Goal: Task Accomplishment & Management: Use online tool/utility

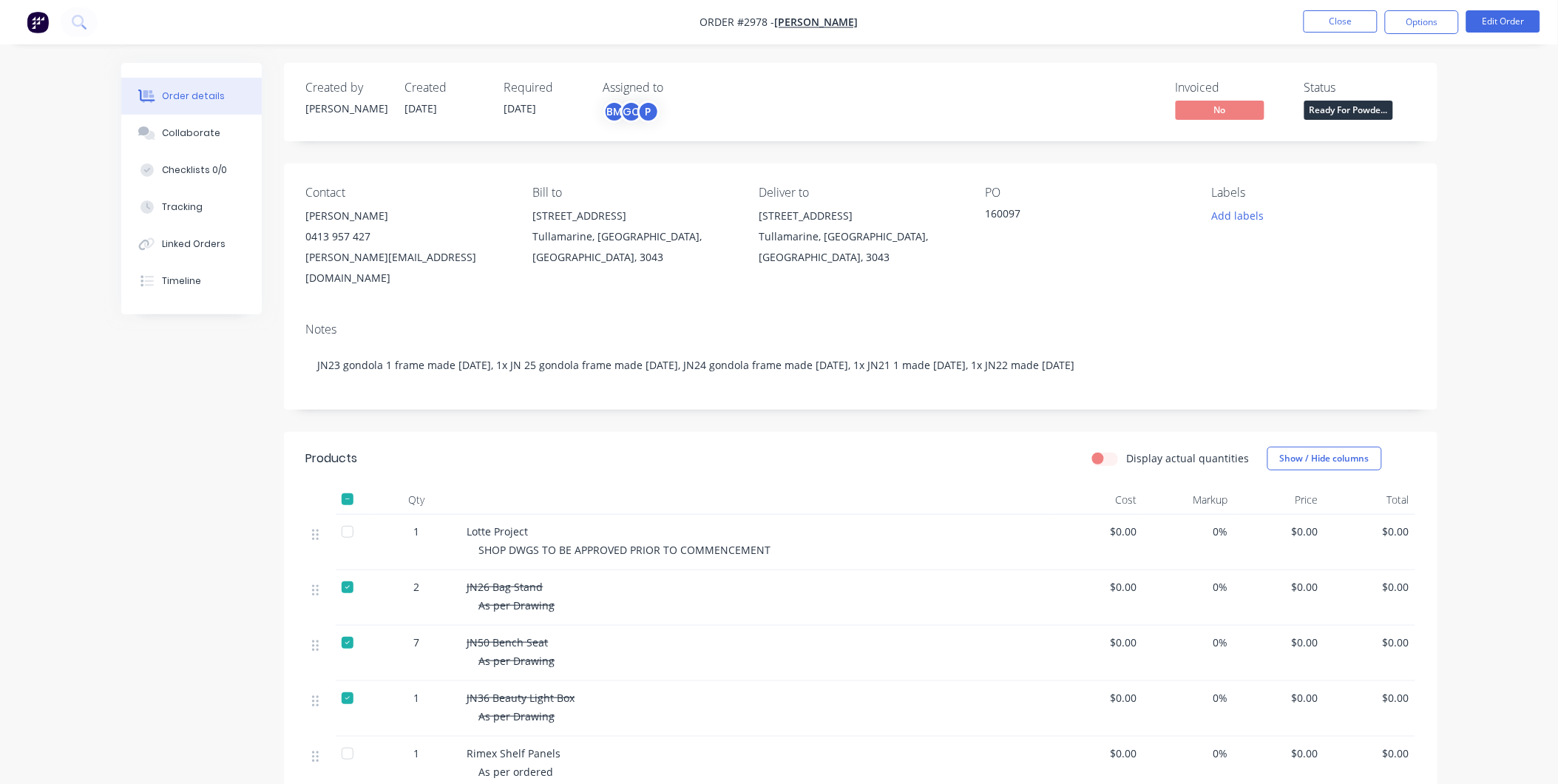
drag, startPoint x: 831, startPoint y: 499, endPoint x: 837, endPoint y: 366, distance: 133.1
click at [1334, 20] on button "Close" at bounding box center [1340, 21] width 74 height 22
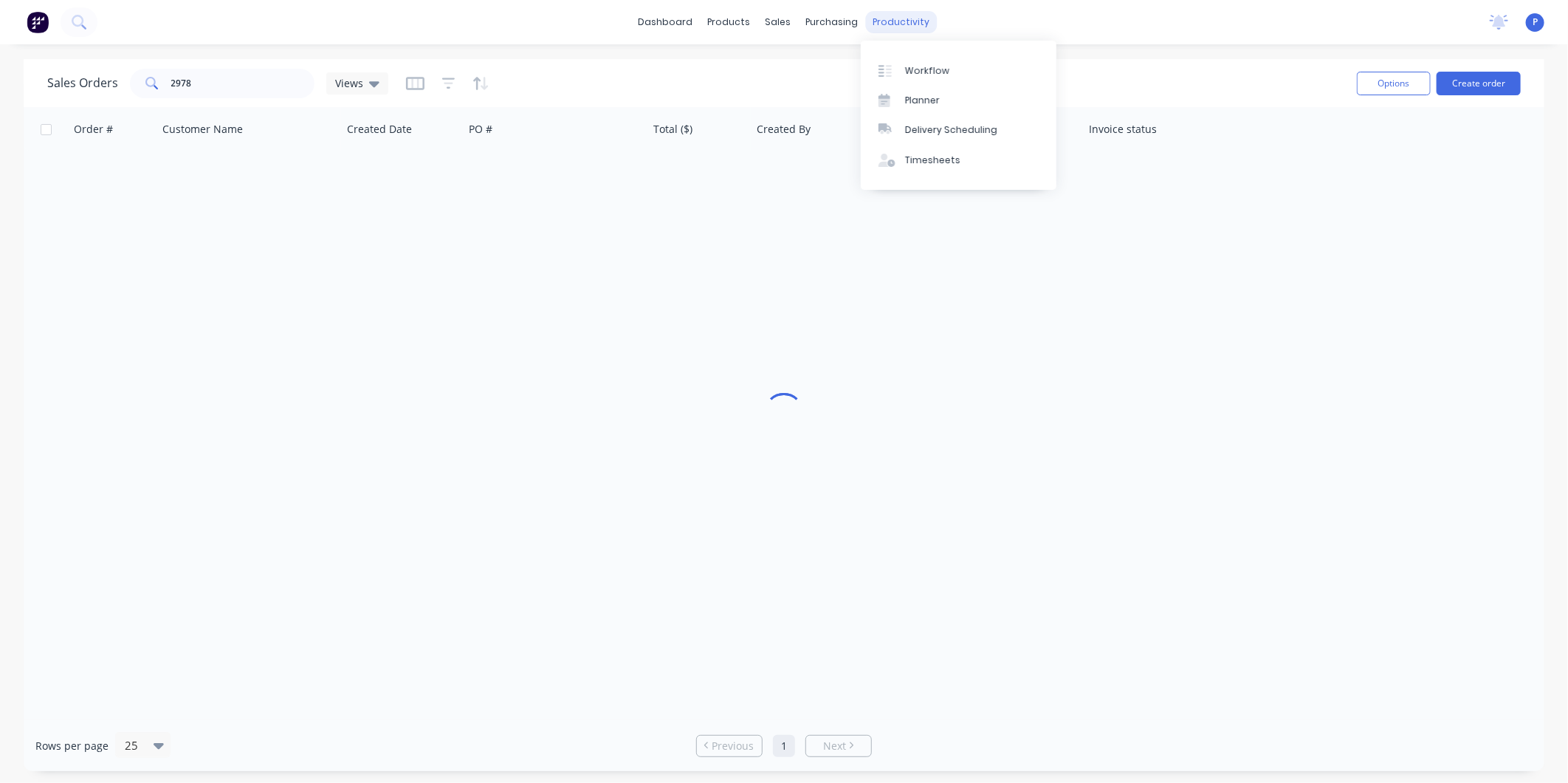
click at [904, 19] on div "productivity" at bounding box center [902, 22] width 72 height 22
click at [923, 65] on div "Workflow" at bounding box center [927, 71] width 44 height 13
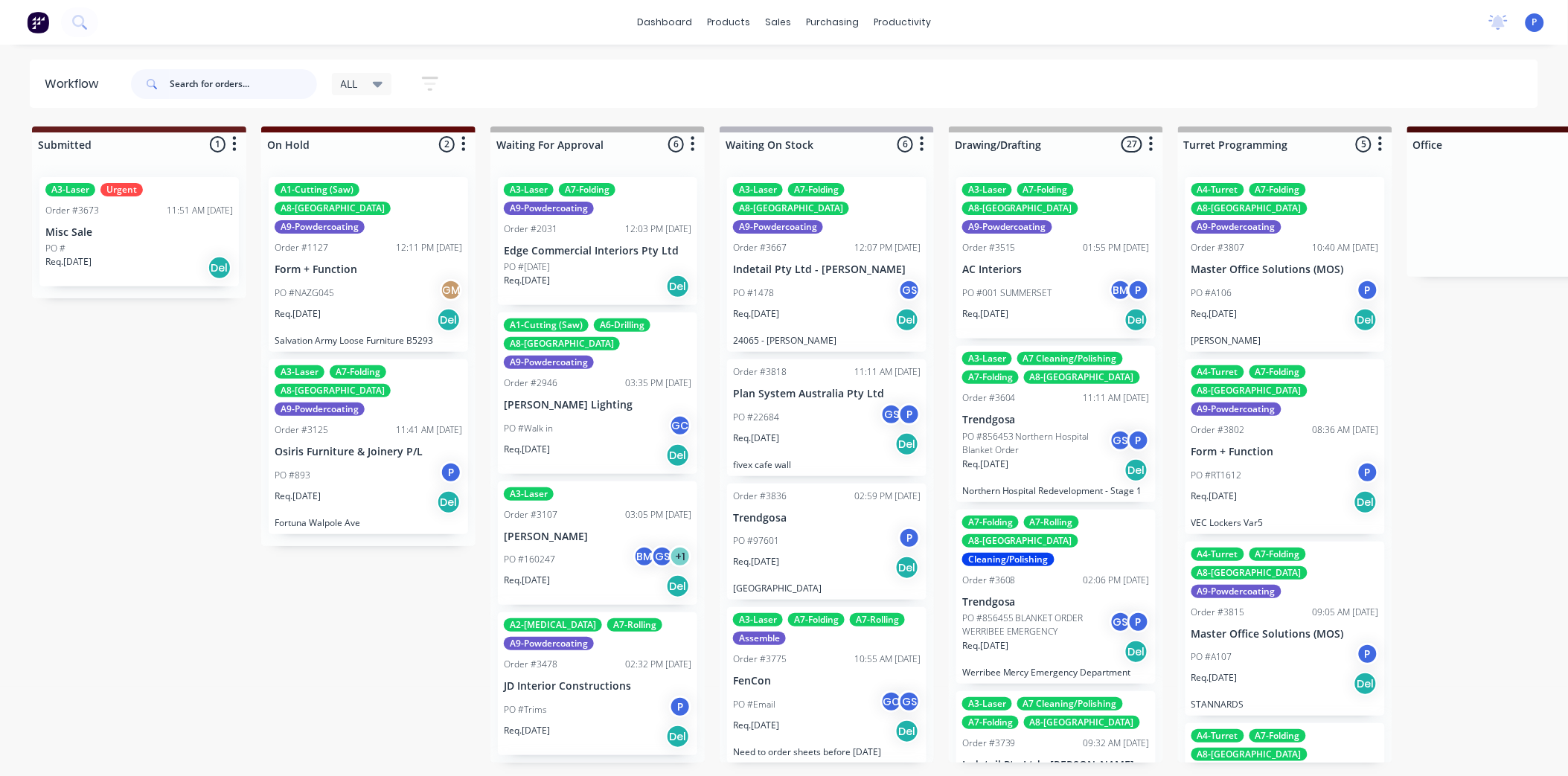
click at [269, 80] on input "text" at bounding box center [243, 84] width 147 height 30
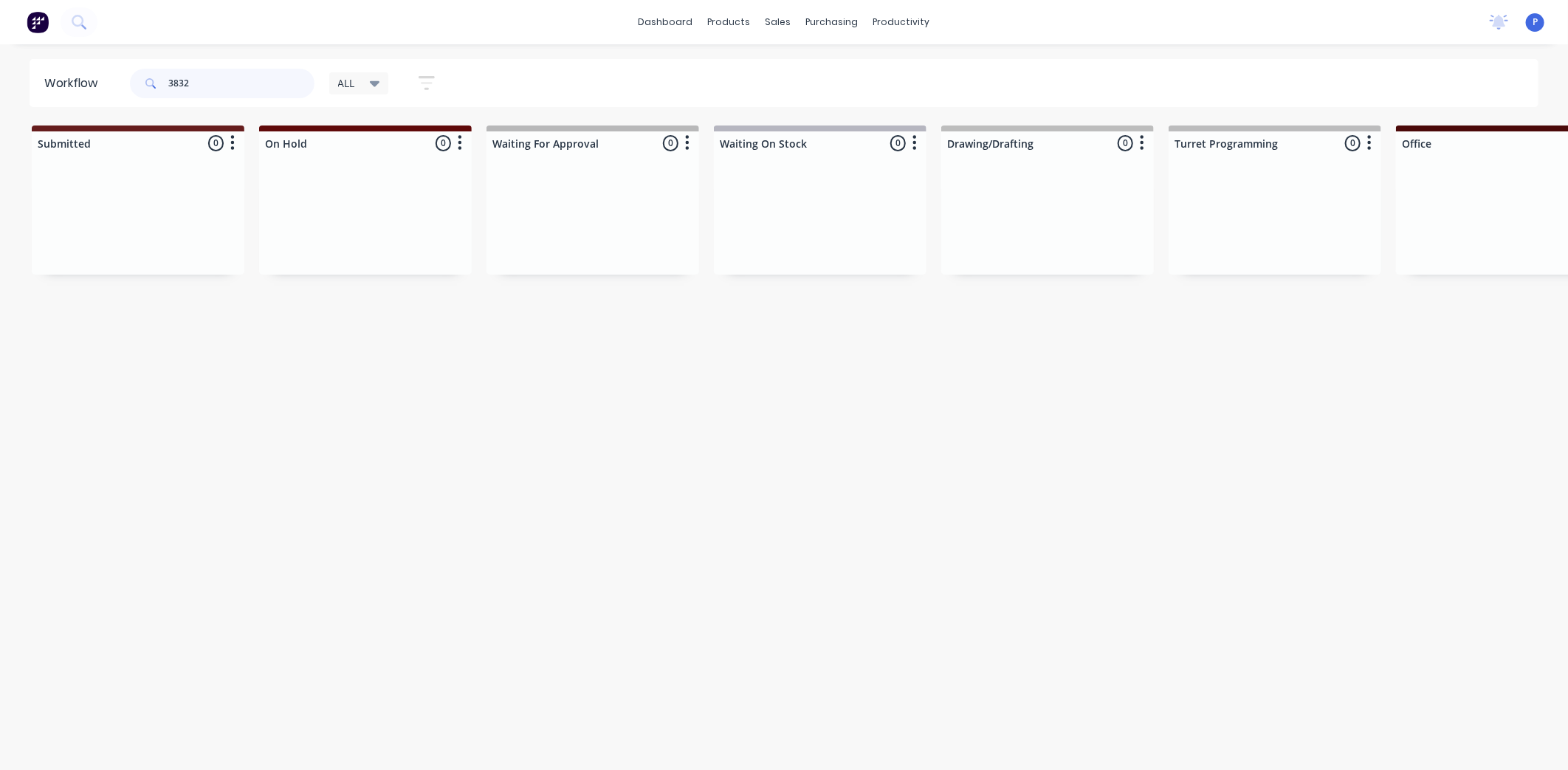
type input "3832"
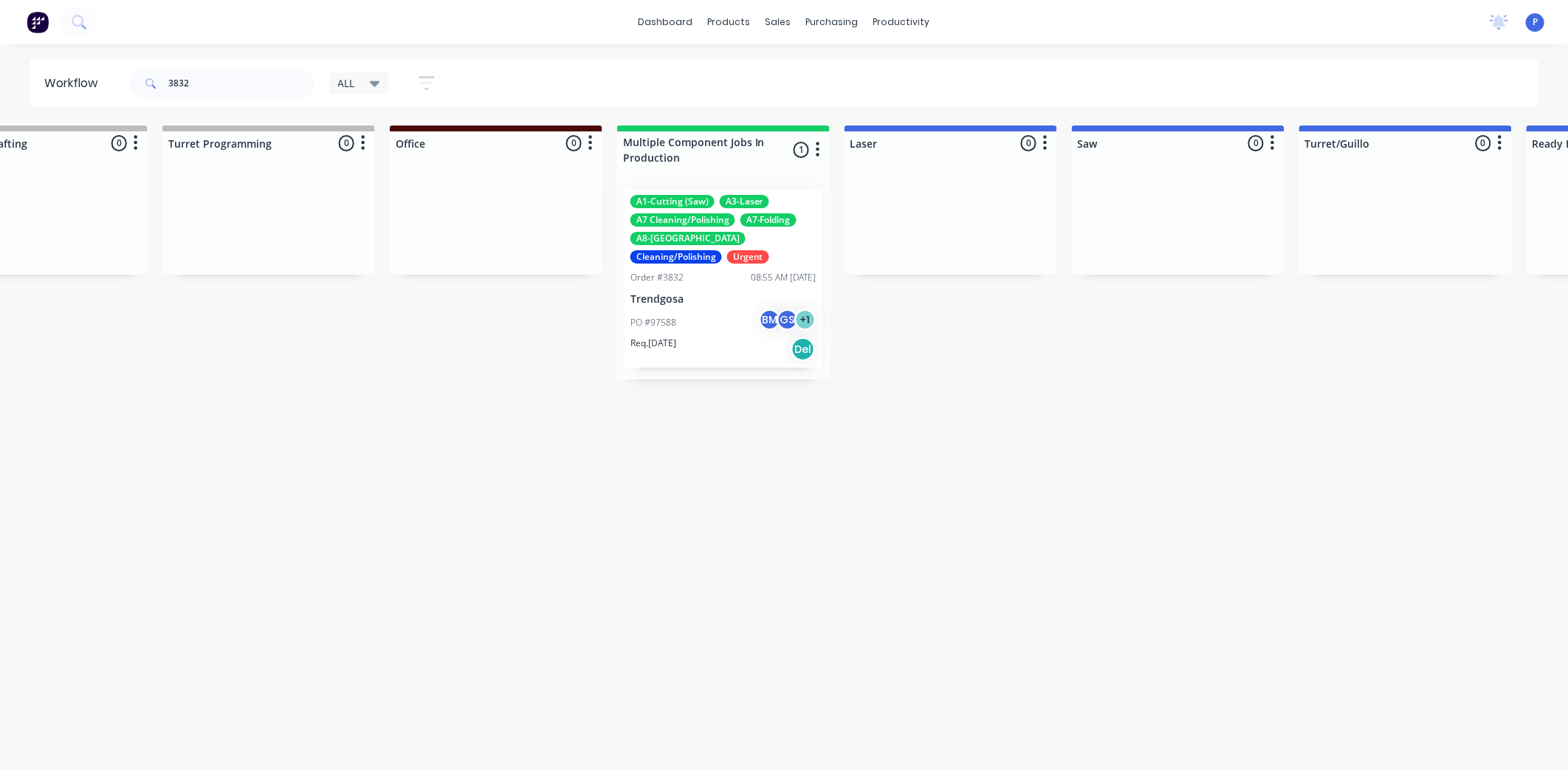
drag, startPoint x: 251, startPoint y: 336, endPoint x: 343, endPoint y: 349, distance: 92.9
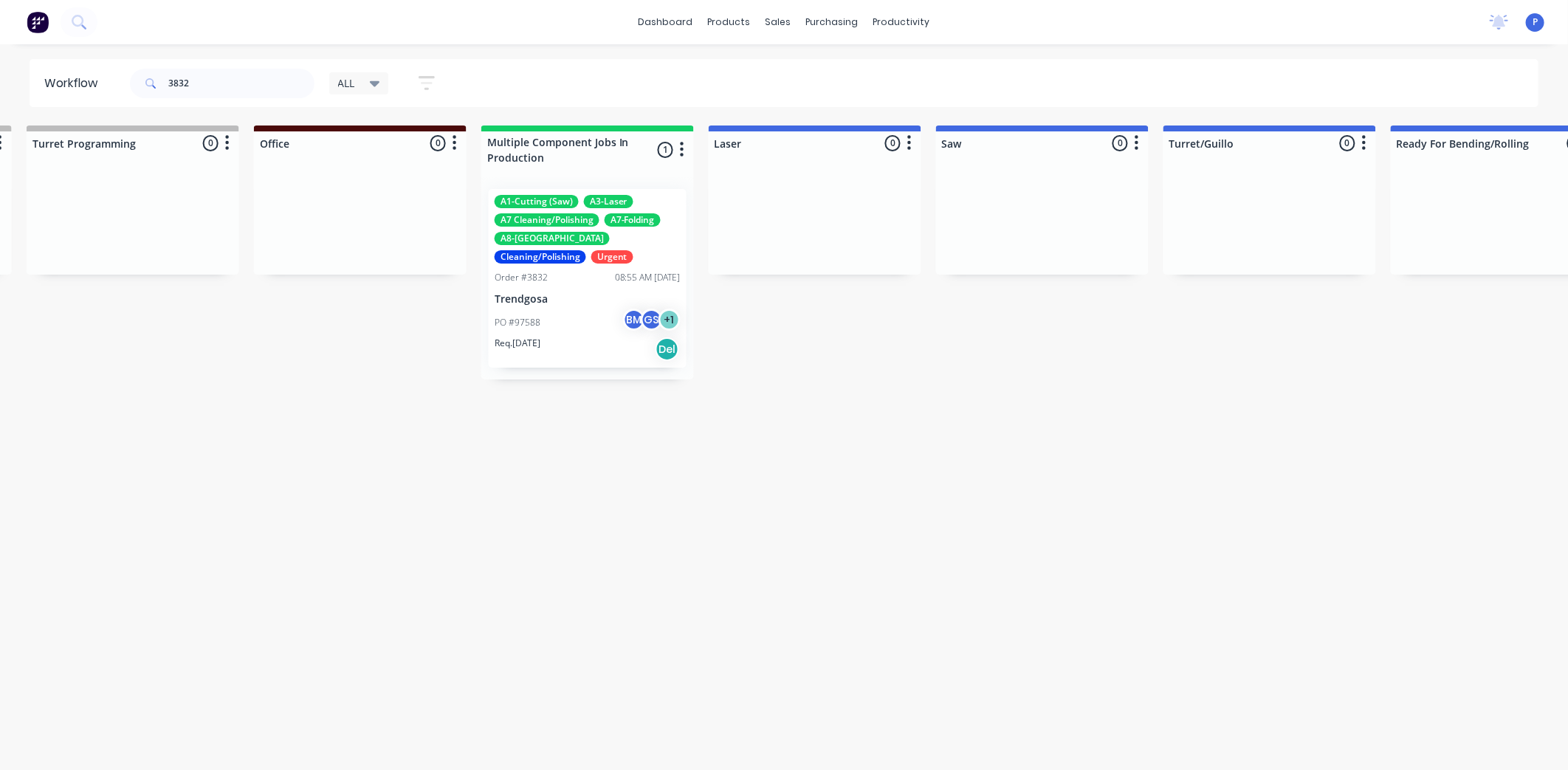
click at [583, 305] on p "Trendgosa" at bounding box center [588, 299] width 186 height 12
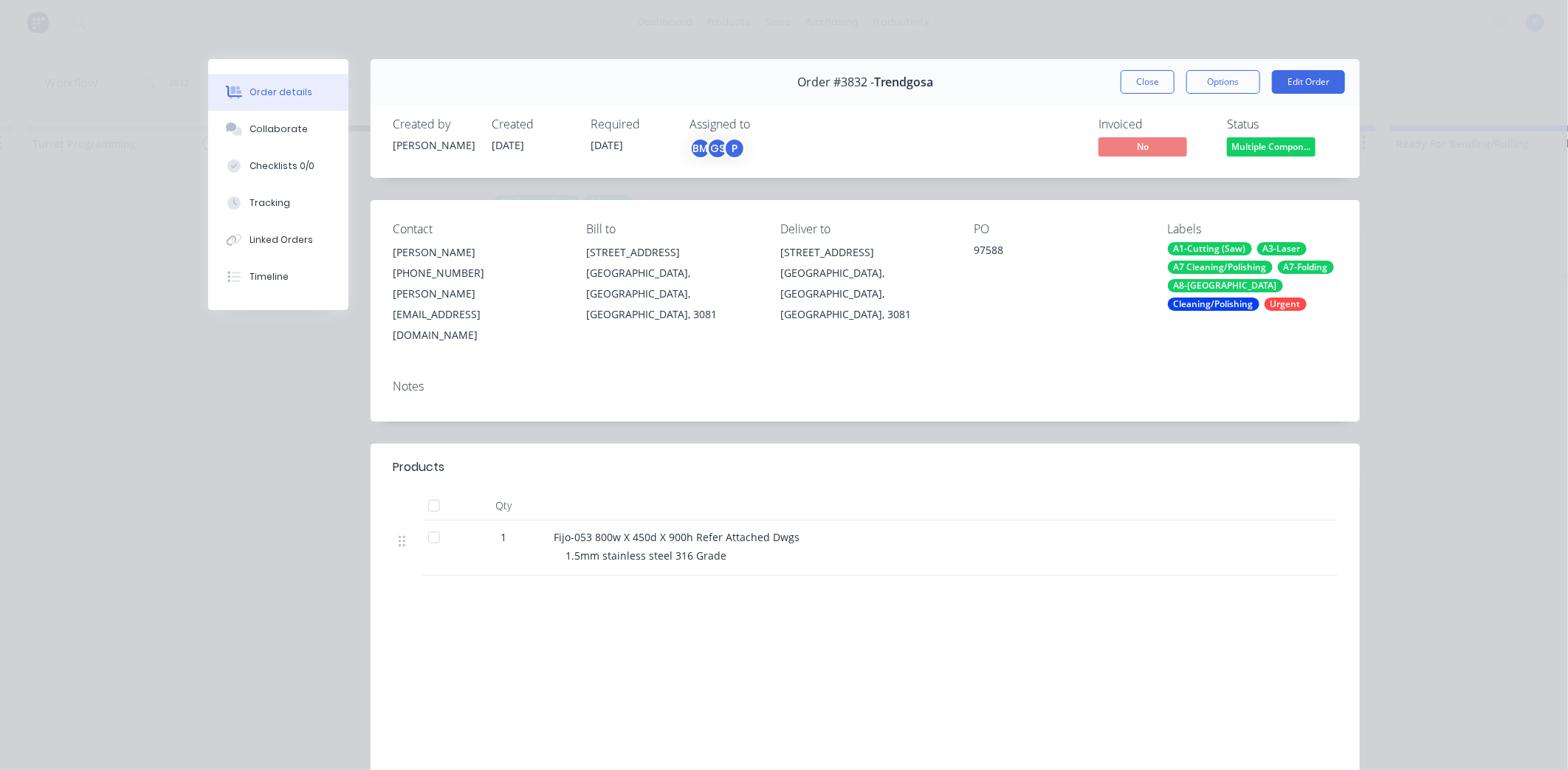
click at [428, 491] on div at bounding box center [434, 505] width 29 height 29
click at [289, 211] on button "Tracking" at bounding box center [278, 203] width 140 height 37
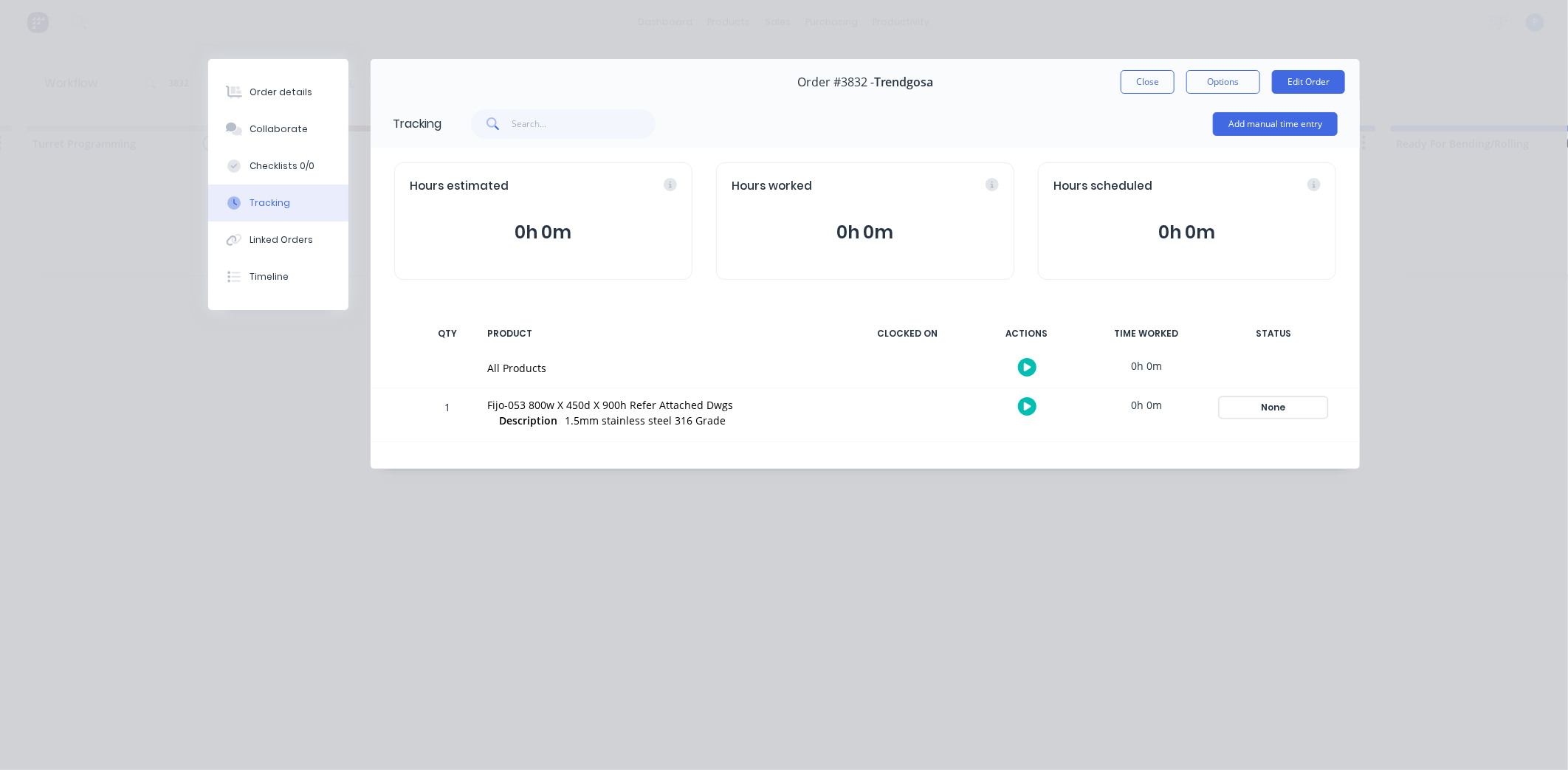
click at [1279, 409] on div "None" at bounding box center [1273, 407] width 106 height 20
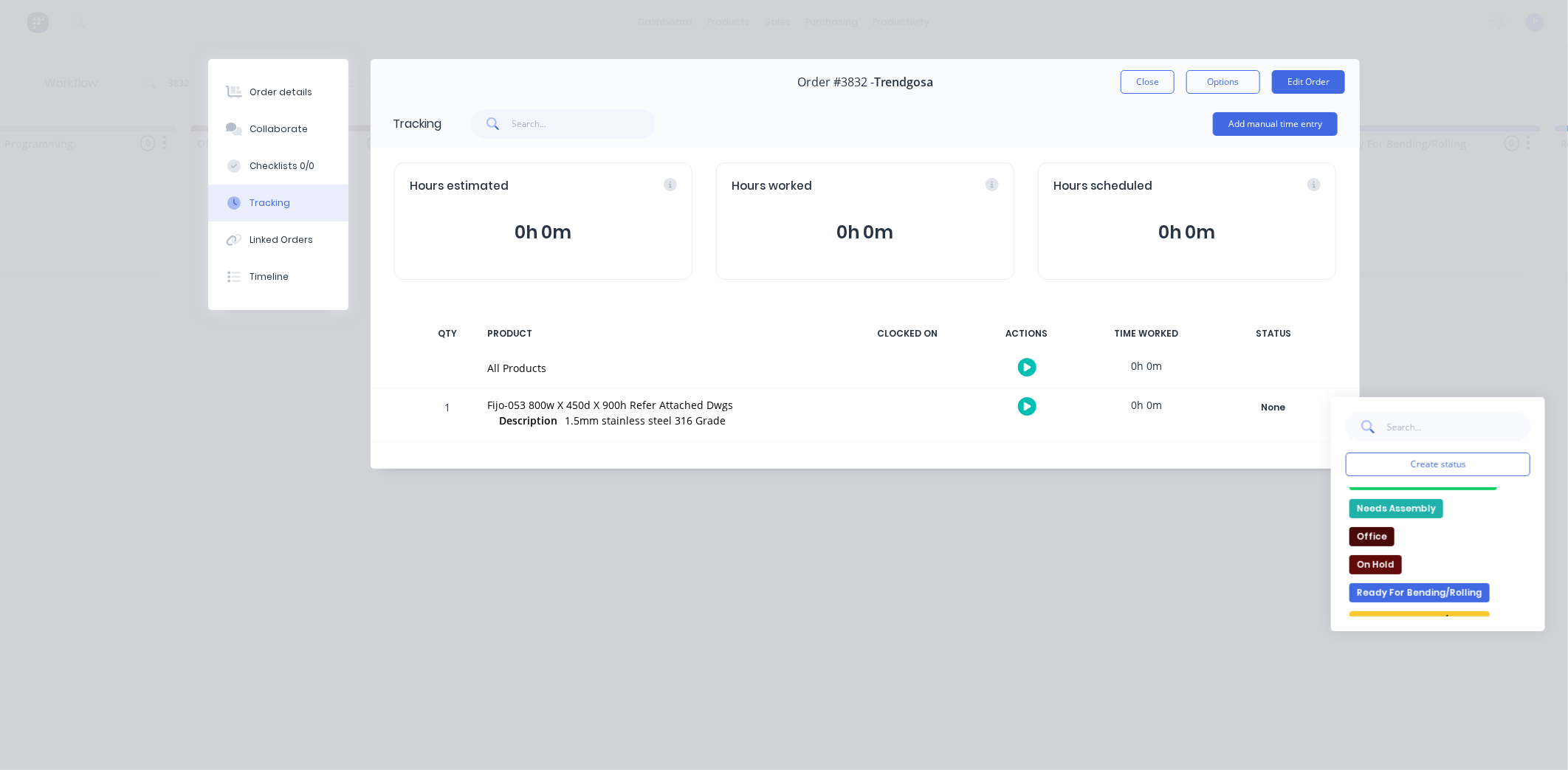
scroll to position [228, 0]
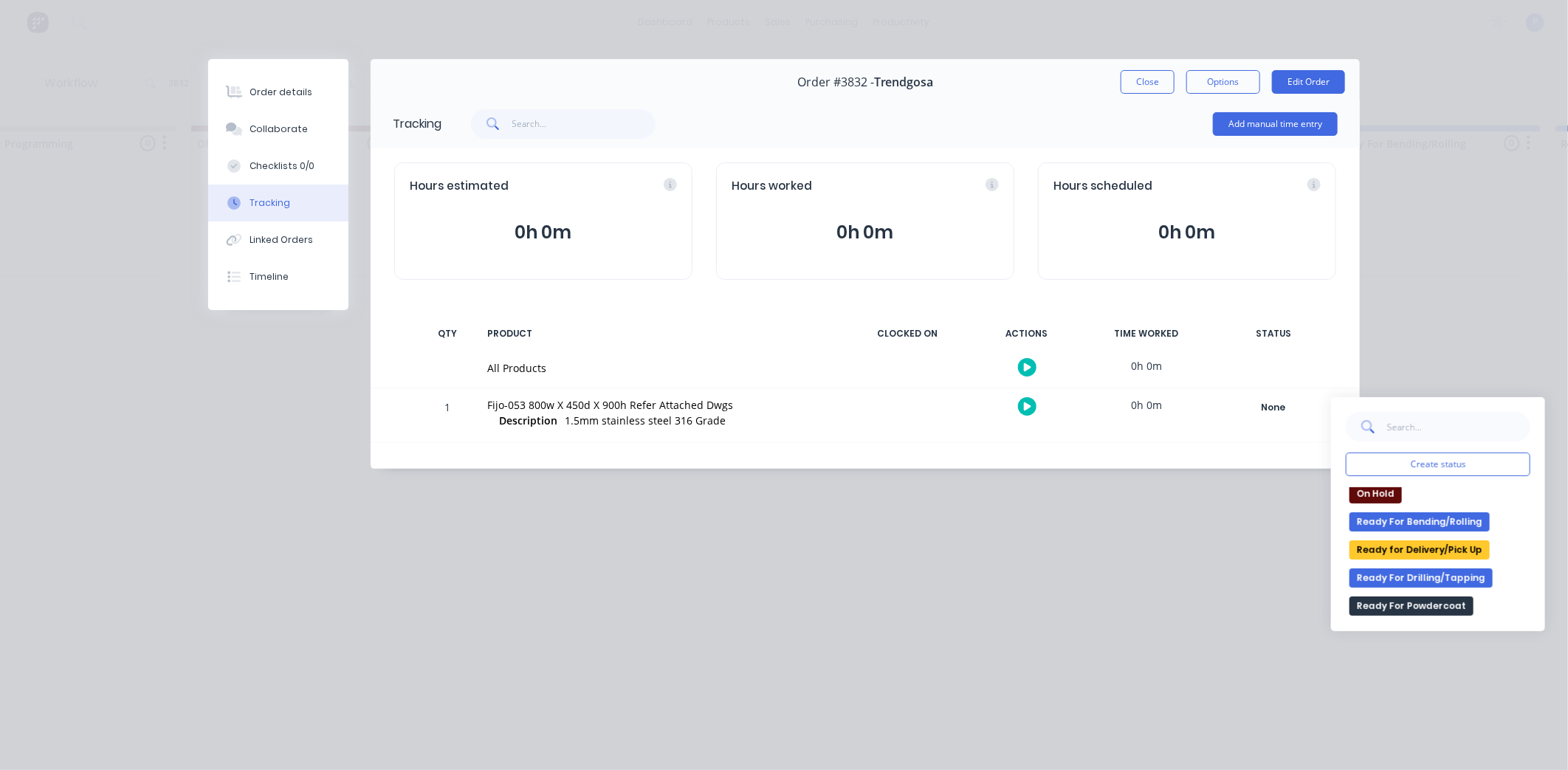
click at [1423, 551] on button "Ready for Delivery/Pick Up" at bounding box center [1419, 550] width 140 height 20
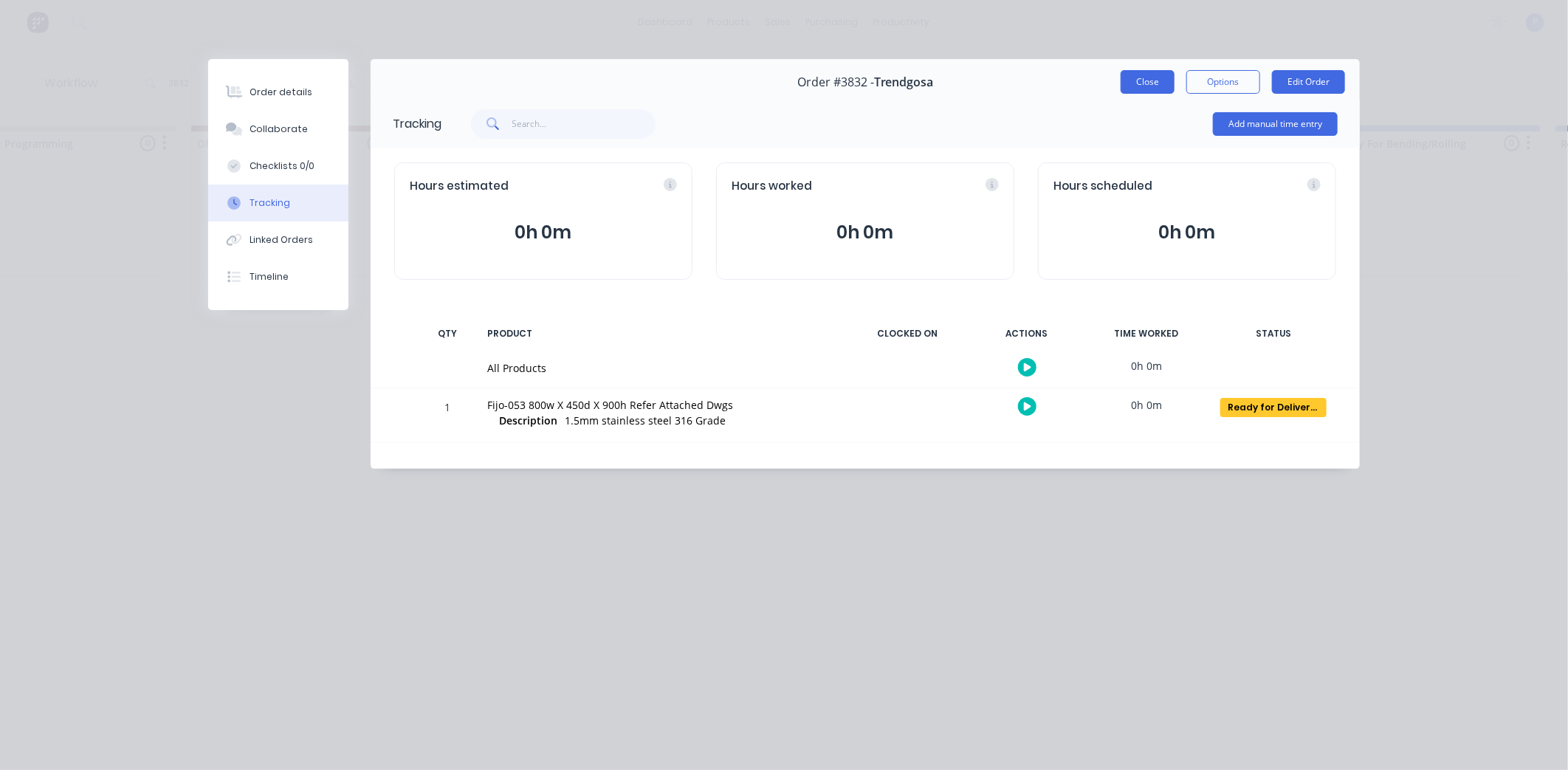
click at [1132, 73] on button "Close" at bounding box center [1148, 82] width 54 height 24
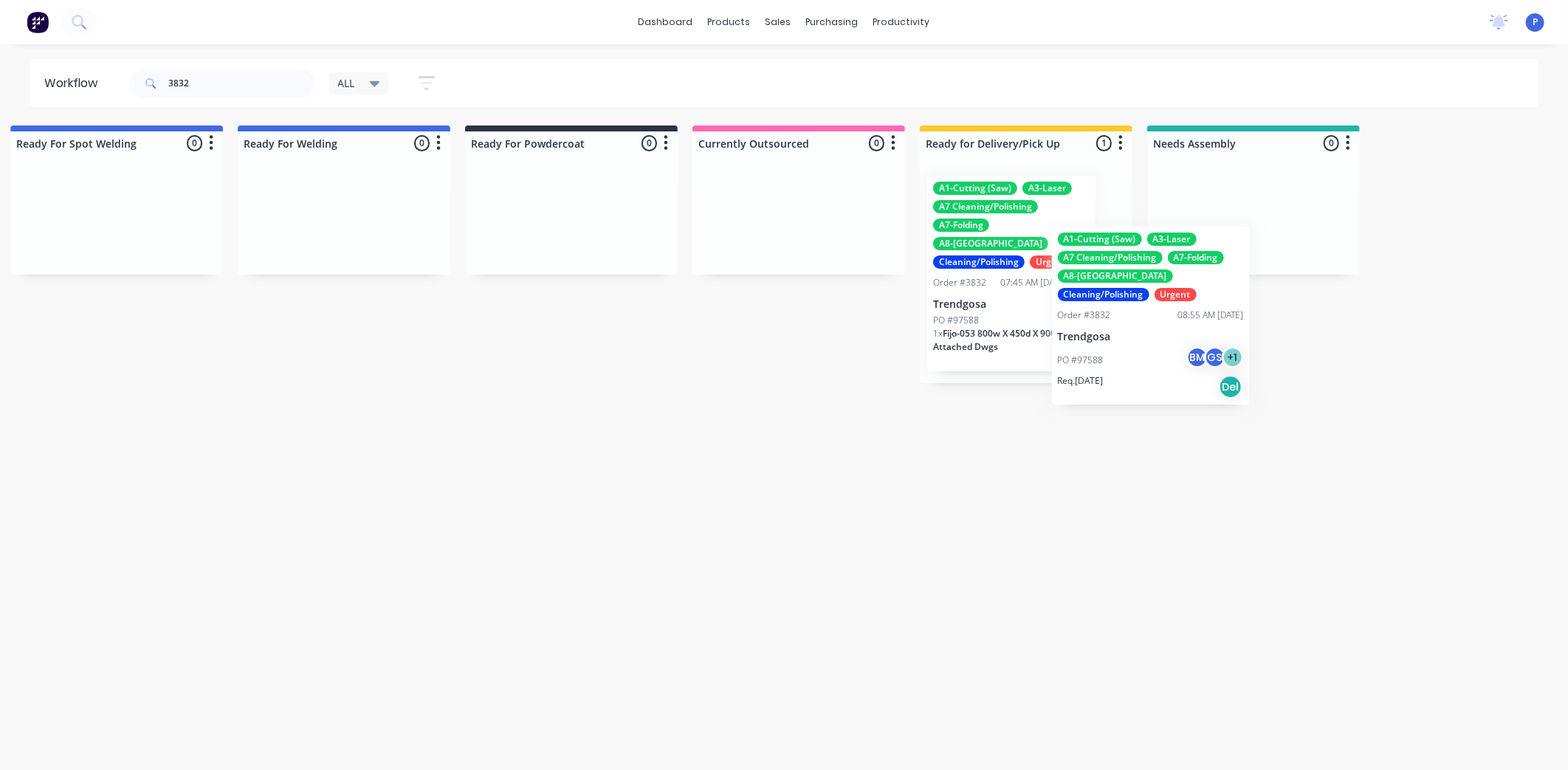
scroll to position [0, 3205]
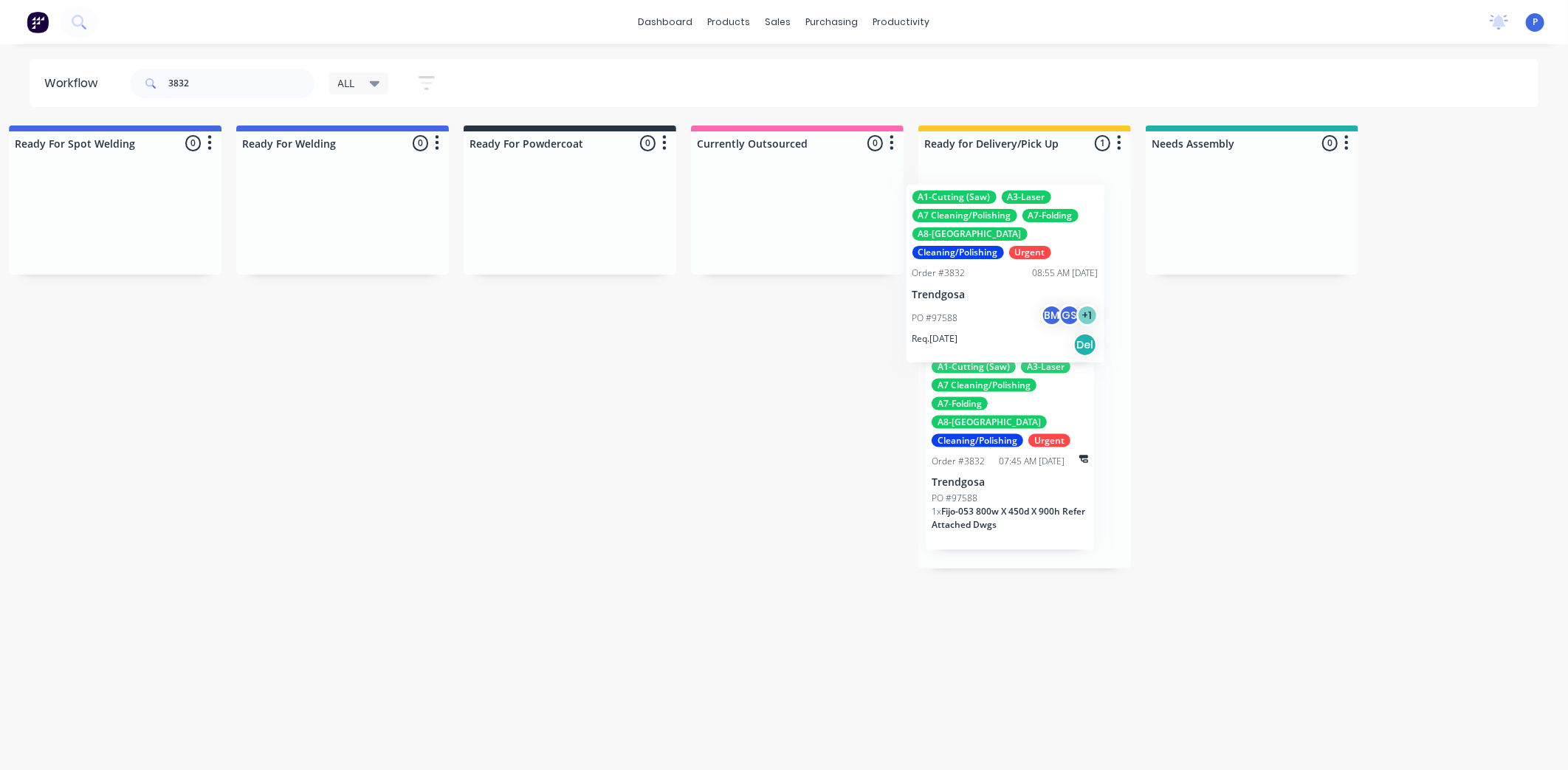
drag, startPoint x: 491, startPoint y: 285, endPoint x: 954, endPoint y: 277, distance: 463.1
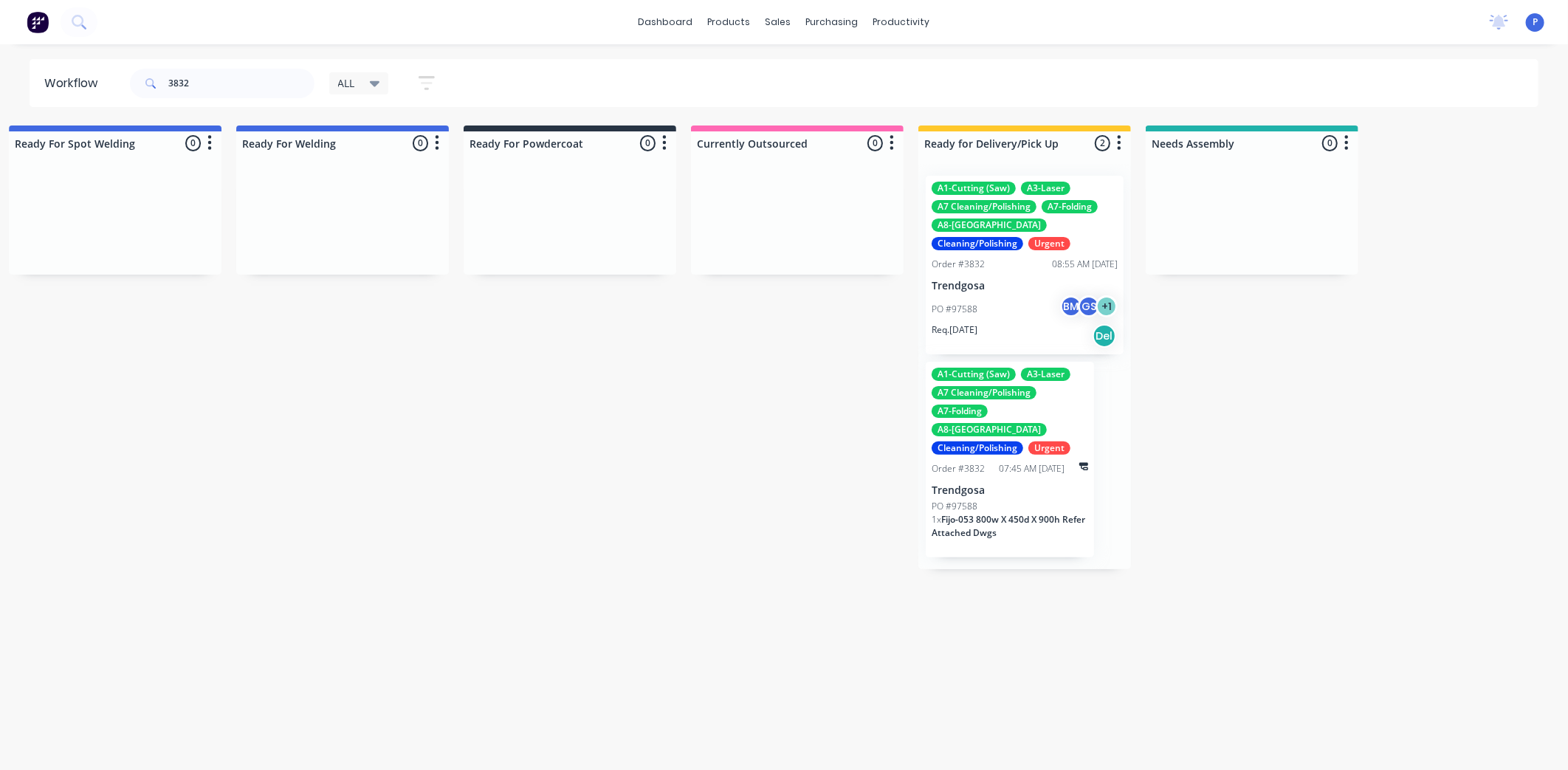
click at [1045, 462] on div "A1-Cutting (Saw) A3-Laser A7 Cleaning/Polishing A7-Folding A8-Welding Cleaning/…" at bounding box center [1010, 460] width 168 height 196
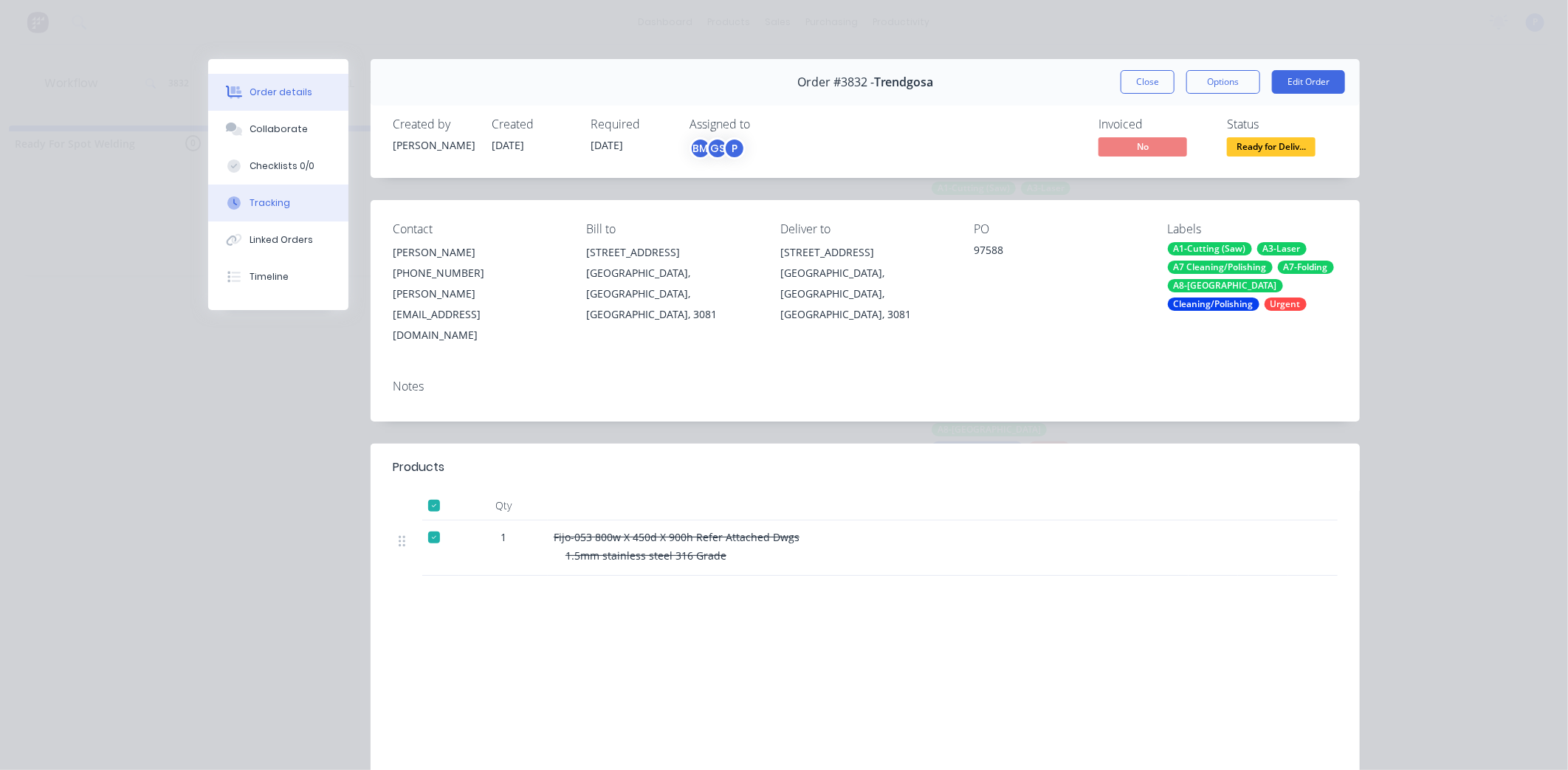
click at [250, 200] on div "Tracking" at bounding box center [270, 203] width 41 height 13
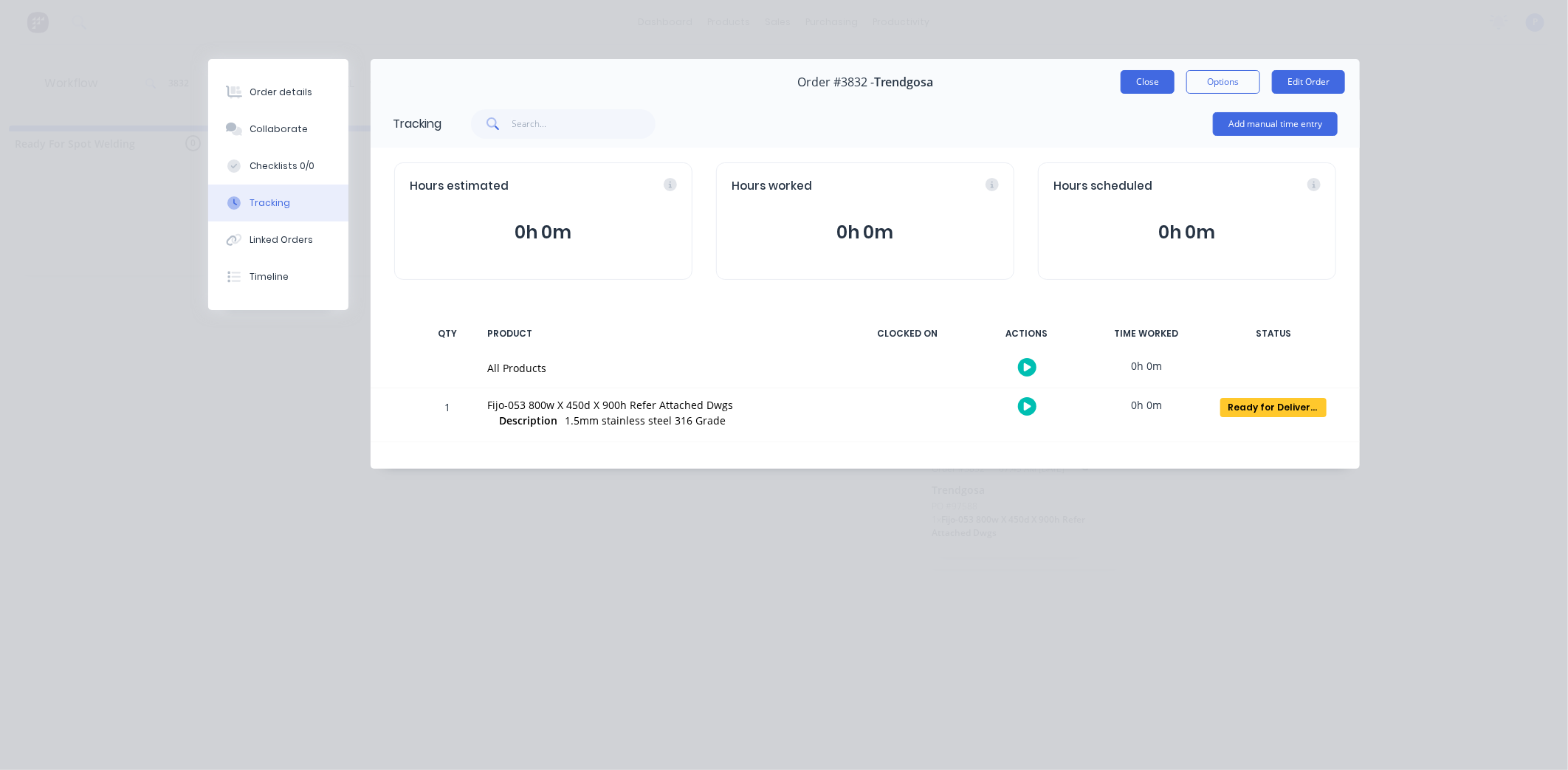
click at [1145, 82] on button "Close" at bounding box center [1148, 82] width 54 height 24
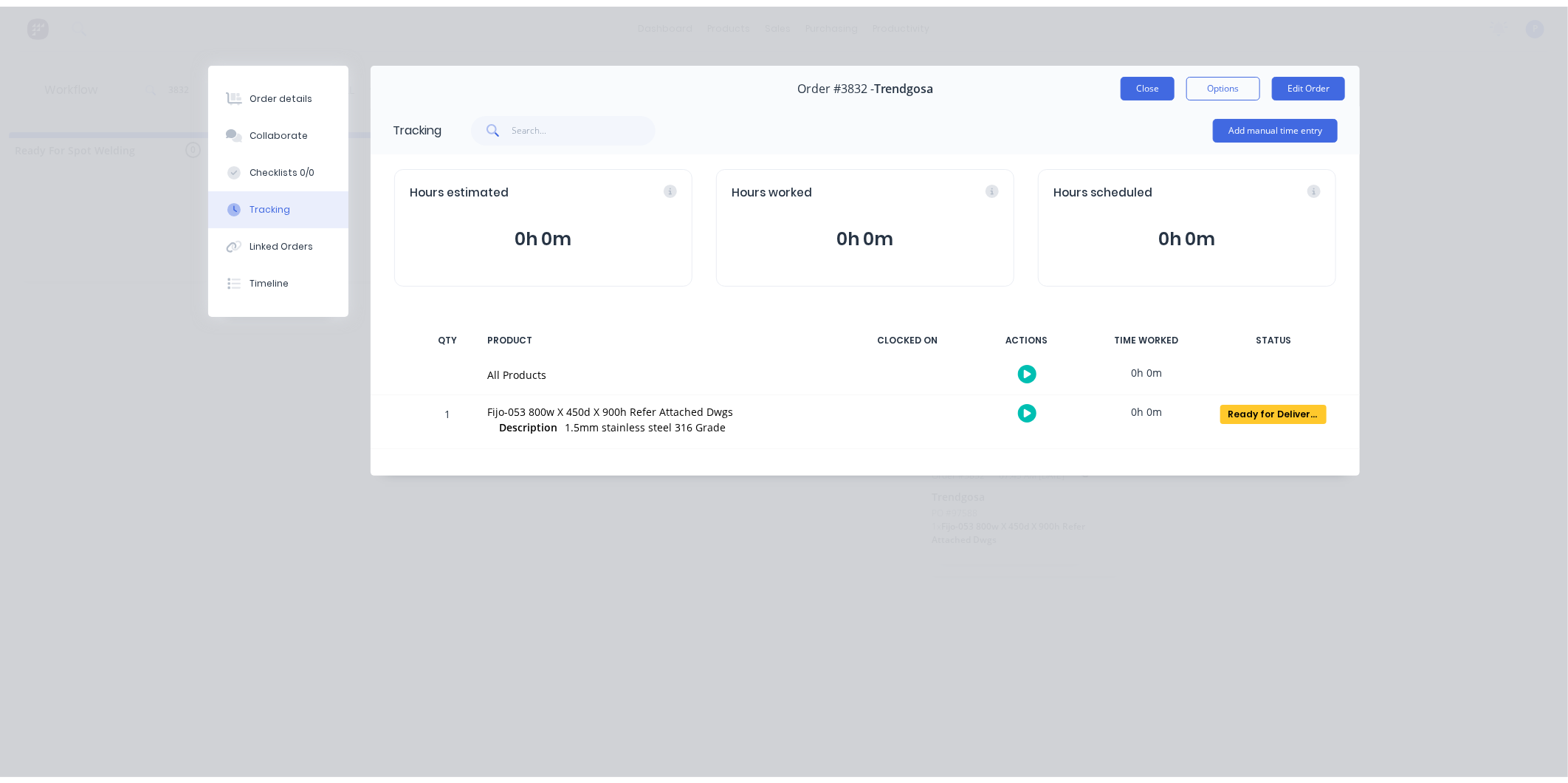
scroll to position [0, 0]
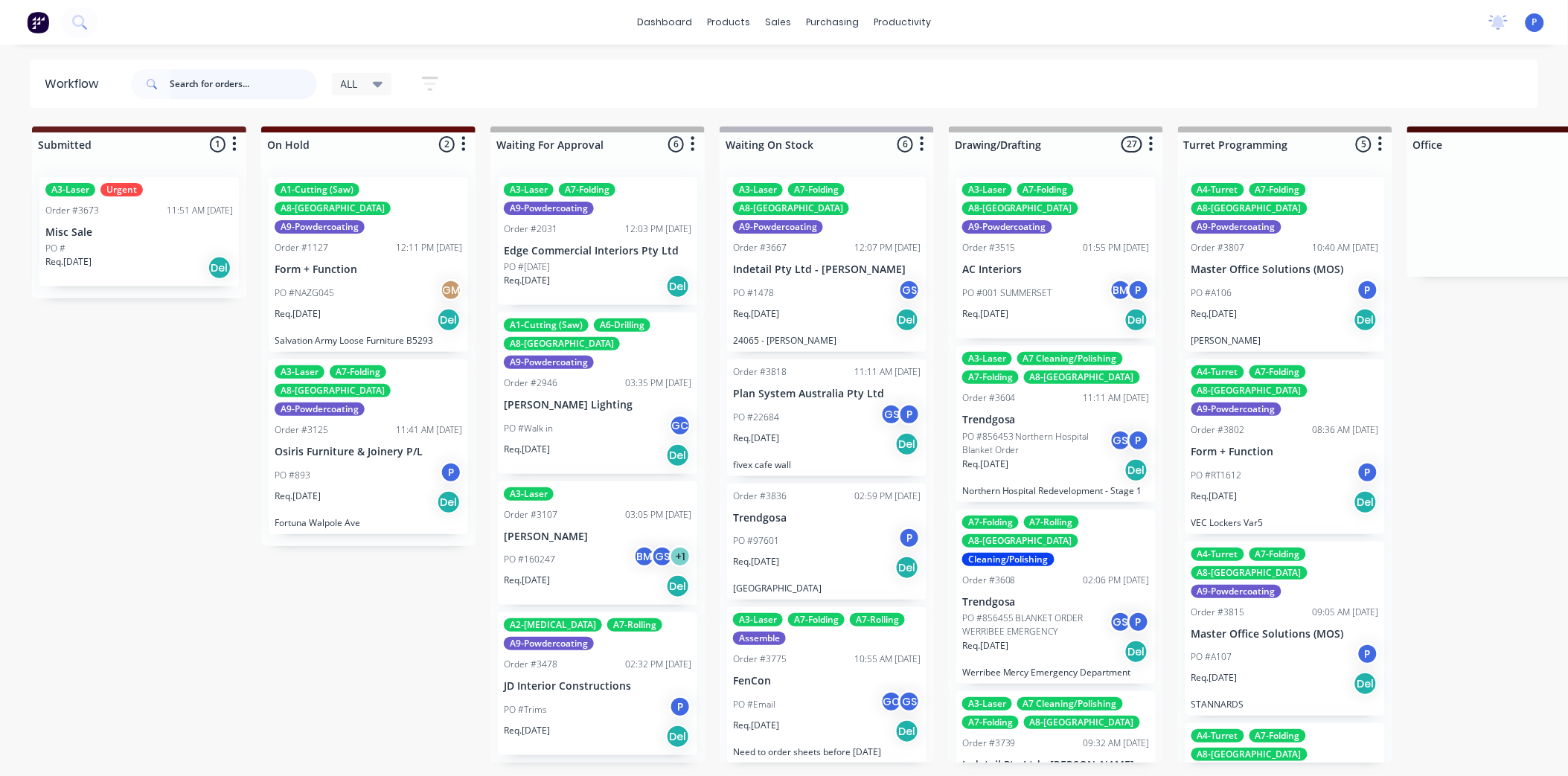
click at [276, 82] on input "text" at bounding box center [243, 84] width 147 height 30
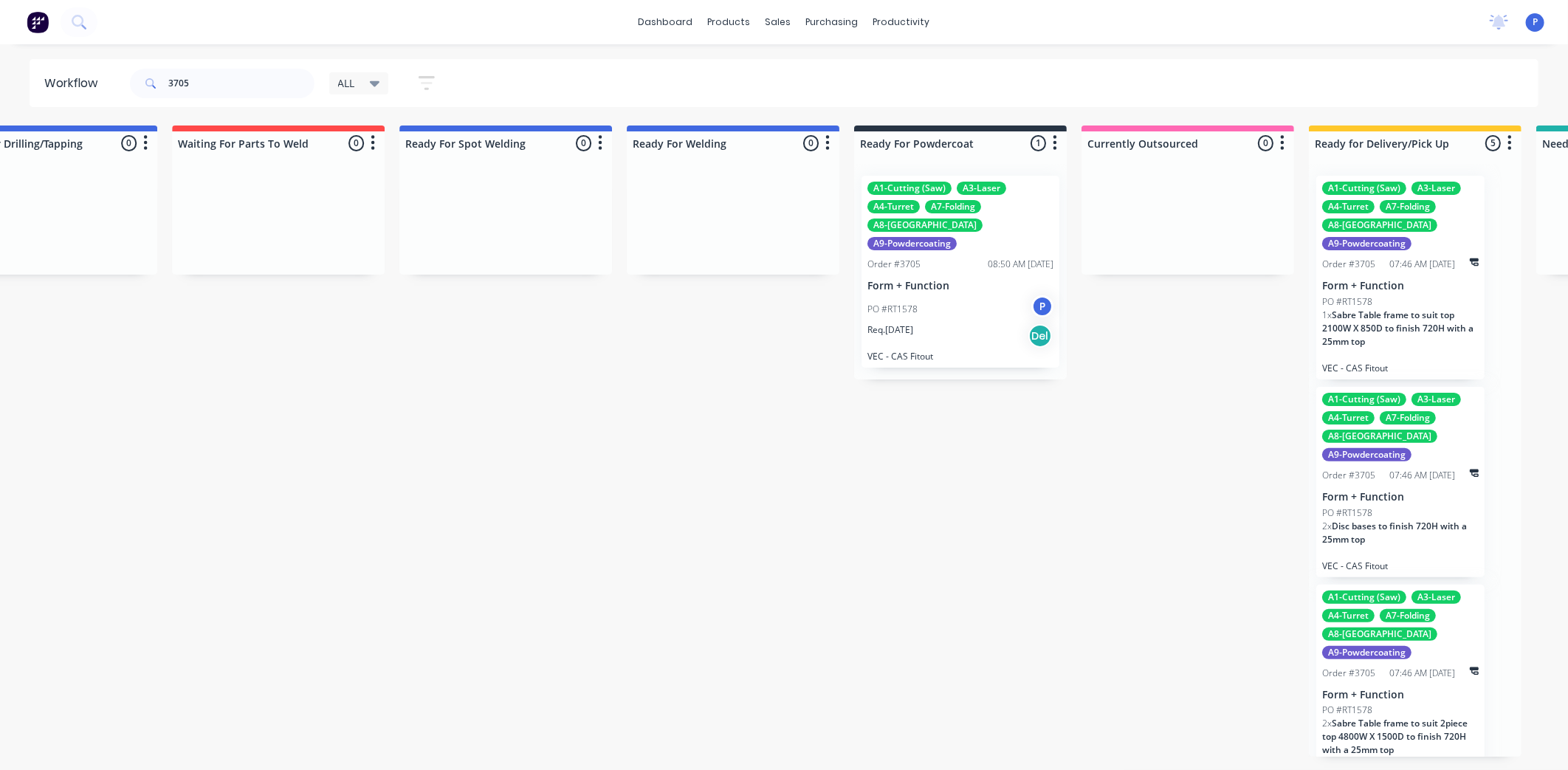
drag, startPoint x: 659, startPoint y: 364, endPoint x: 770, endPoint y: 377, distance: 111.8
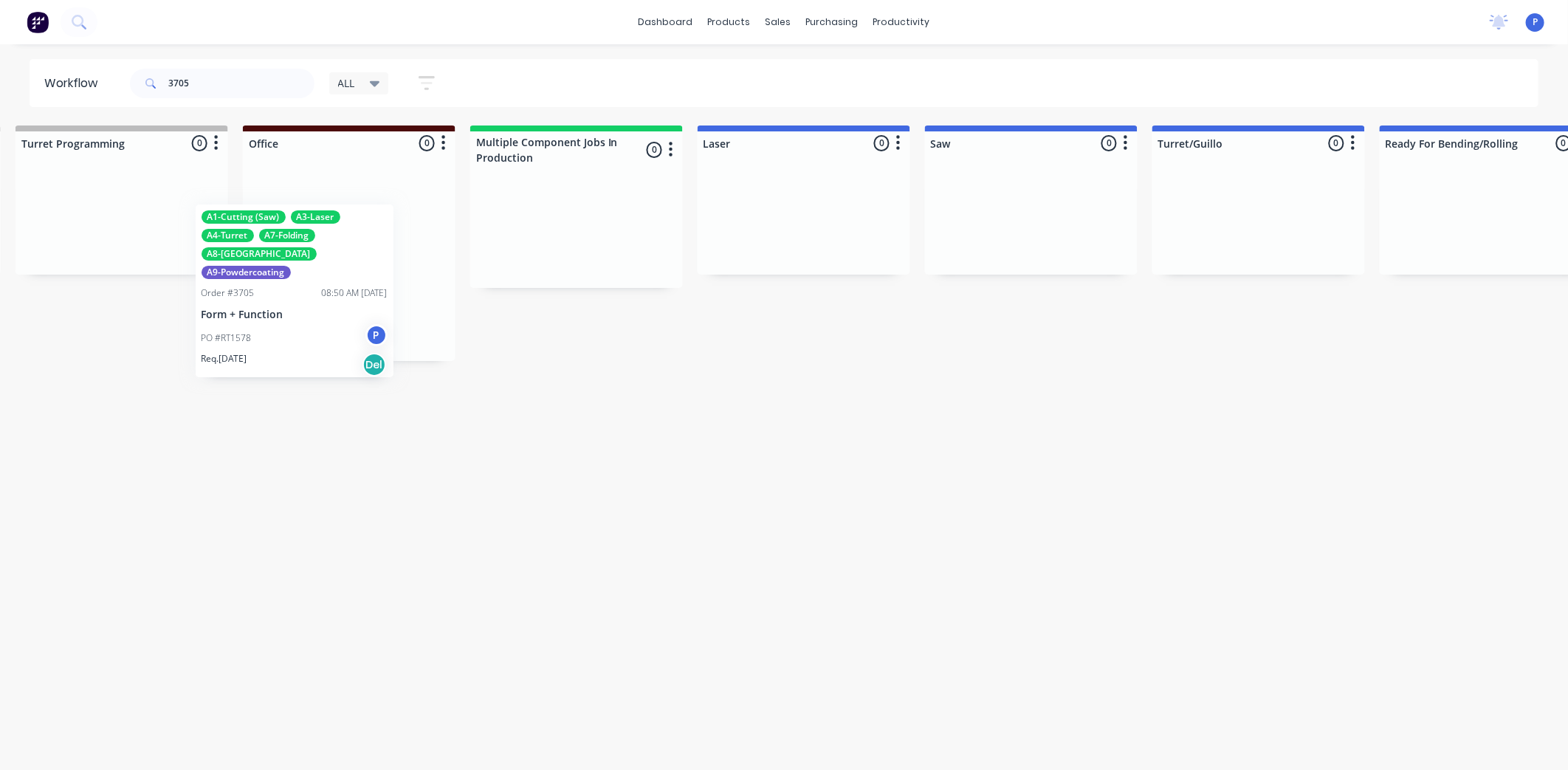
scroll to position [0, 1130]
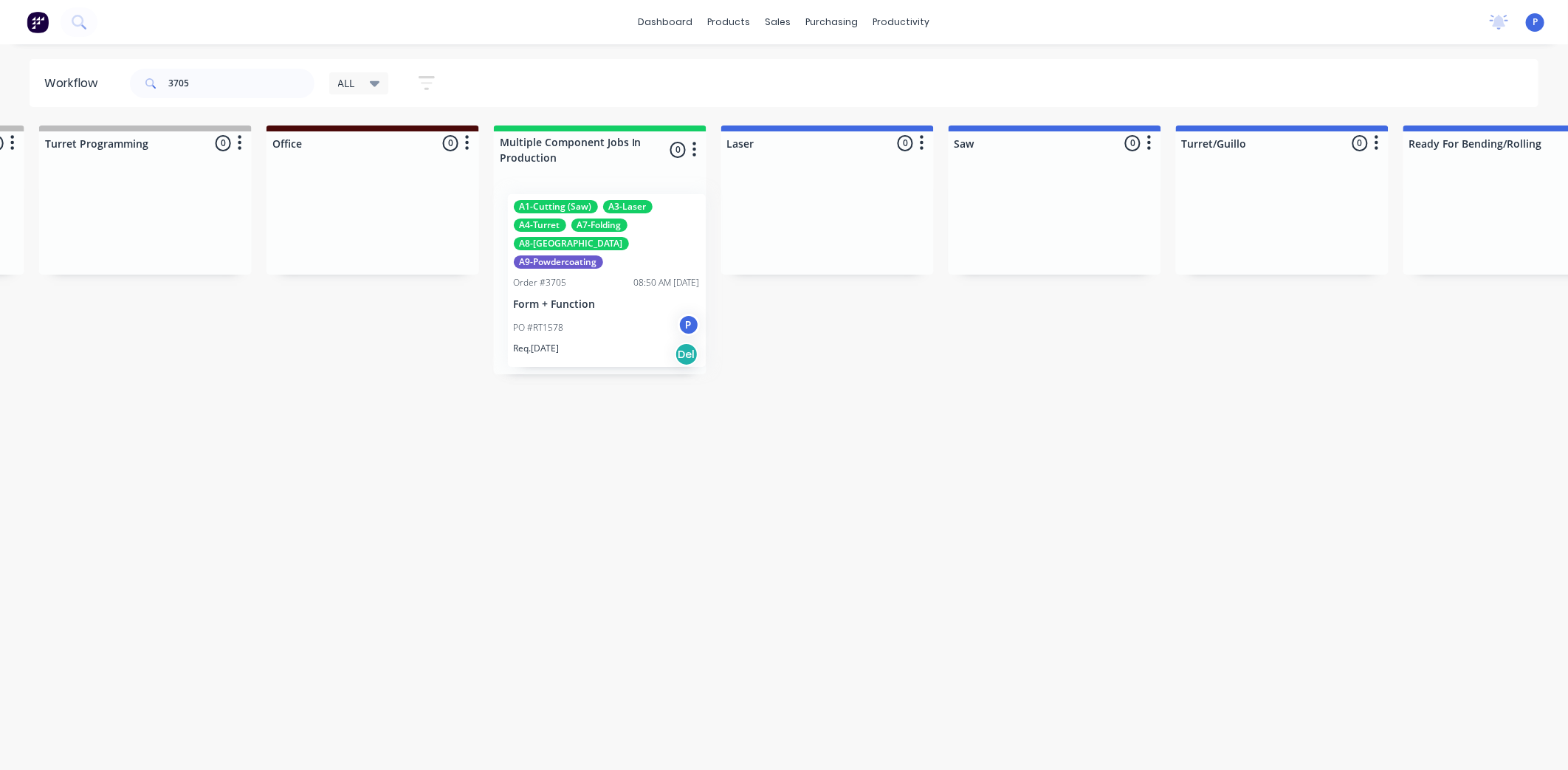
drag, startPoint x: 716, startPoint y: 266, endPoint x: 601, endPoint y: 285, distance: 116.6
click at [601, 285] on div "Submitted 0 Sort By Created date Required date Order number Customer name Most …" at bounding box center [1268, 441] width 4816 height 631
click at [596, 271] on div "Order #3705 08:50 AM [DATE]" at bounding box center [600, 278] width 186 height 13
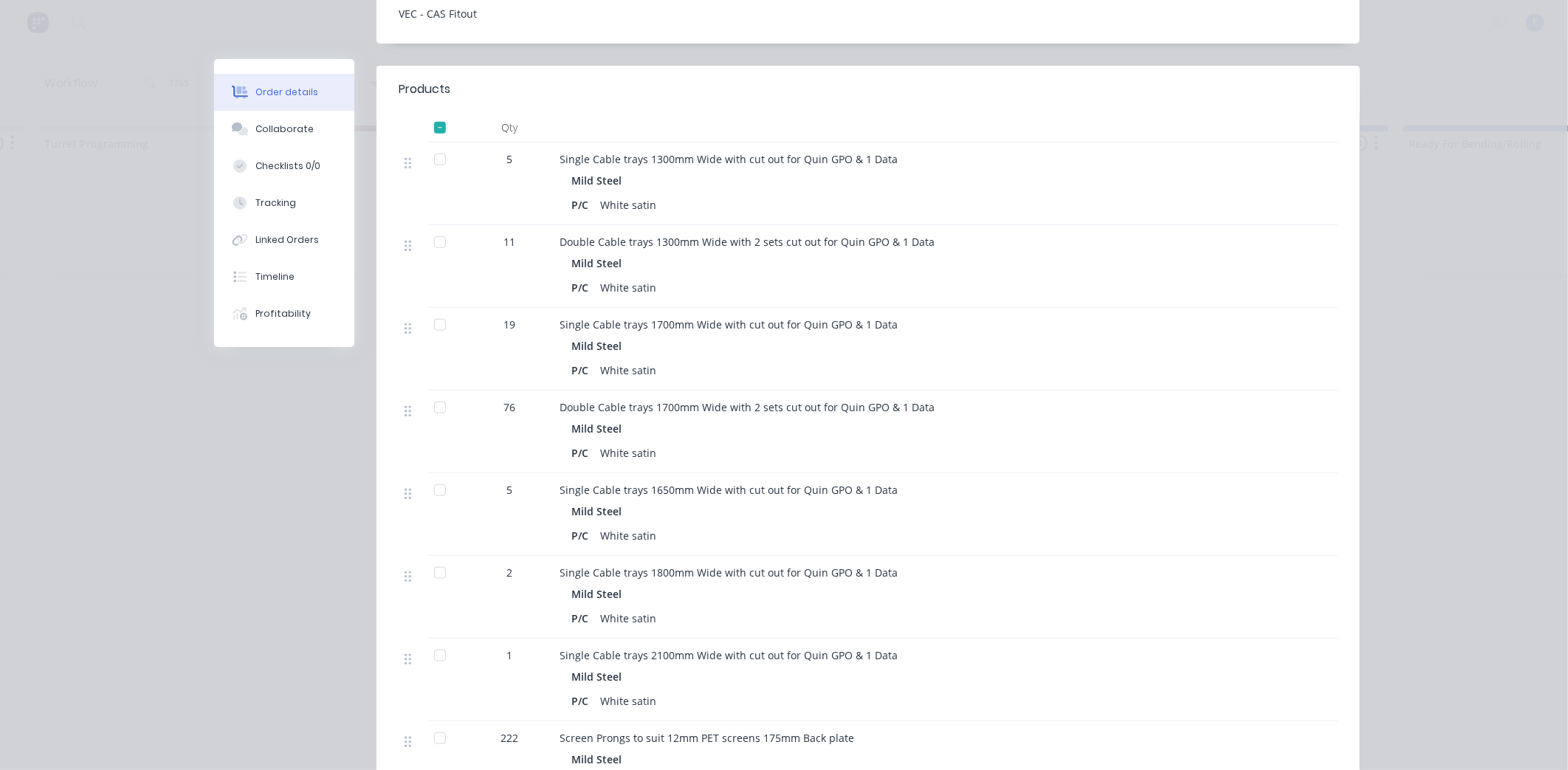
scroll to position [382, 0]
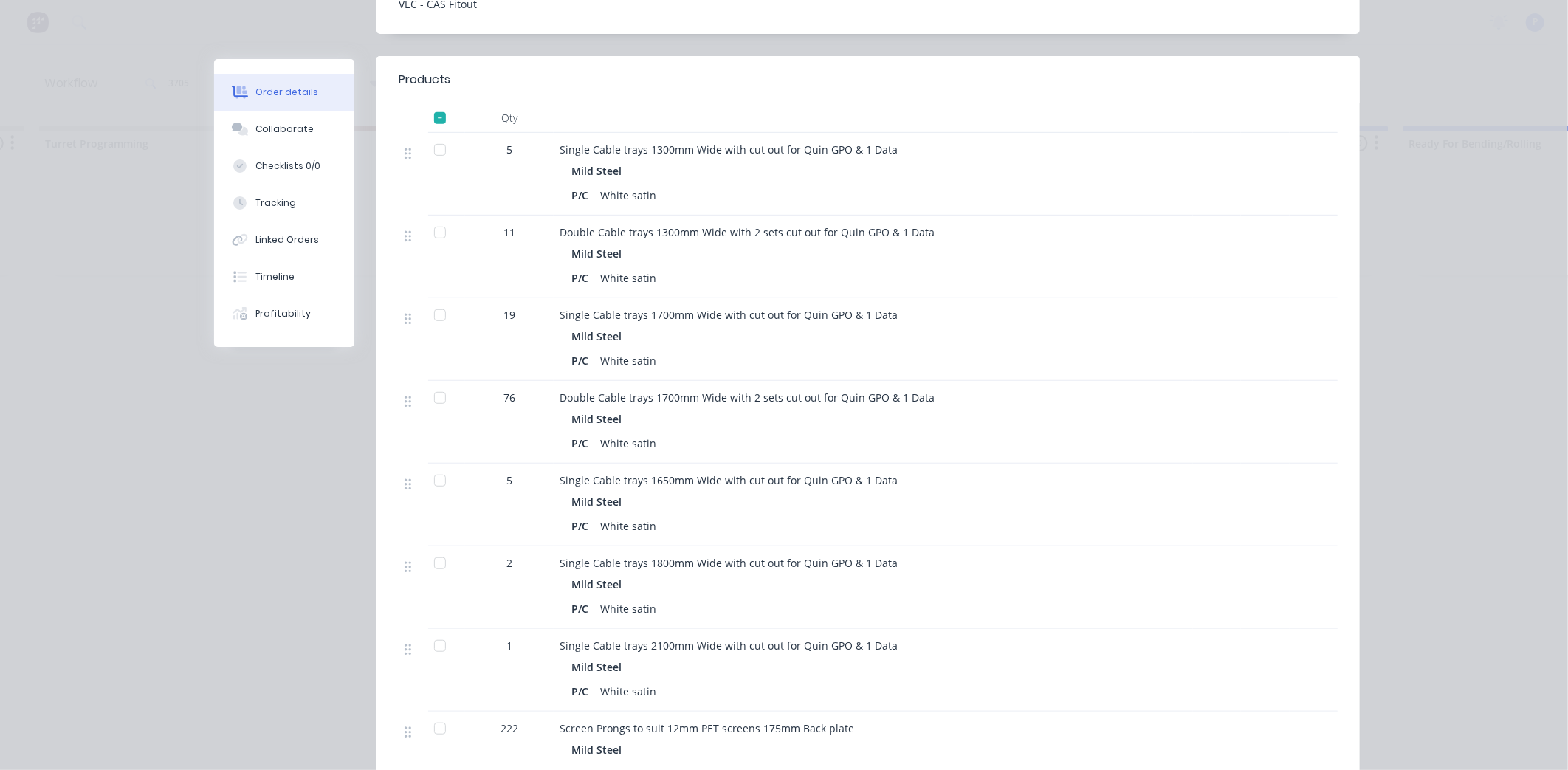
click at [433, 135] on div at bounding box center [440, 149] width 29 height 29
click at [432, 218] on div at bounding box center [440, 233] width 29 height 29
click at [433, 300] on div at bounding box center [440, 315] width 29 height 29
click at [433, 466] on div at bounding box center [440, 481] width 29 height 29
drag, startPoint x: 430, startPoint y: 541, endPoint x: 437, endPoint y: 585, distance: 44.6
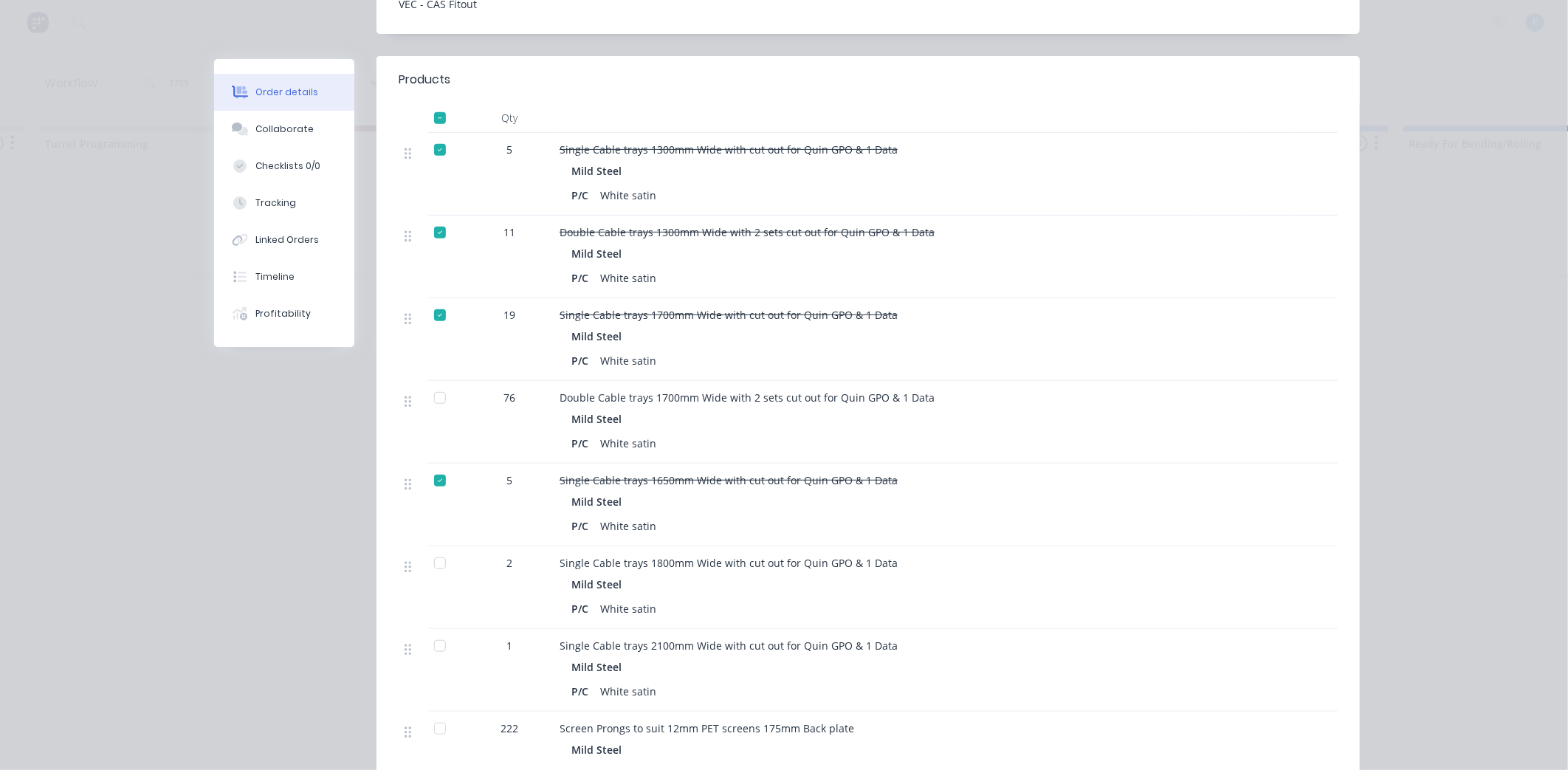
click at [430, 549] on div at bounding box center [440, 563] width 29 height 29
click at [434, 631] on div at bounding box center [440, 646] width 29 height 29
click at [267, 212] on button "Tracking" at bounding box center [284, 203] width 140 height 37
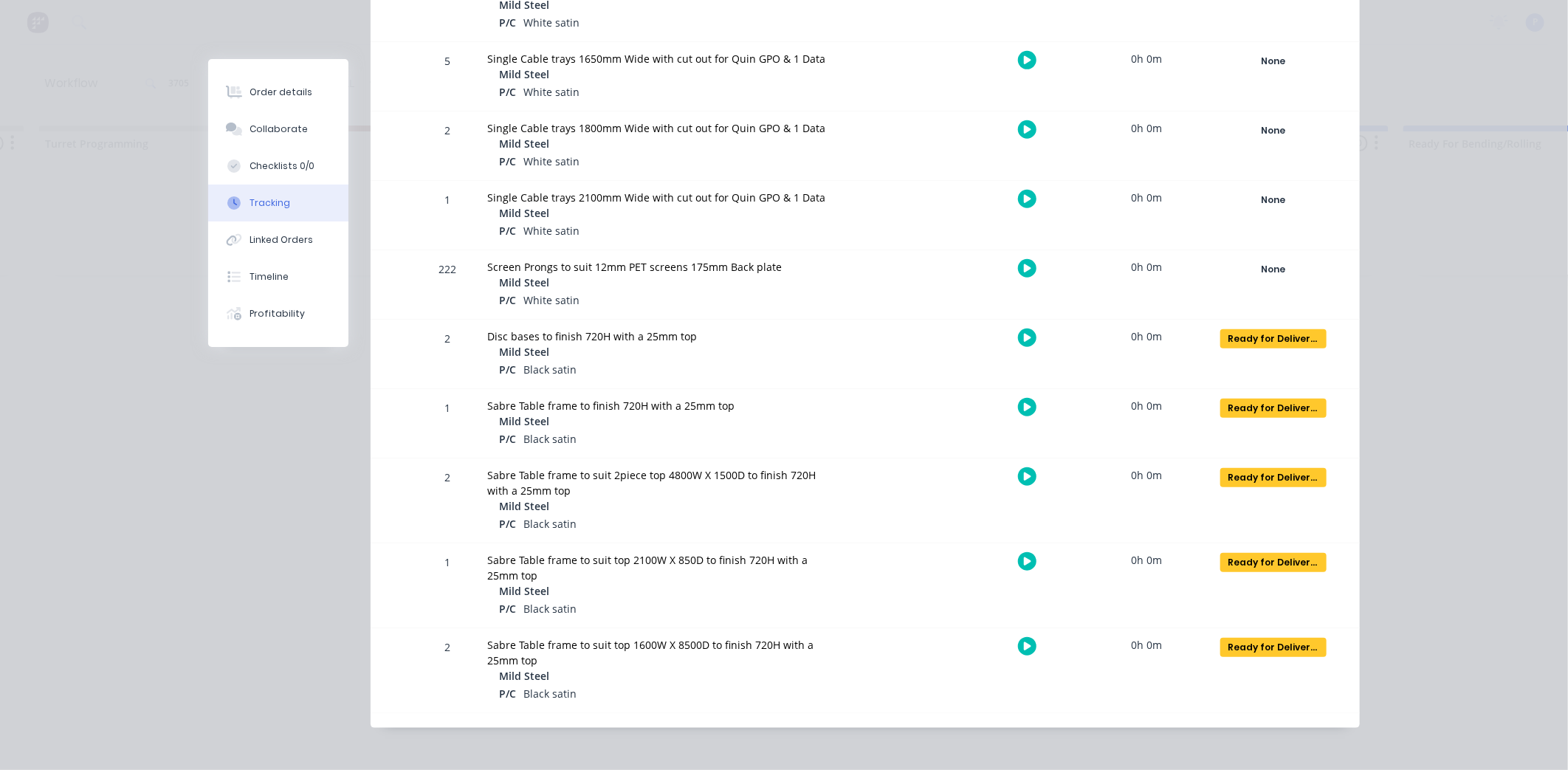
scroll to position [650, 0]
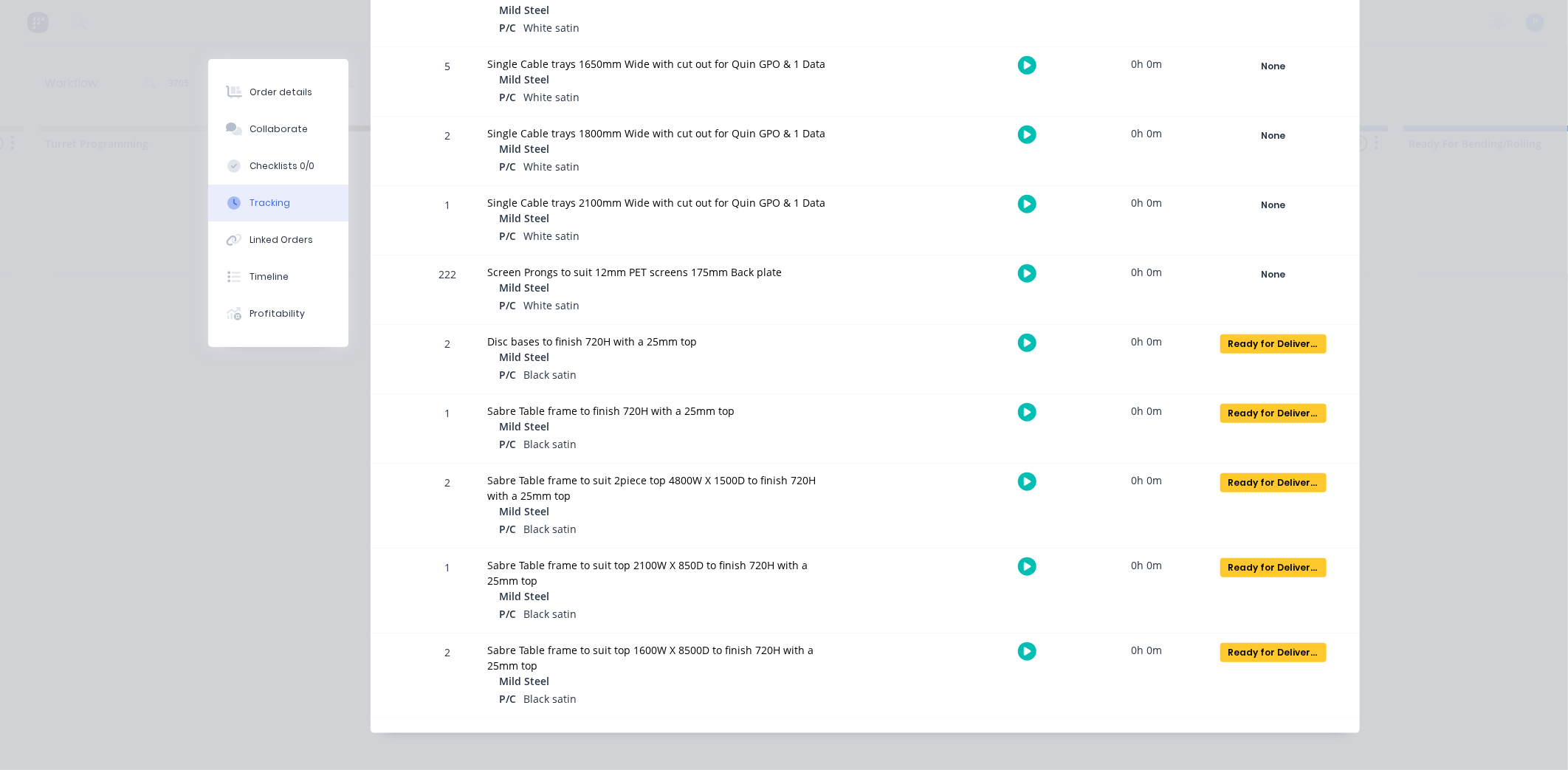
drag, startPoint x: 1204, startPoint y: 333, endPoint x: 1184, endPoint y: 313, distance: 28.3
click at [278, 104] on button "Order details" at bounding box center [278, 91] width 140 height 37
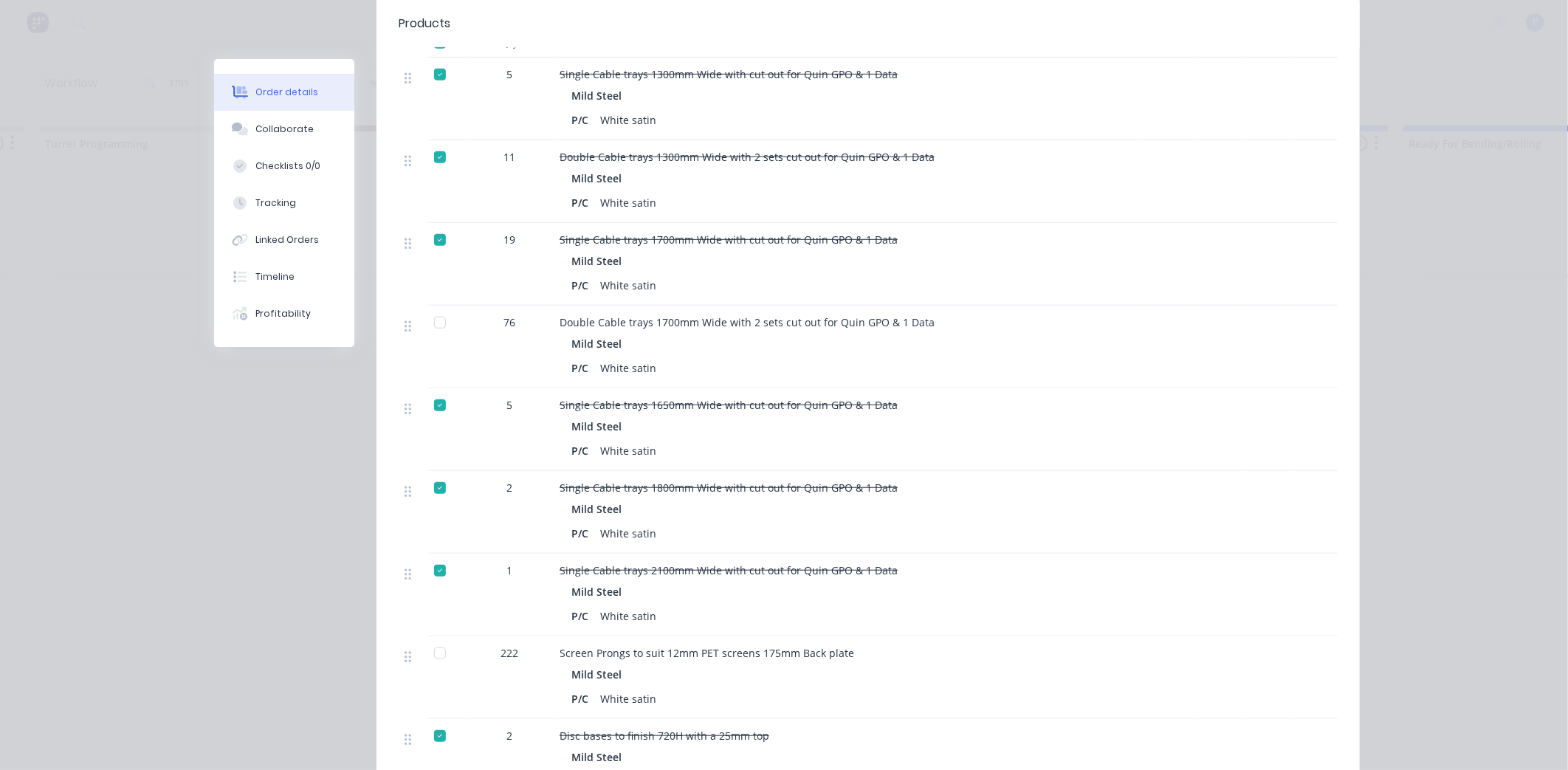
drag, startPoint x: 1066, startPoint y: 490, endPoint x: 1054, endPoint y: 452, distance: 39.8
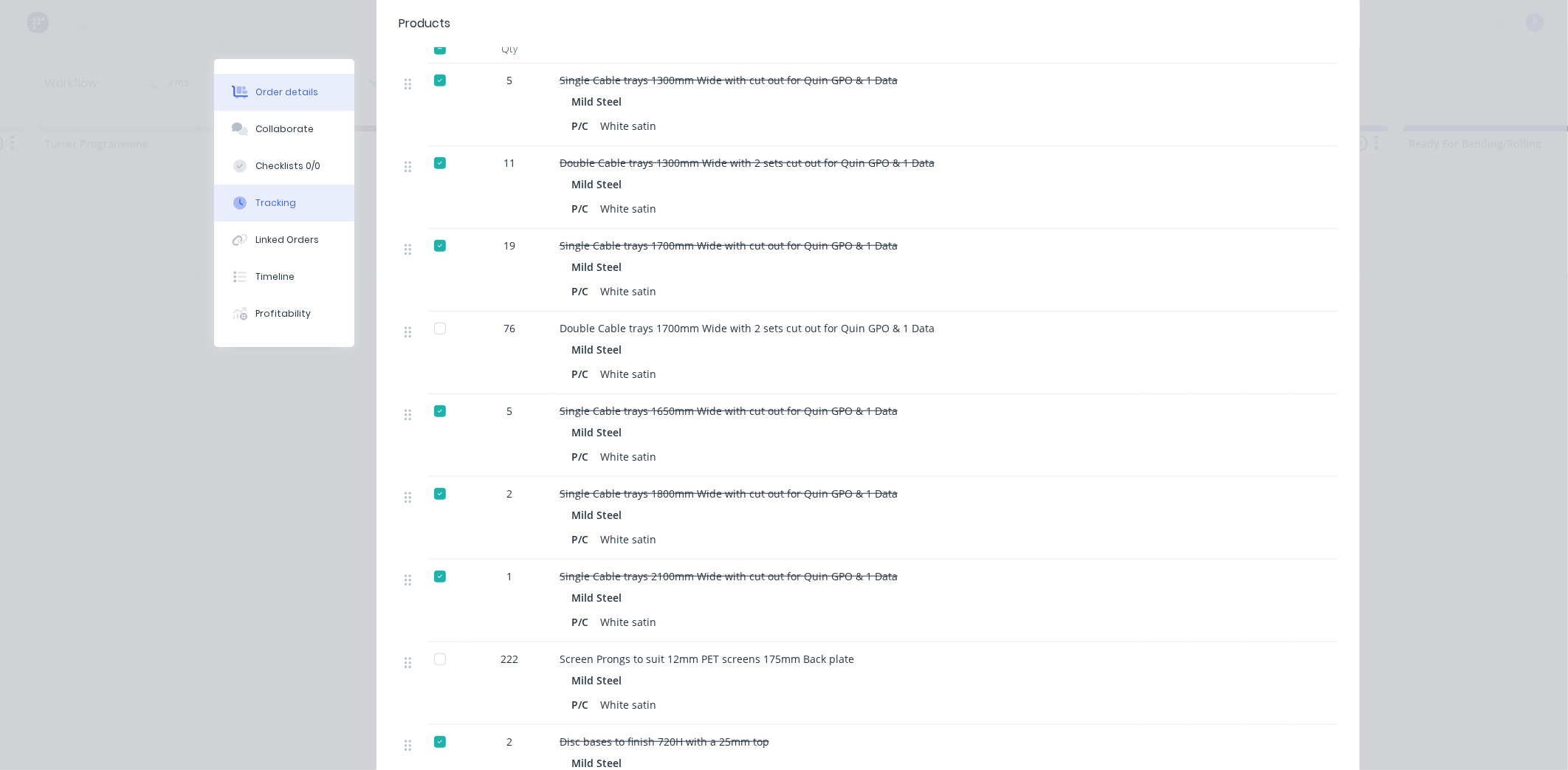
click at [270, 207] on div "Tracking" at bounding box center [276, 203] width 41 height 13
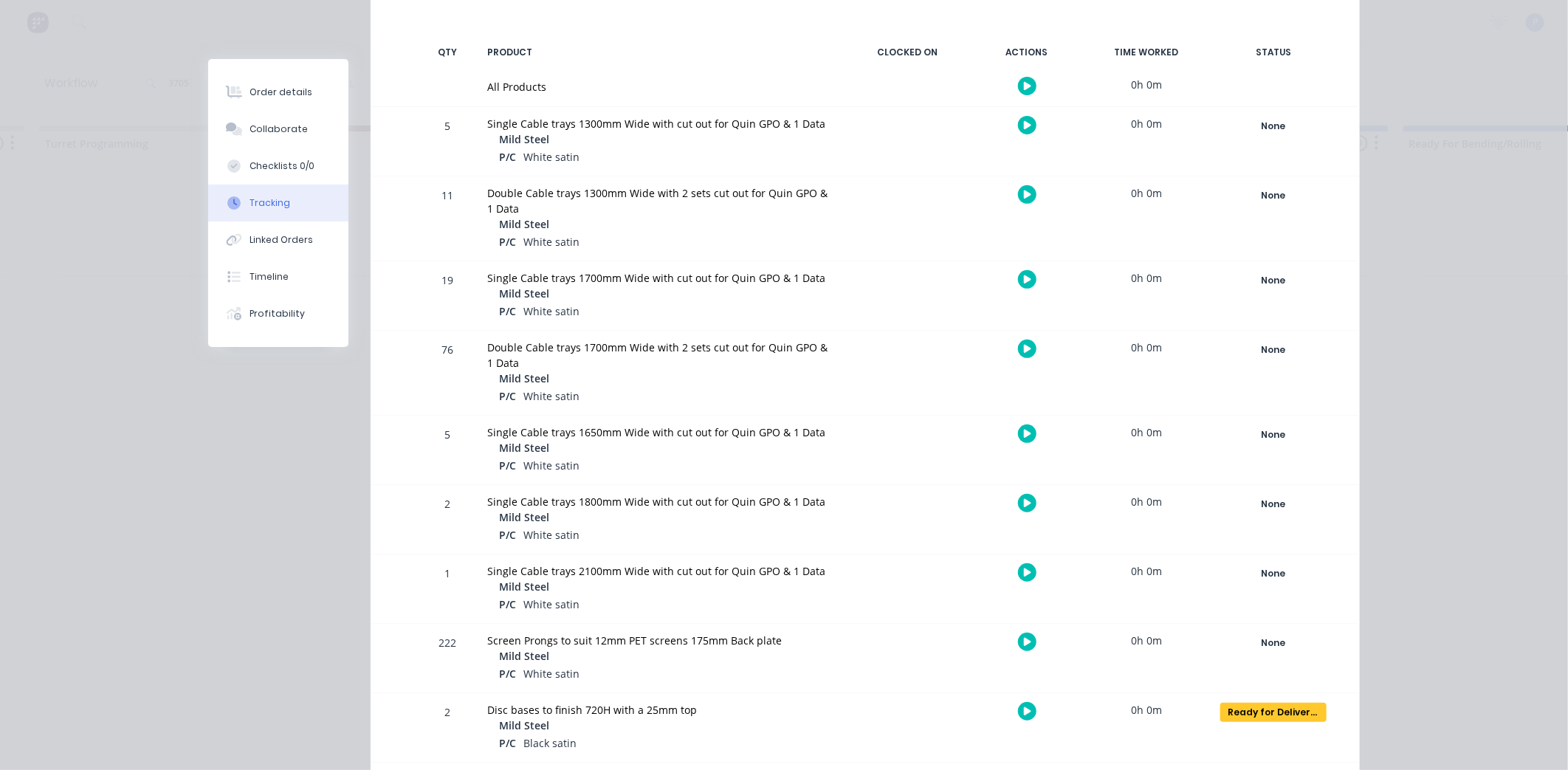
scroll to position [369, 0]
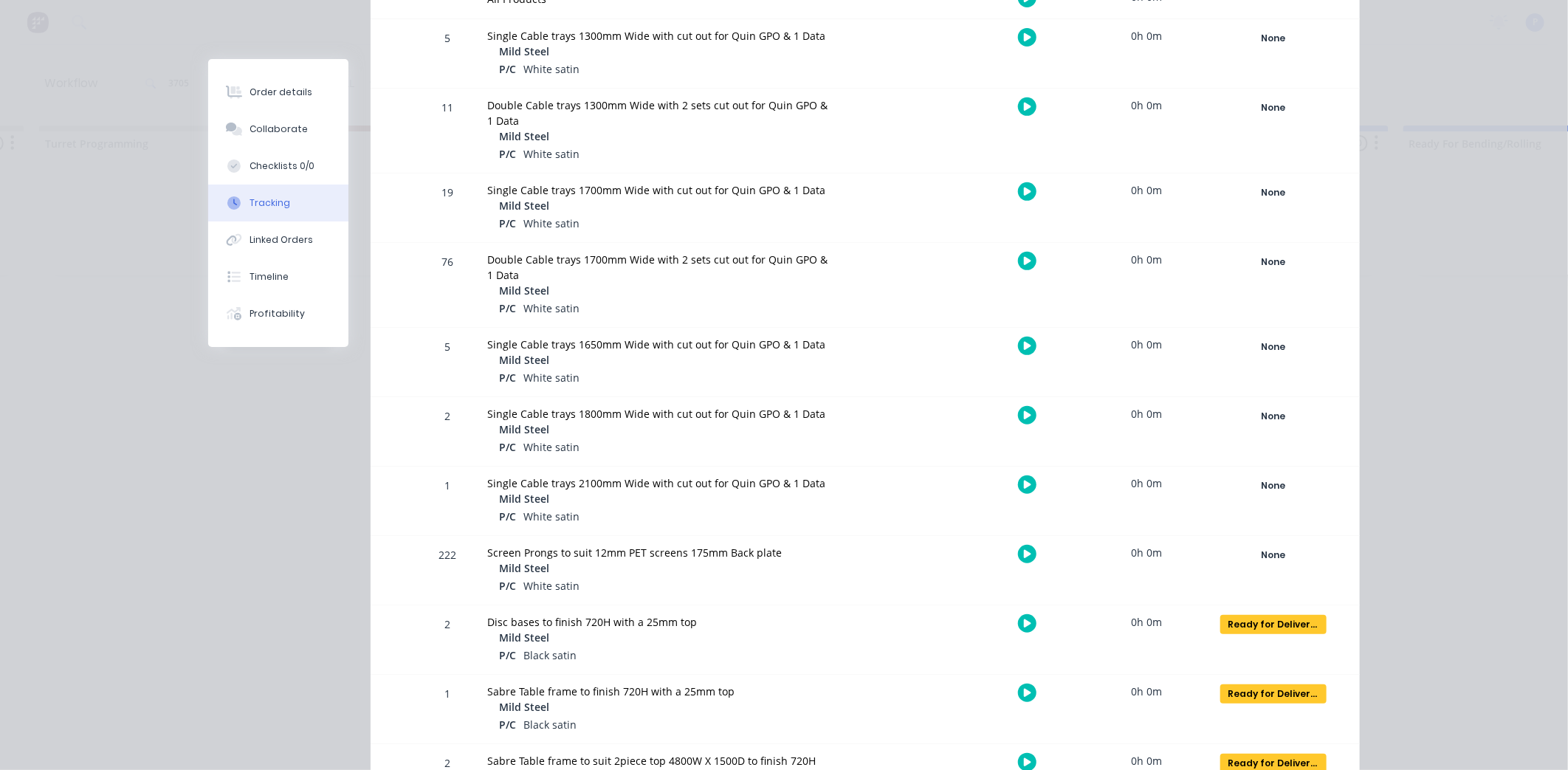
drag, startPoint x: 942, startPoint y: 446, endPoint x: 957, endPoint y: 482, distance: 39.0
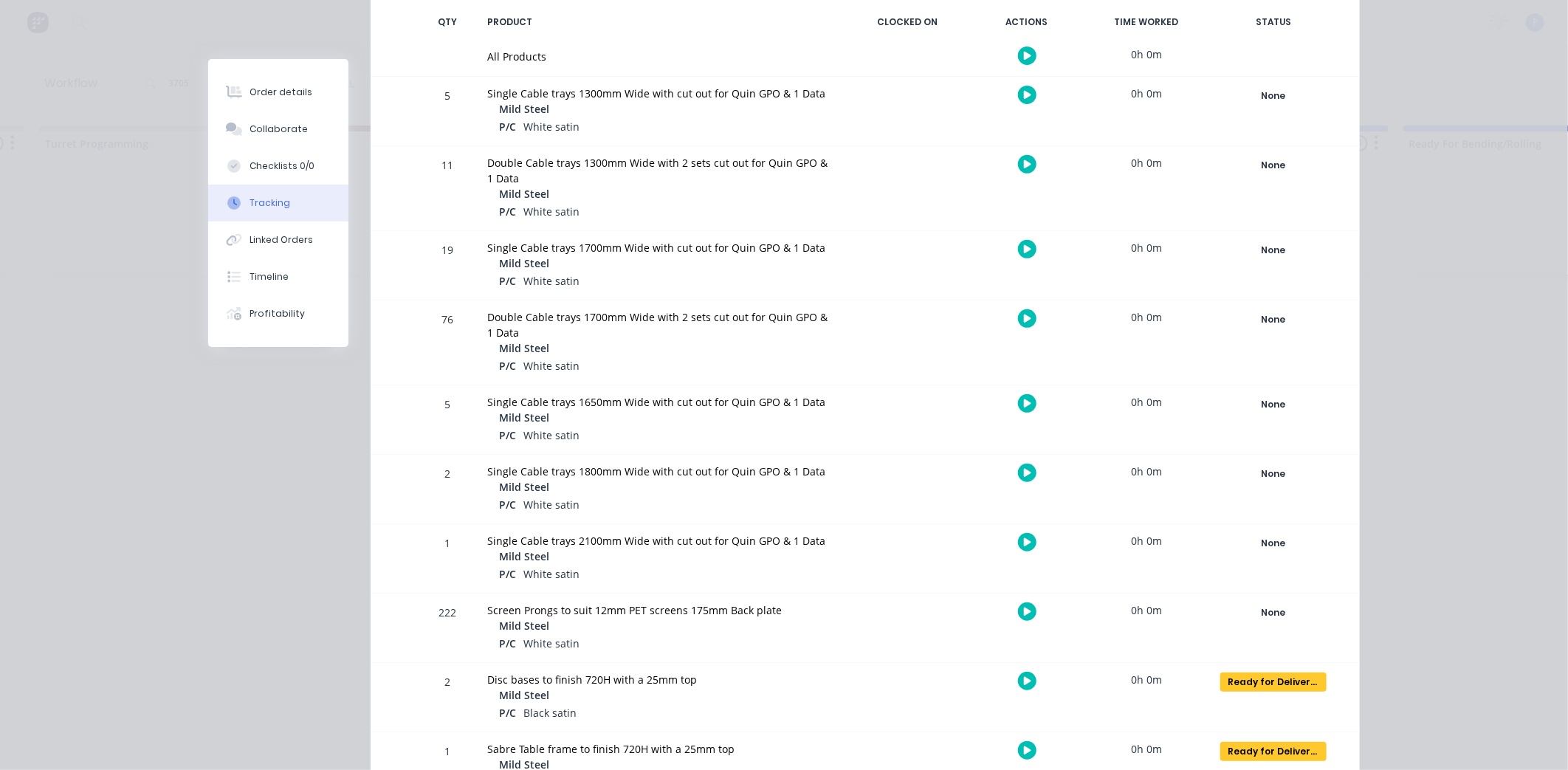
scroll to position [301, 0]
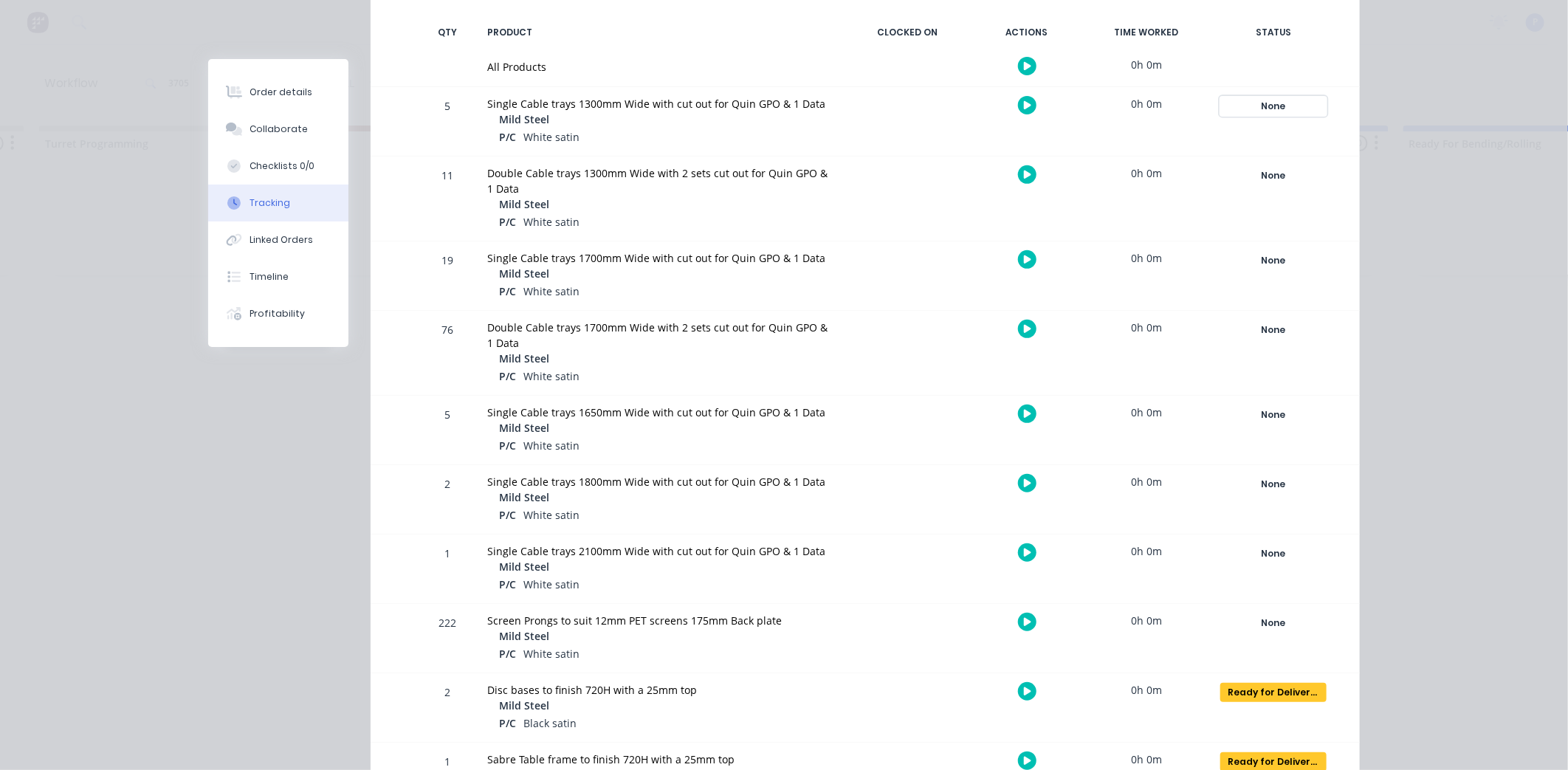
click at [1276, 109] on div "None" at bounding box center [1273, 106] width 106 height 20
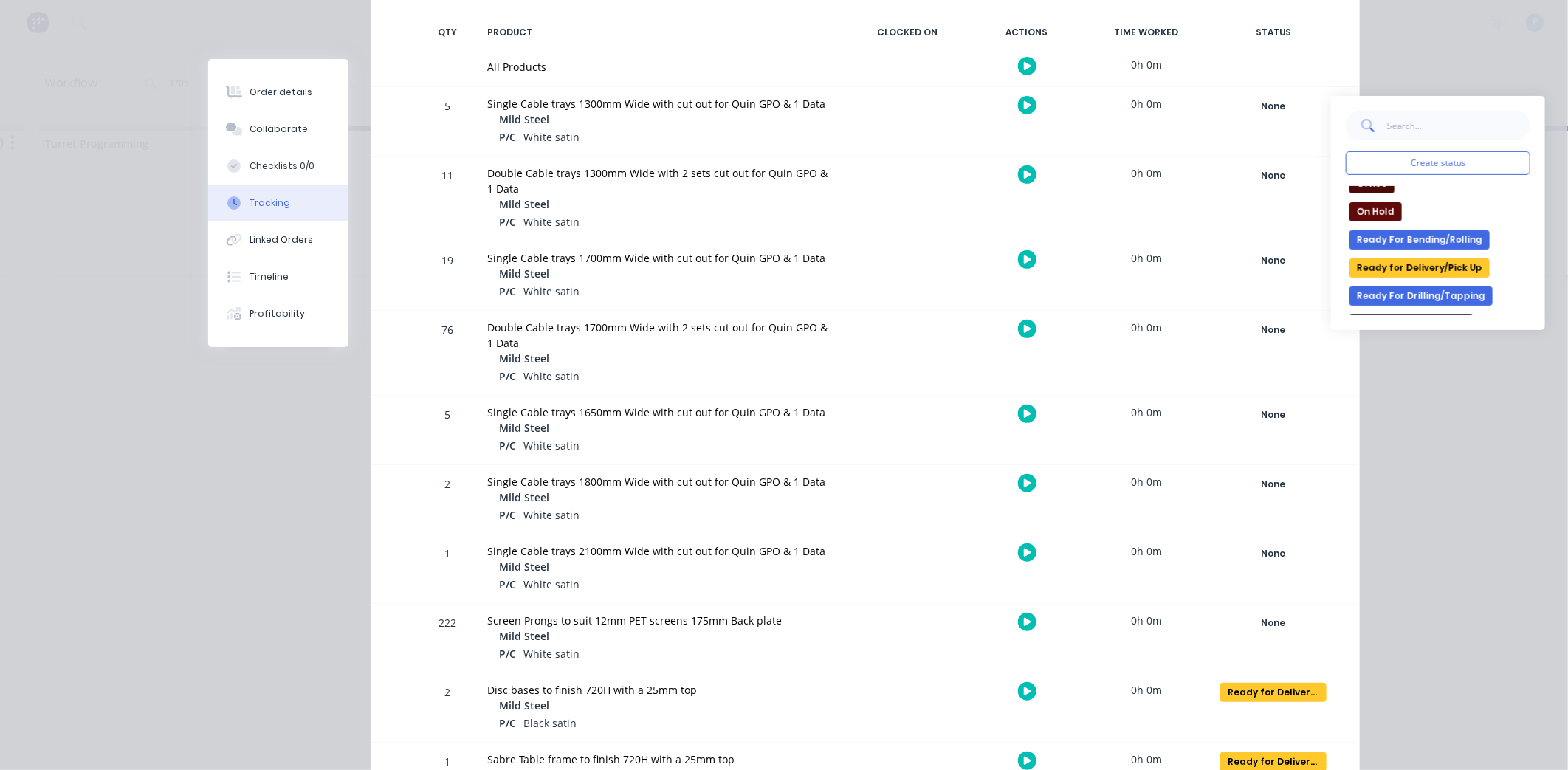
scroll to position [212, 0]
click at [1468, 261] on button "Ready for Delivery/Pick Up" at bounding box center [1419, 264] width 140 height 20
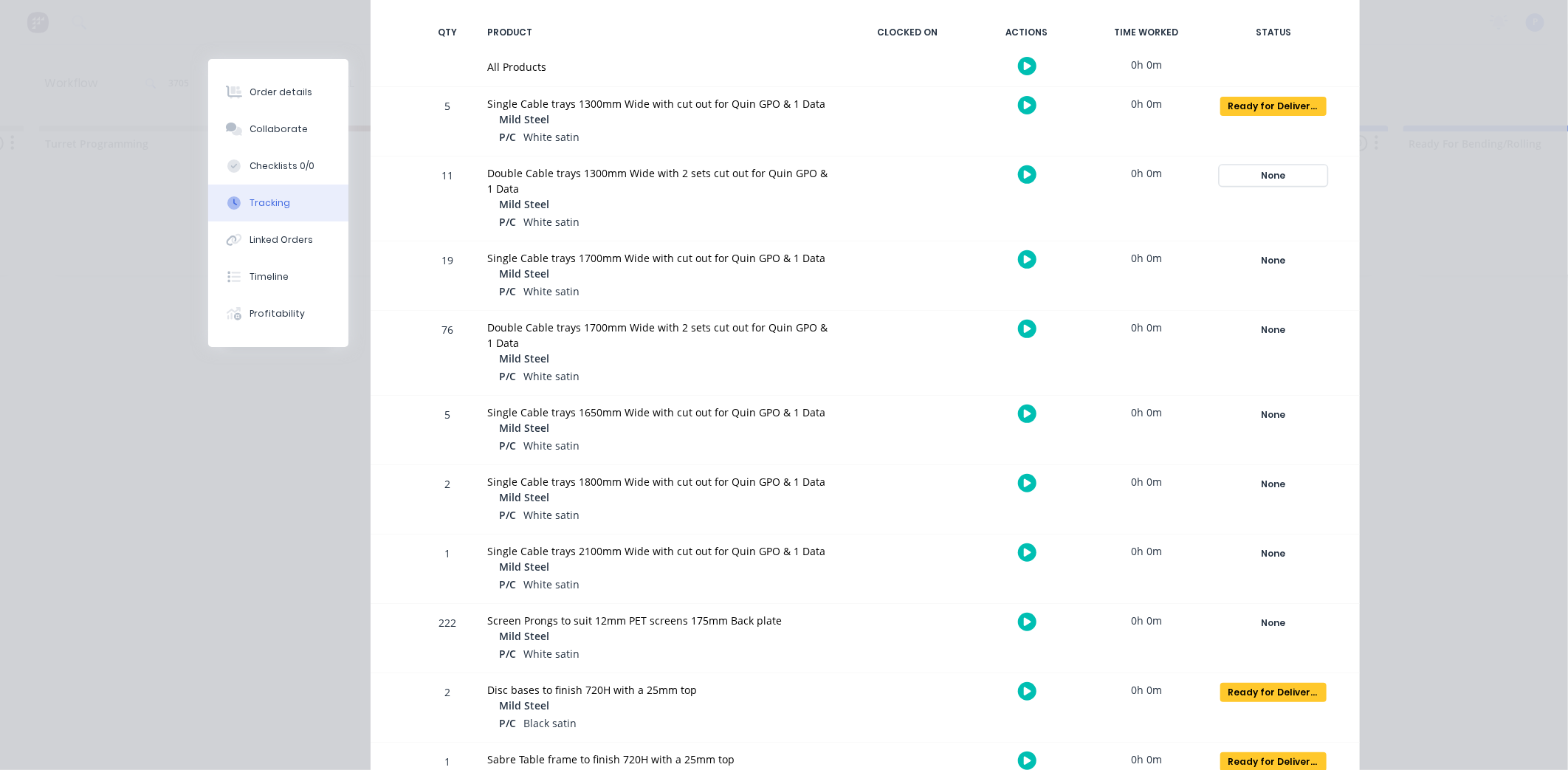
click at [1268, 174] on div "None" at bounding box center [1273, 176] width 106 height 20
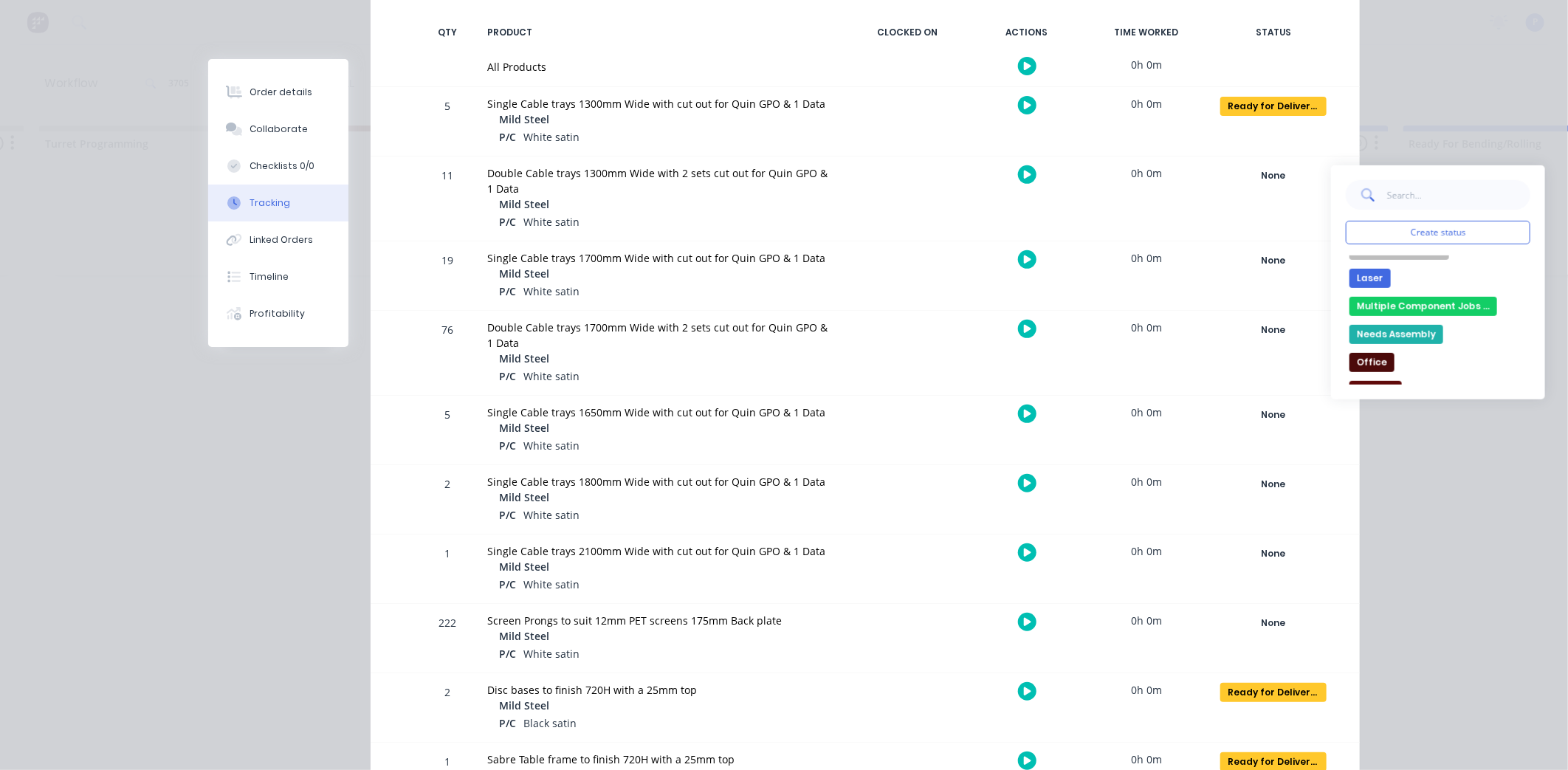
scroll to position [220, 0]
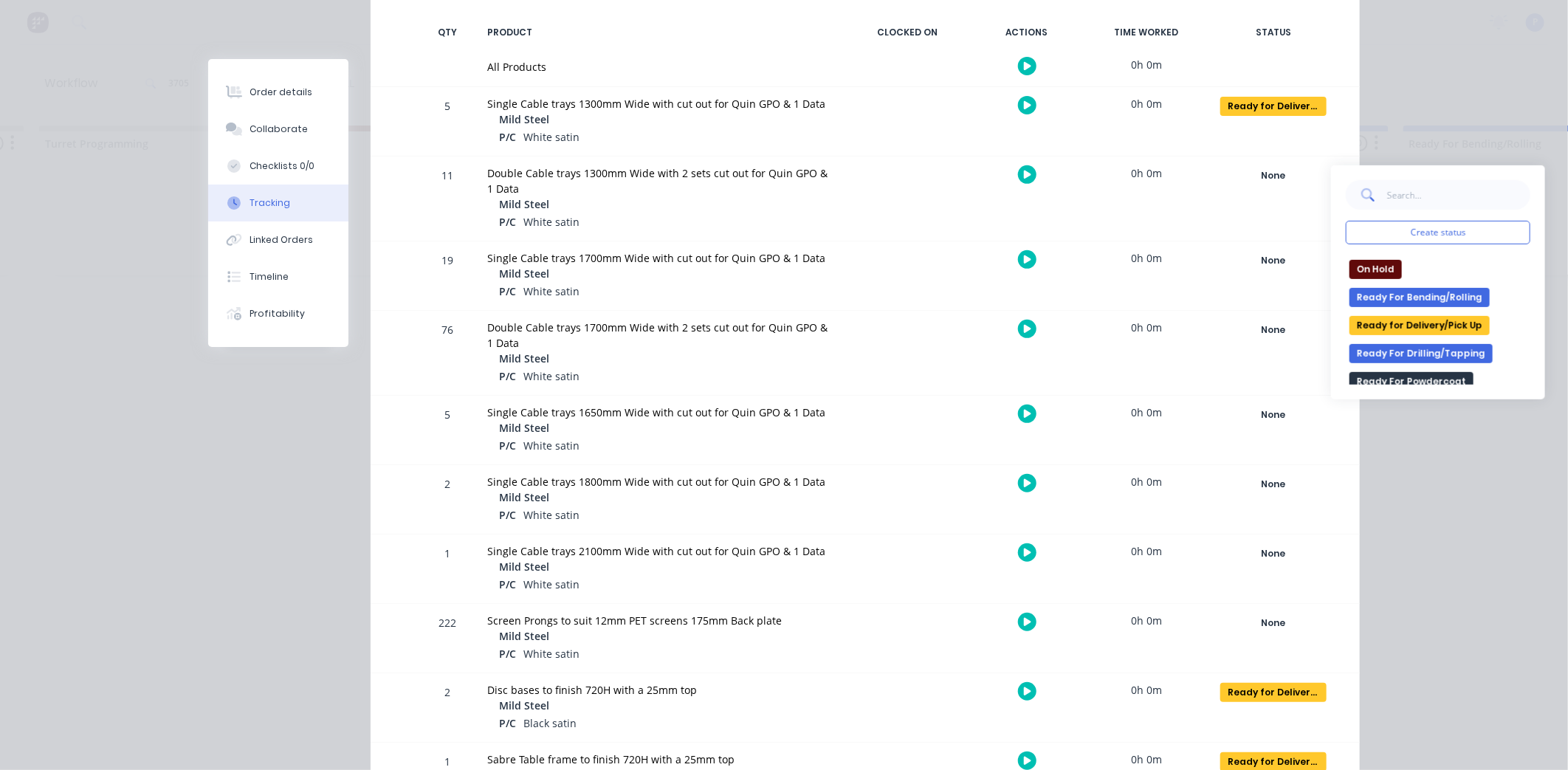
click at [1454, 320] on button "Ready for Delivery/Pick Up" at bounding box center [1419, 326] width 140 height 20
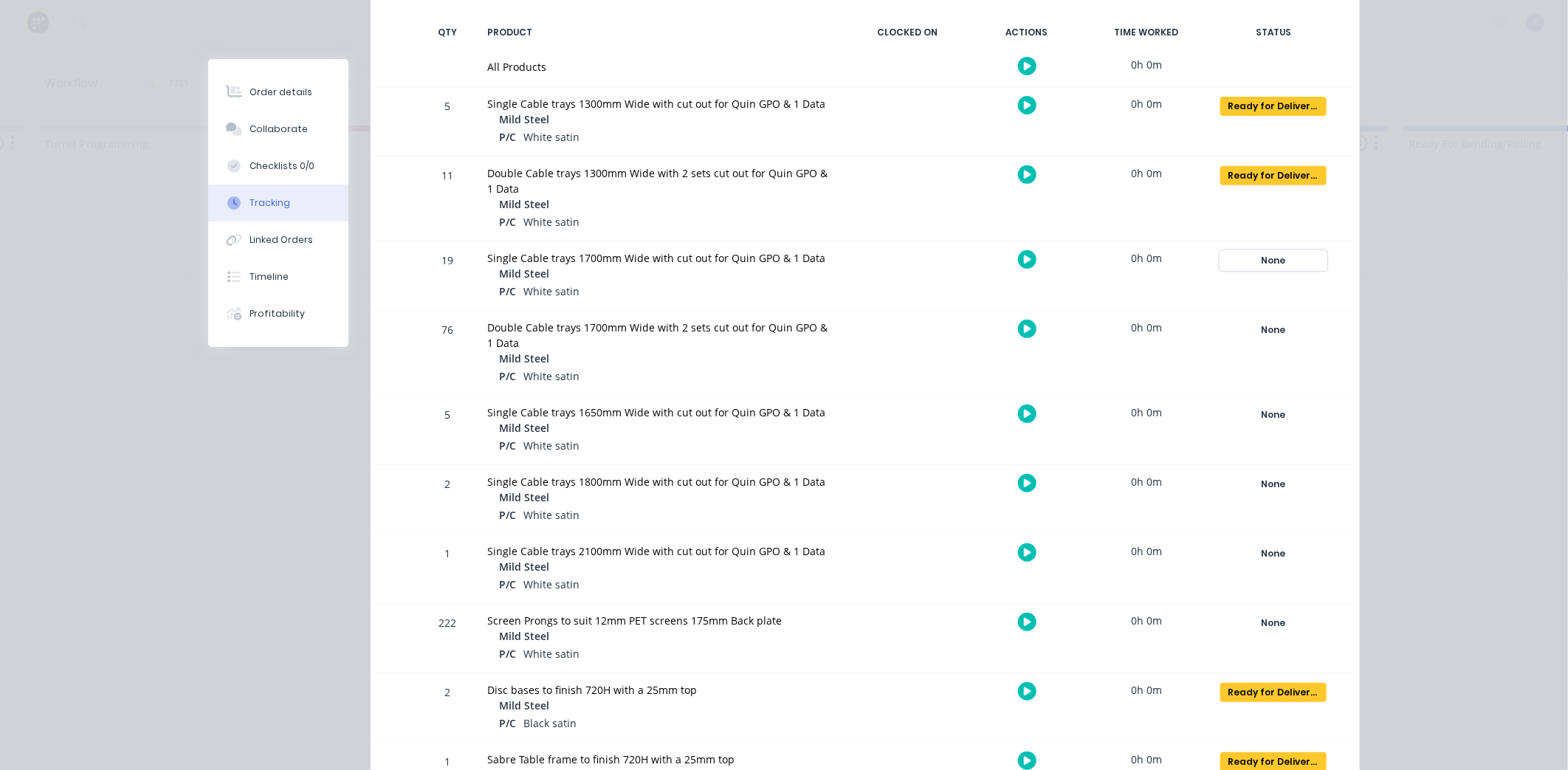
click at [1247, 260] on div "None" at bounding box center [1273, 260] width 106 height 20
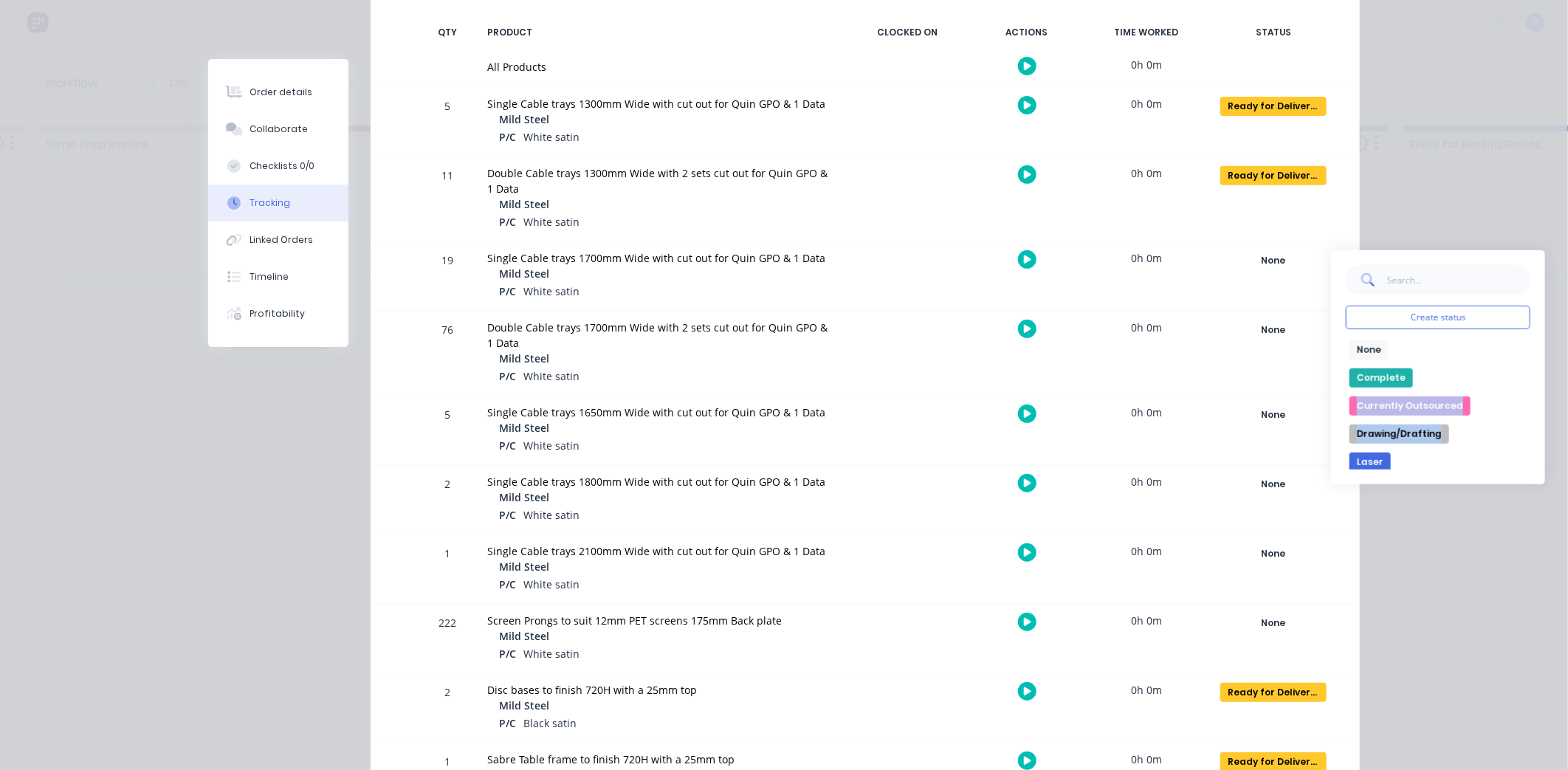
drag, startPoint x: 1444, startPoint y: 382, endPoint x: 1446, endPoint y: 424, distance: 42.0
click at [1446, 424] on div "None edit Complete Currently Outsourced Drawing/Drafting Laser Multiple Compone…" at bounding box center [1438, 405] width 184 height 129
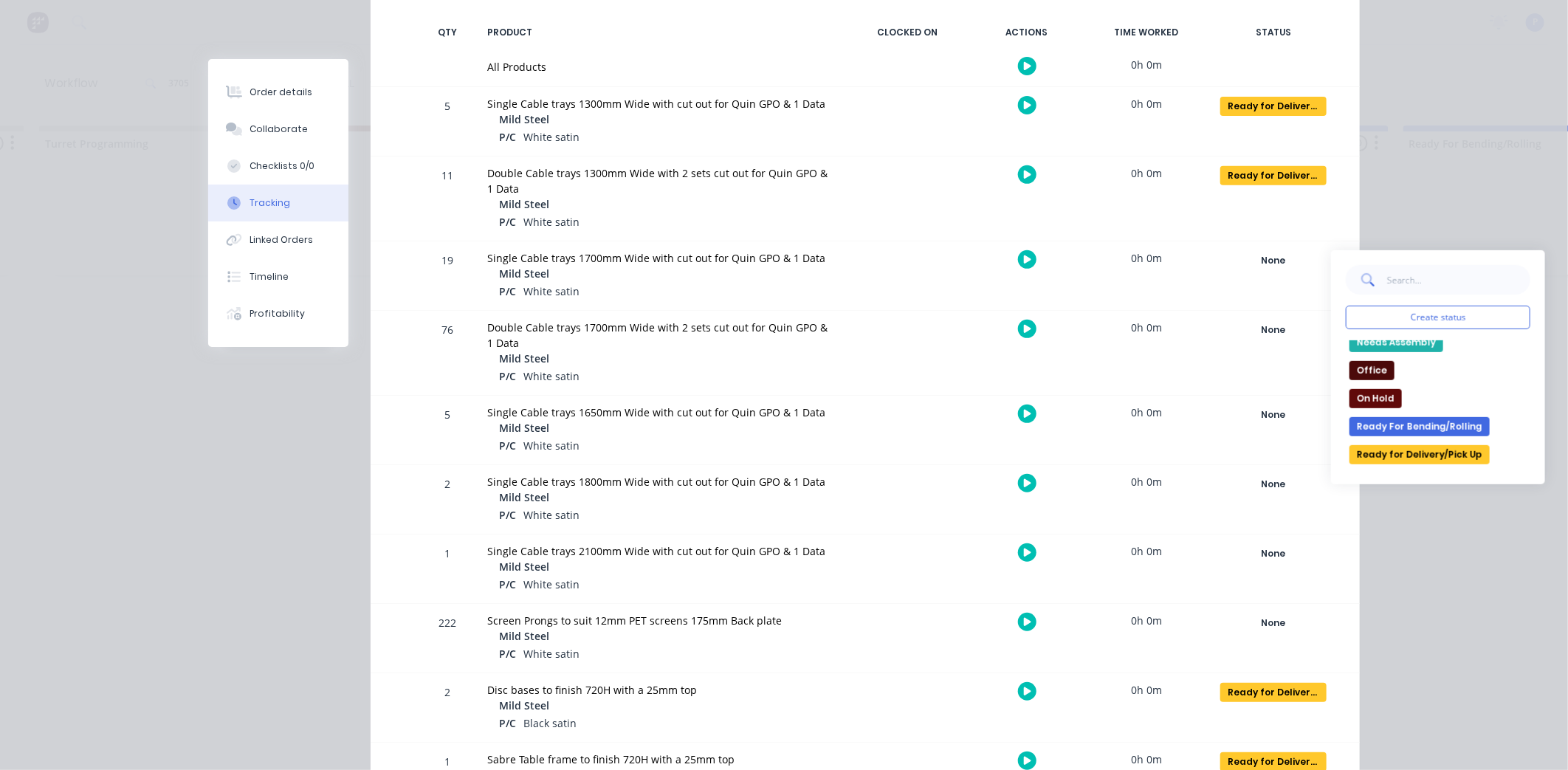
scroll to position [209, 0]
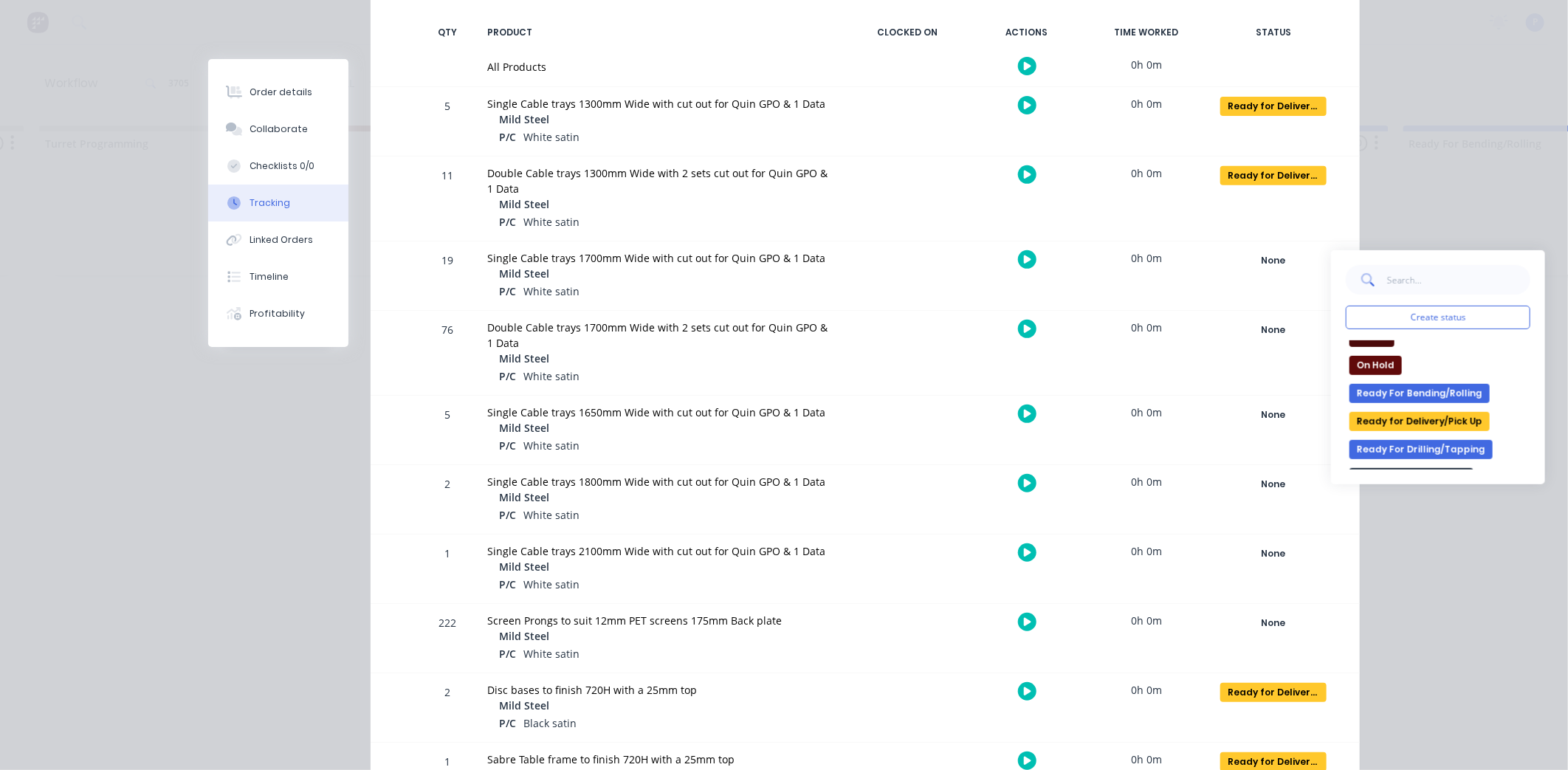
click at [1428, 428] on button "Ready for Delivery/Pick Up" at bounding box center [1419, 422] width 140 height 20
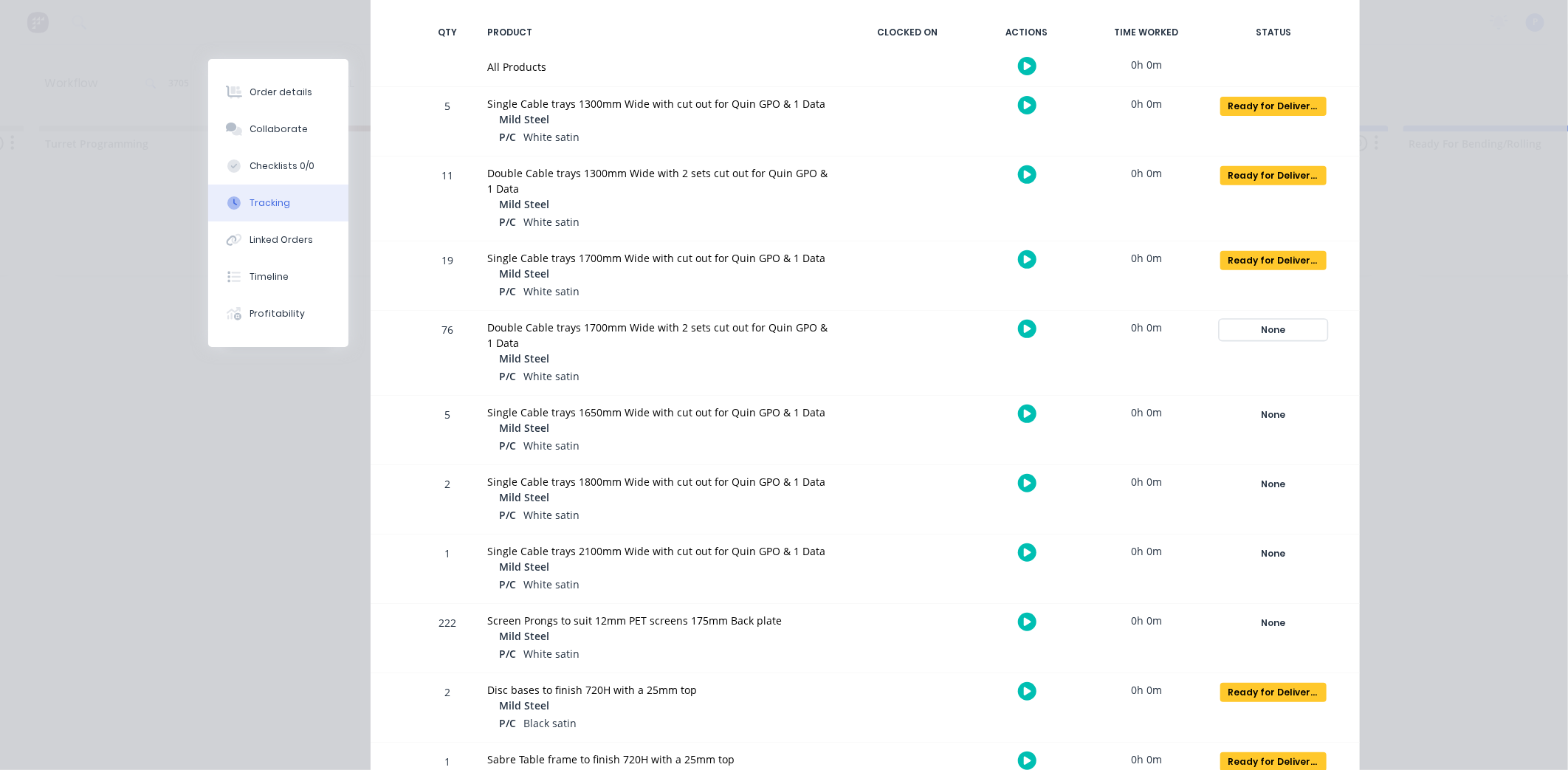
click at [1312, 328] on div "None" at bounding box center [1273, 330] width 106 height 20
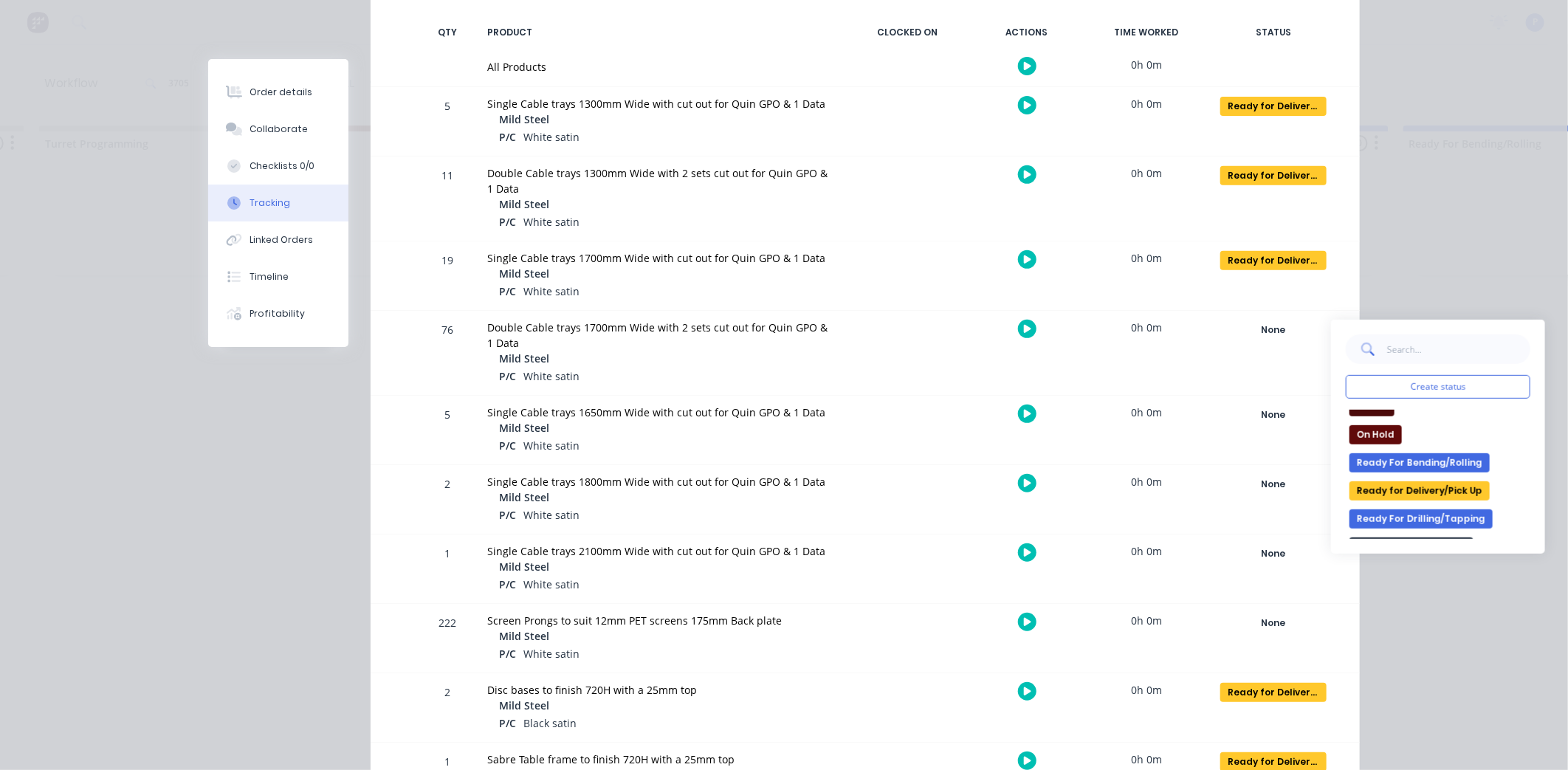
click at [1441, 486] on button "Ready for Delivery/Pick Up" at bounding box center [1419, 492] width 140 height 20
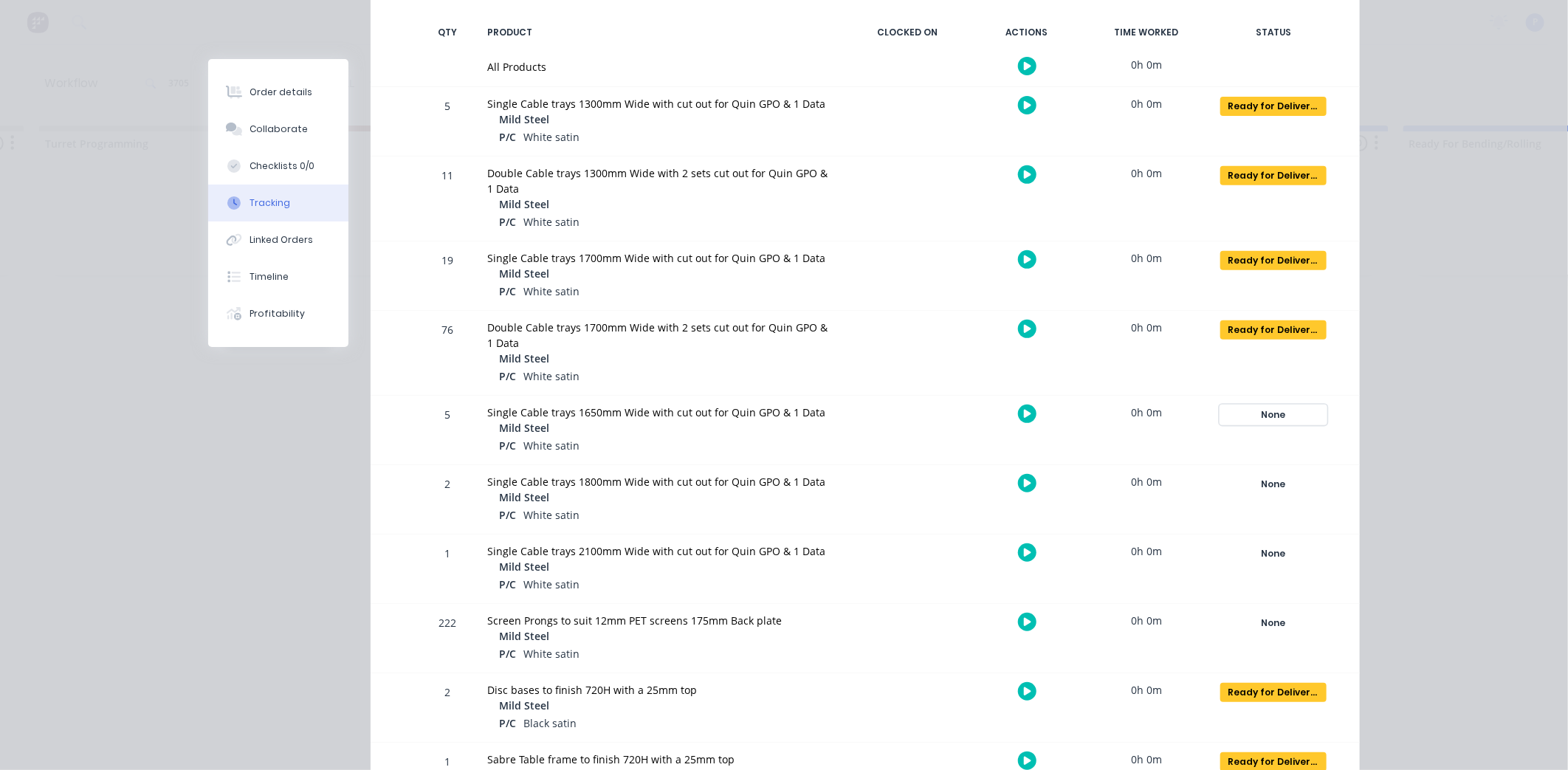
click at [1278, 413] on div "None" at bounding box center [1273, 415] width 106 height 20
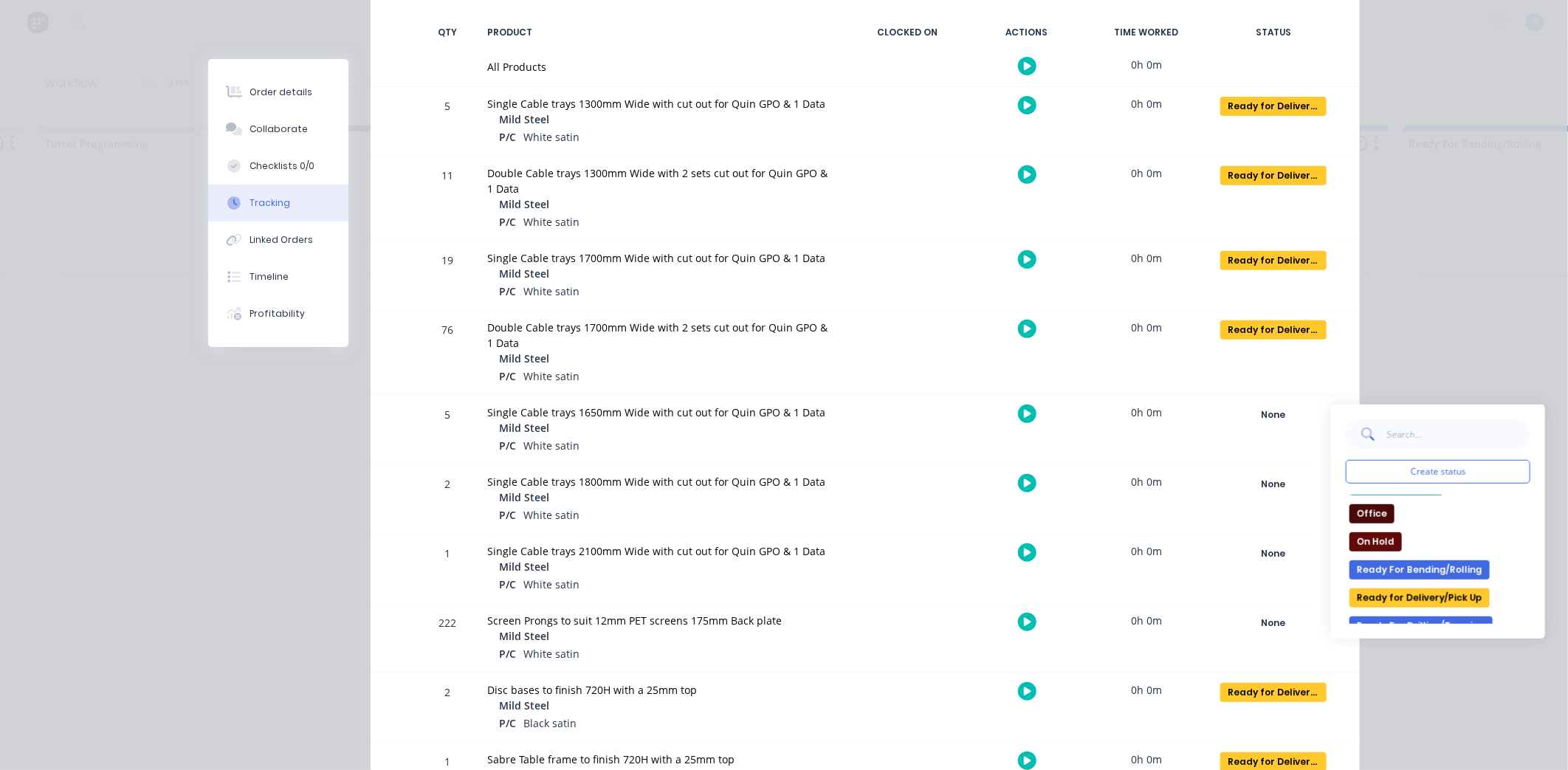
scroll to position [193, 0]
click at [1461, 594] on button "Ready for Delivery/Pick Up" at bounding box center [1419, 592] width 140 height 20
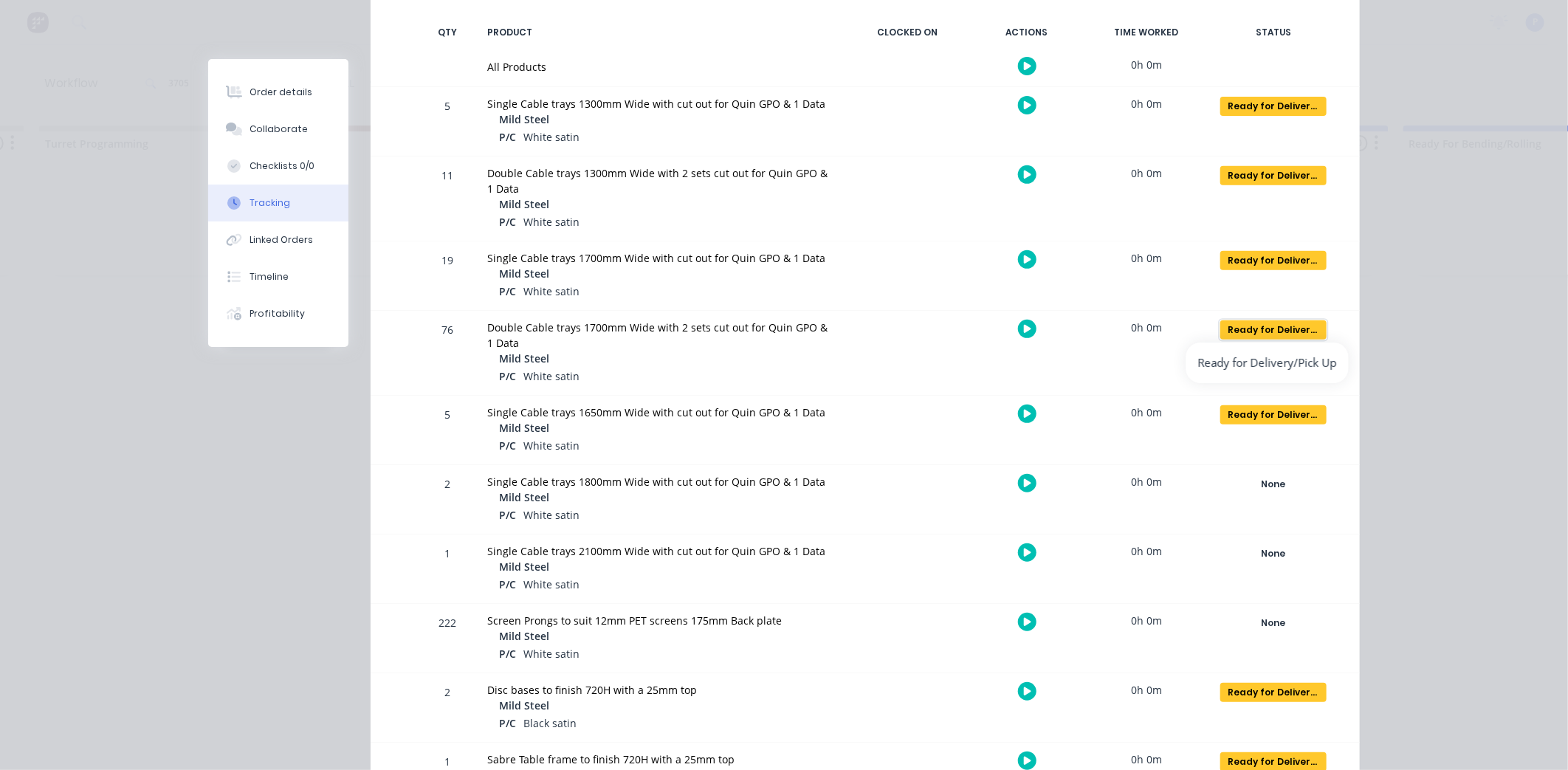
click at [1277, 332] on div "Ready for Delivery/Pick Up" at bounding box center [1273, 330] width 106 height 20
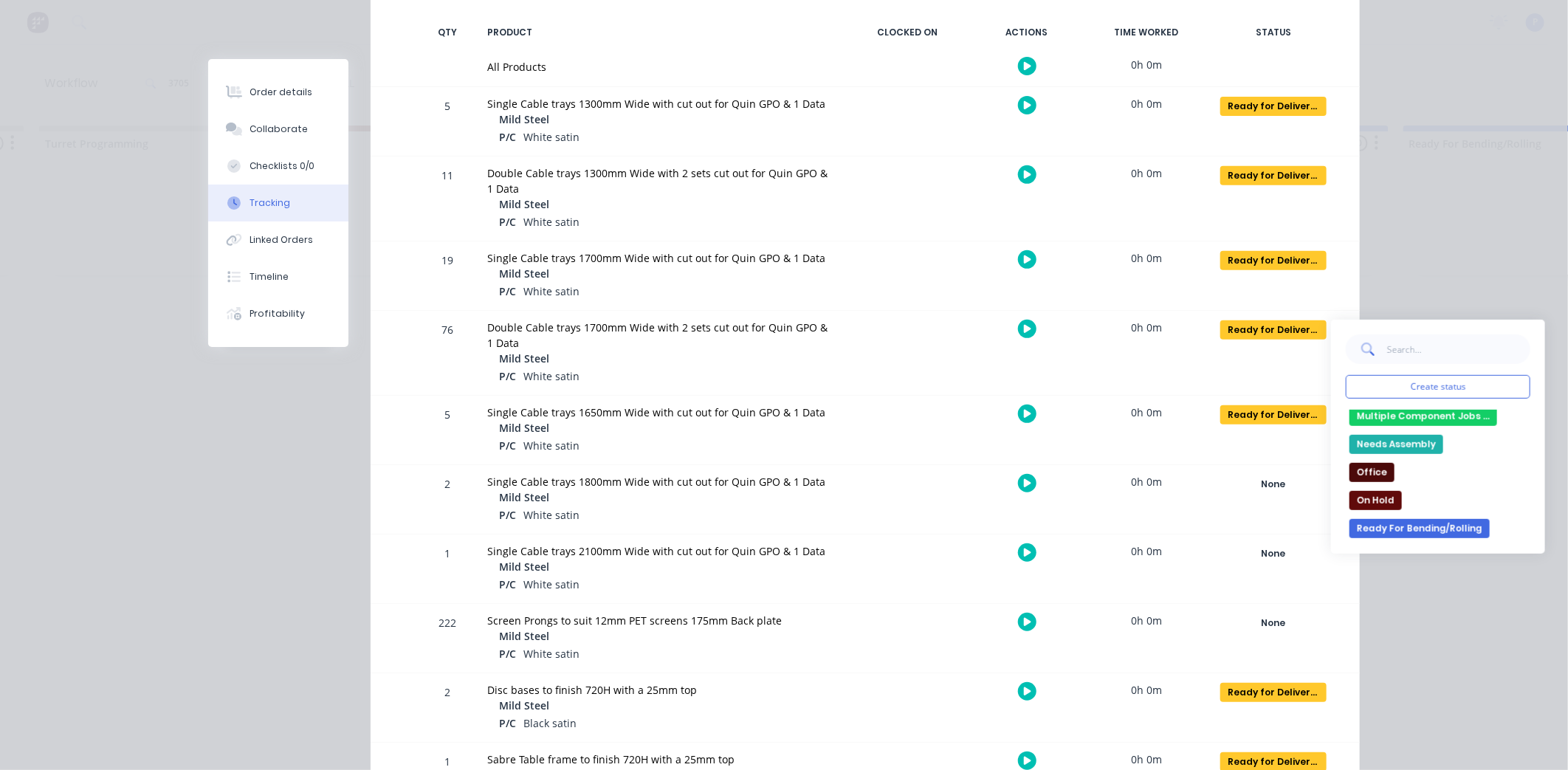
scroll to position [0, 0]
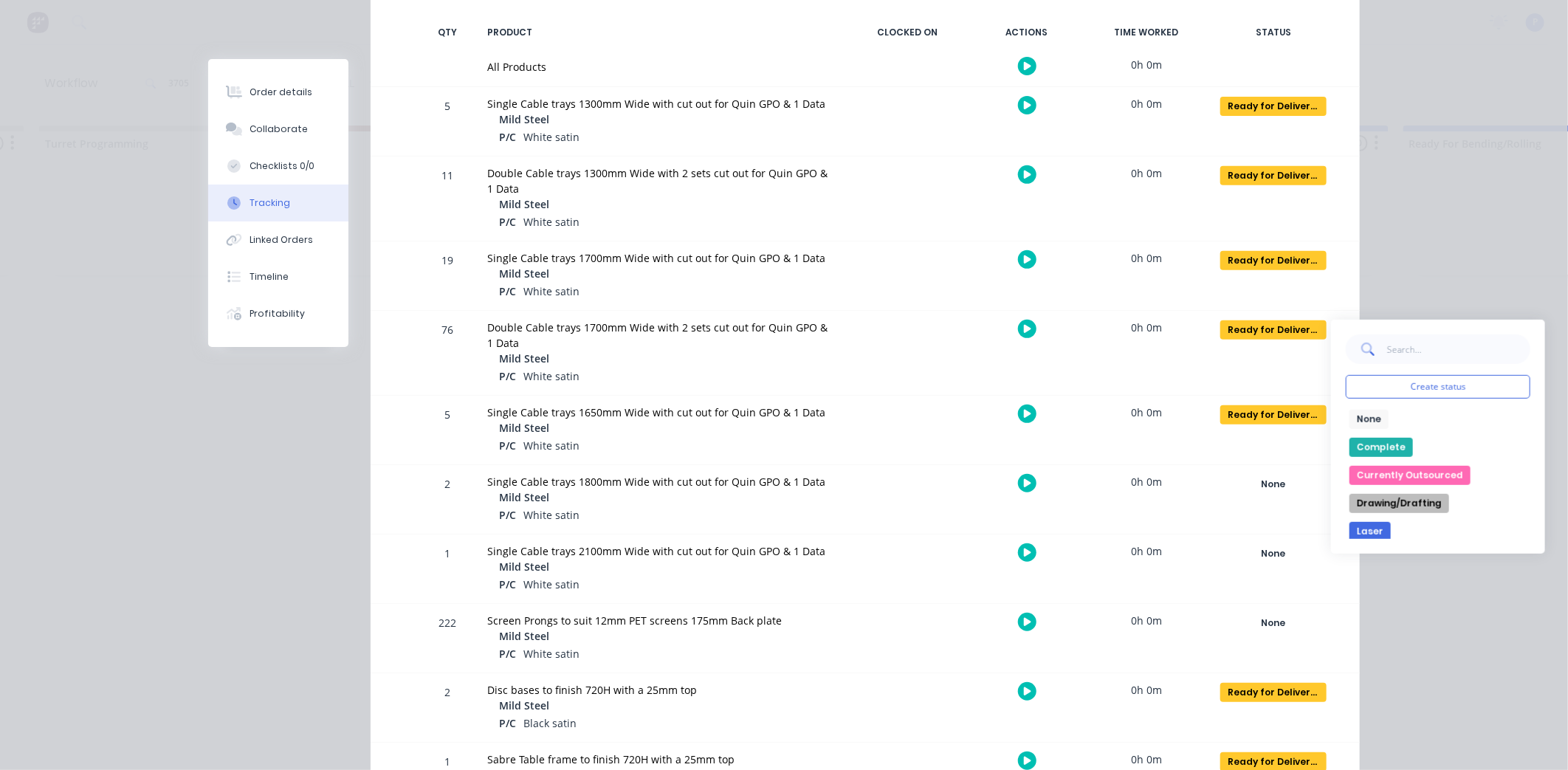
click at [1366, 422] on button "None" at bounding box center [1369, 420] width 39 height 20
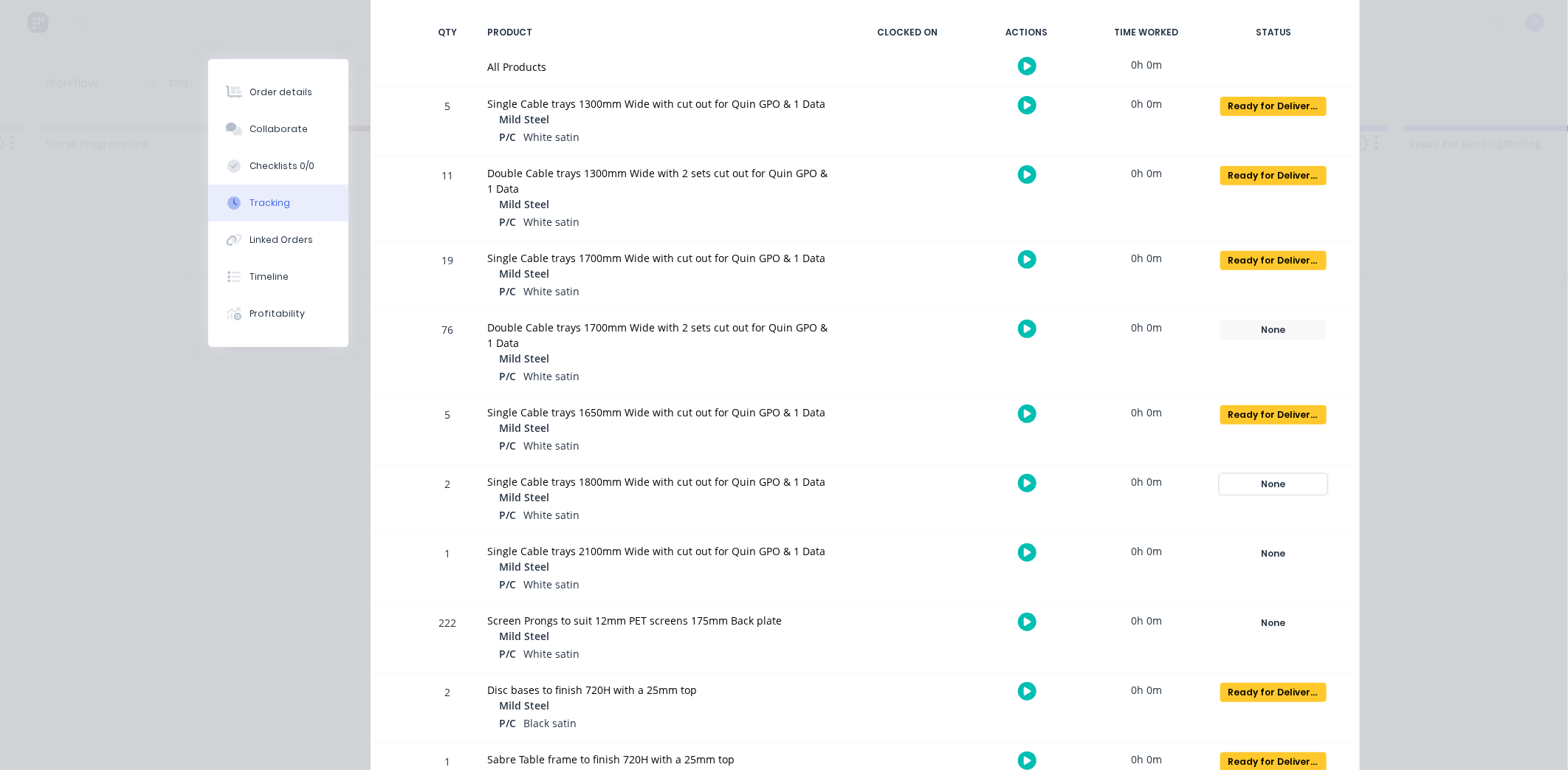
click at [1258, 482] on div "None" at bounding box center [1273, 484] width 106 height 20
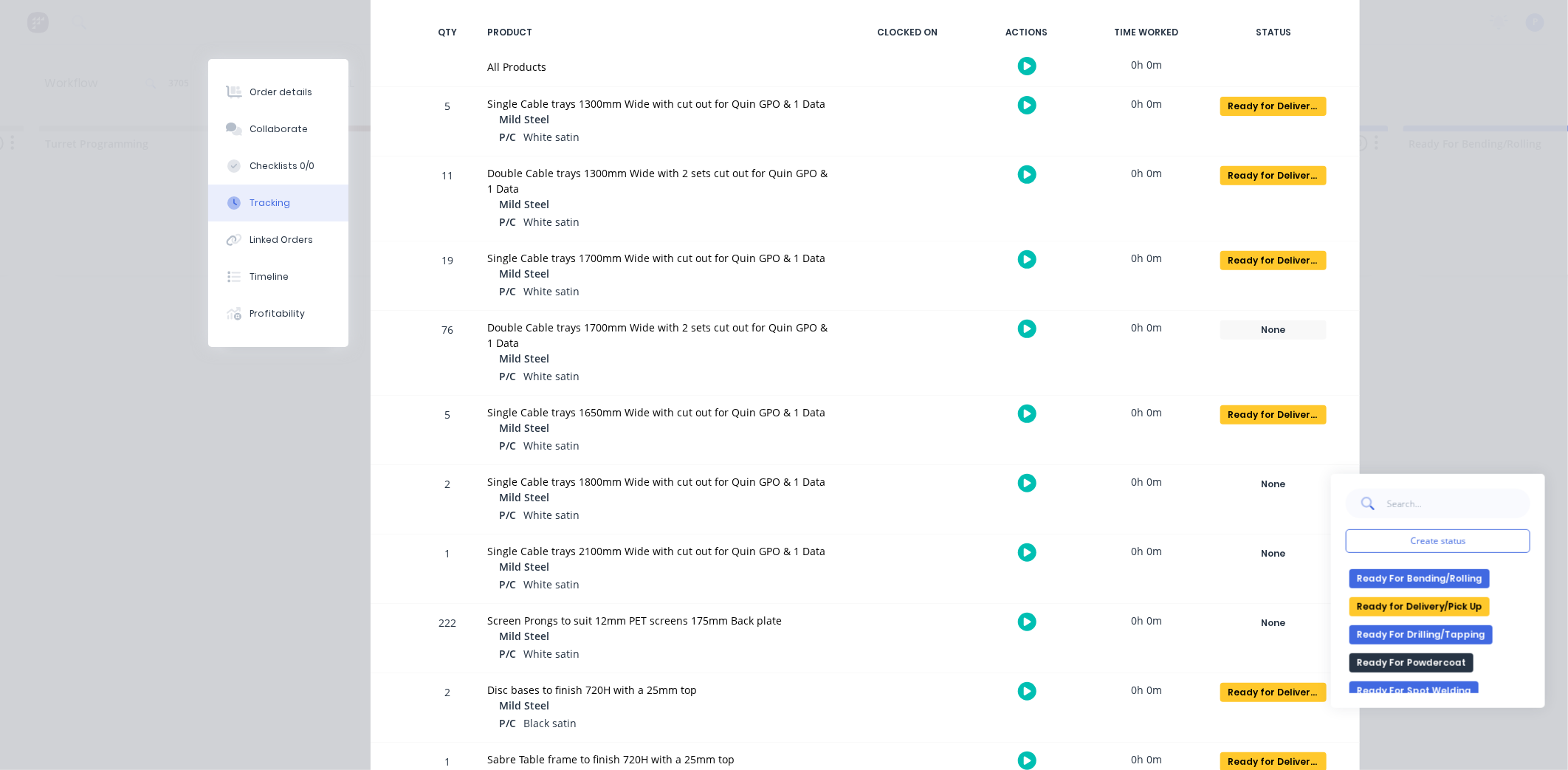
scroll to position [253, 0]
click at [1455, 603] on button "Ready for Delivery/Pick Up" at bounding box center [1419, 601] width 140 height 20
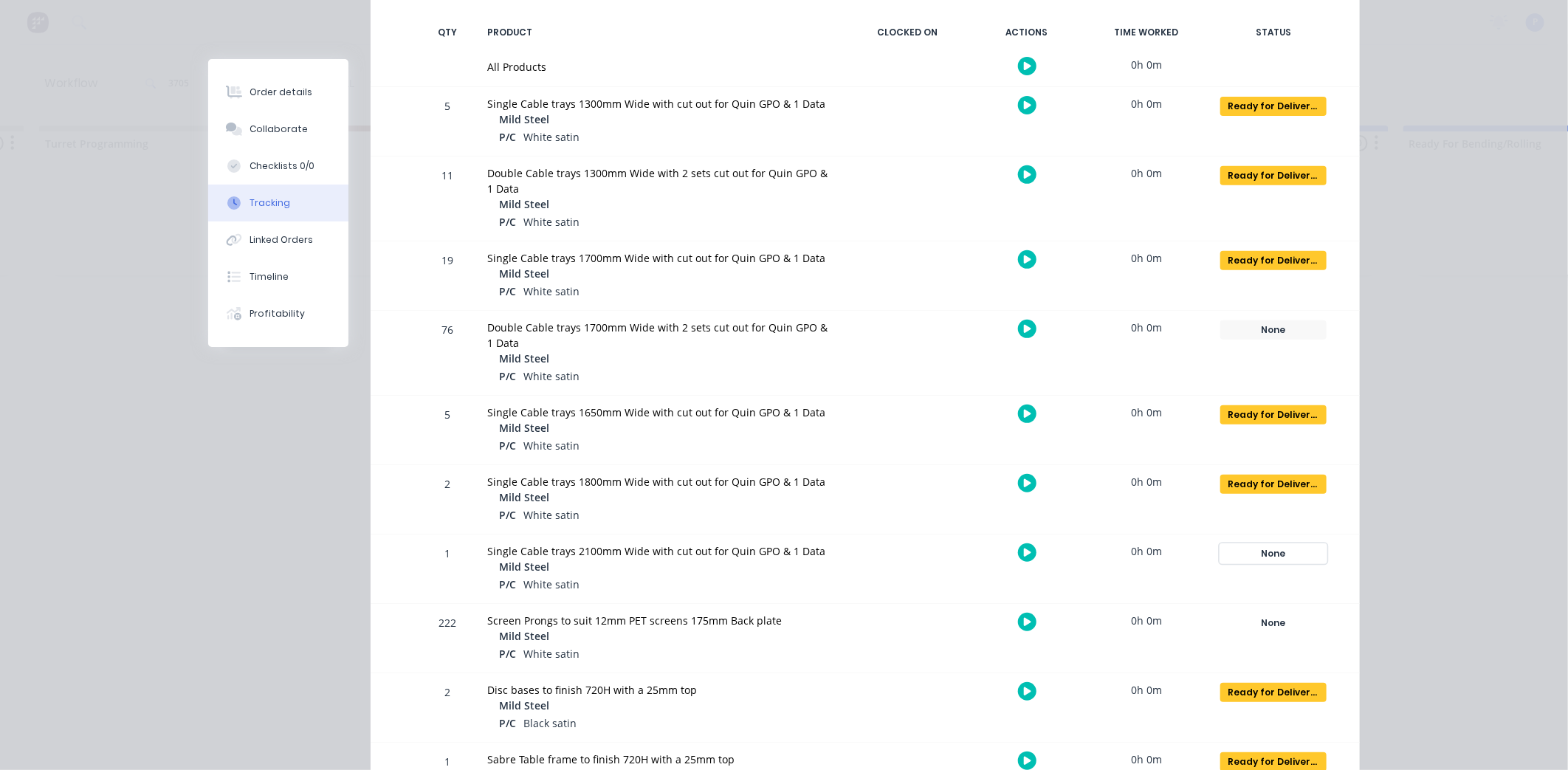
click at [1266, 556] on div "None" at bounding box center [1273, 554] width 106 height 20
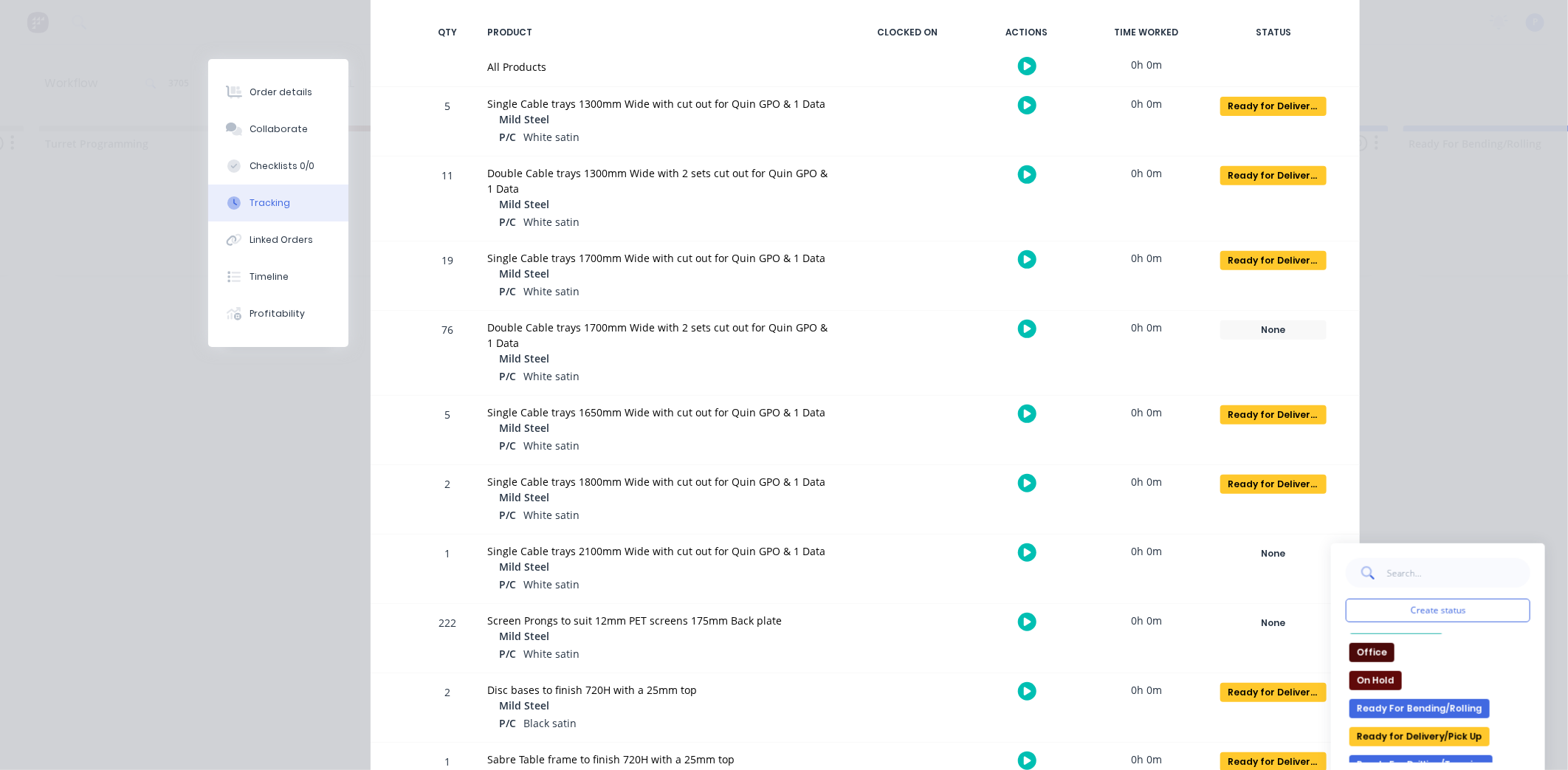
scroll to position [247, 0]
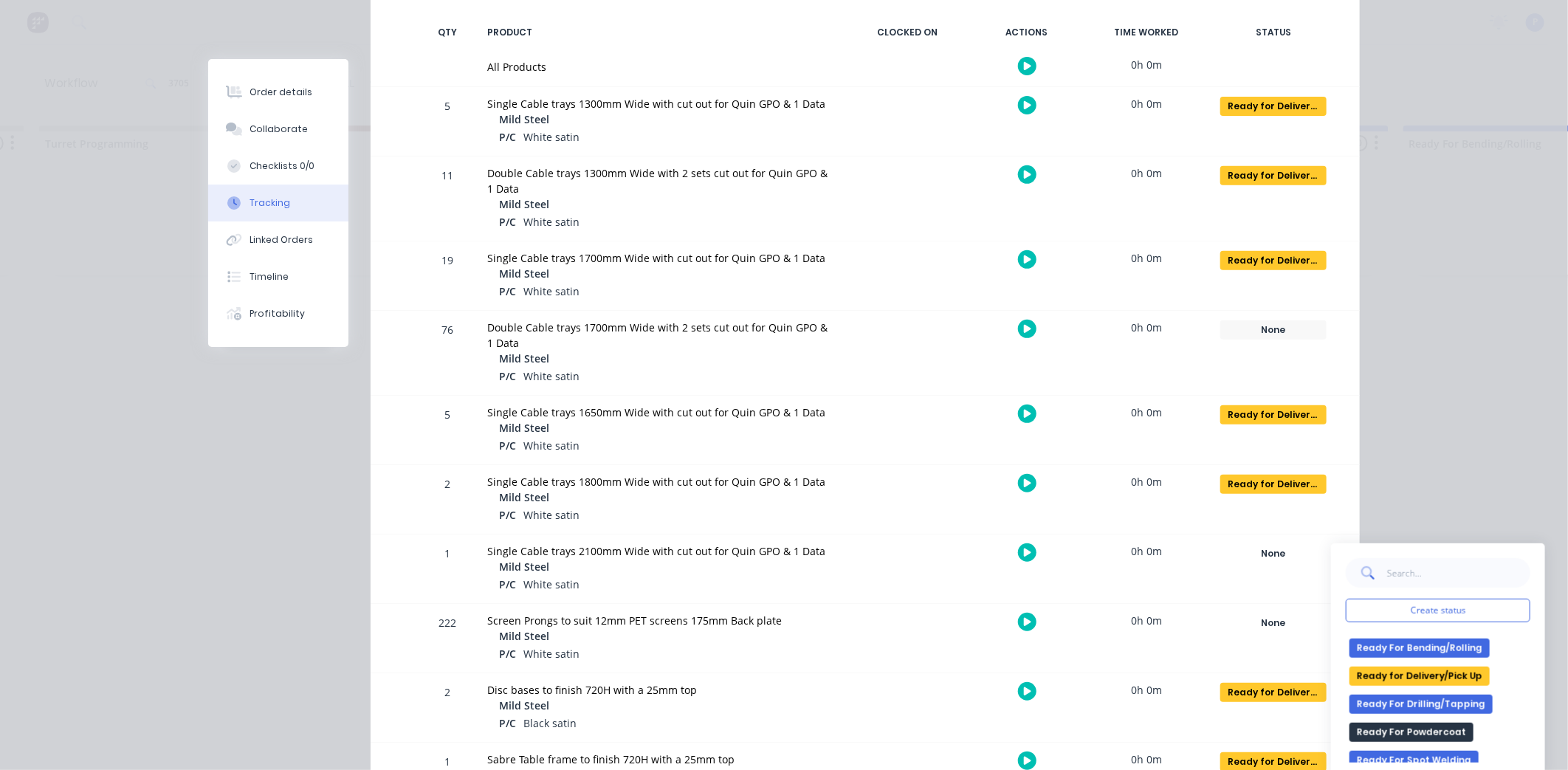
click at [1450, 674] on button "Ready for Delivery/Pick Up" at bounding box center [1419, 677] width 140 height 20
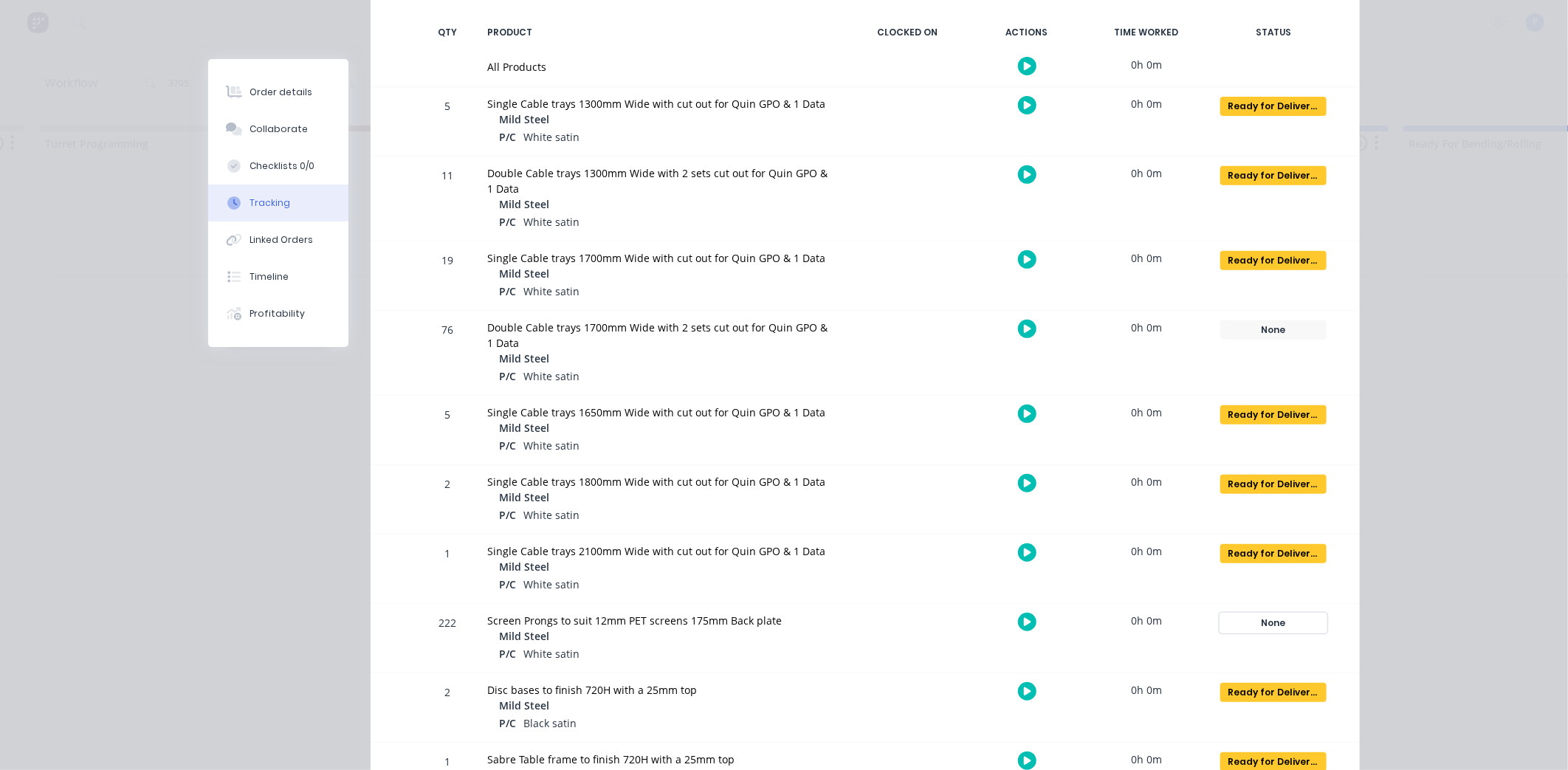
click at [1292, 622] on div "None" at bounding box center [1273, 623] width 106 height 20
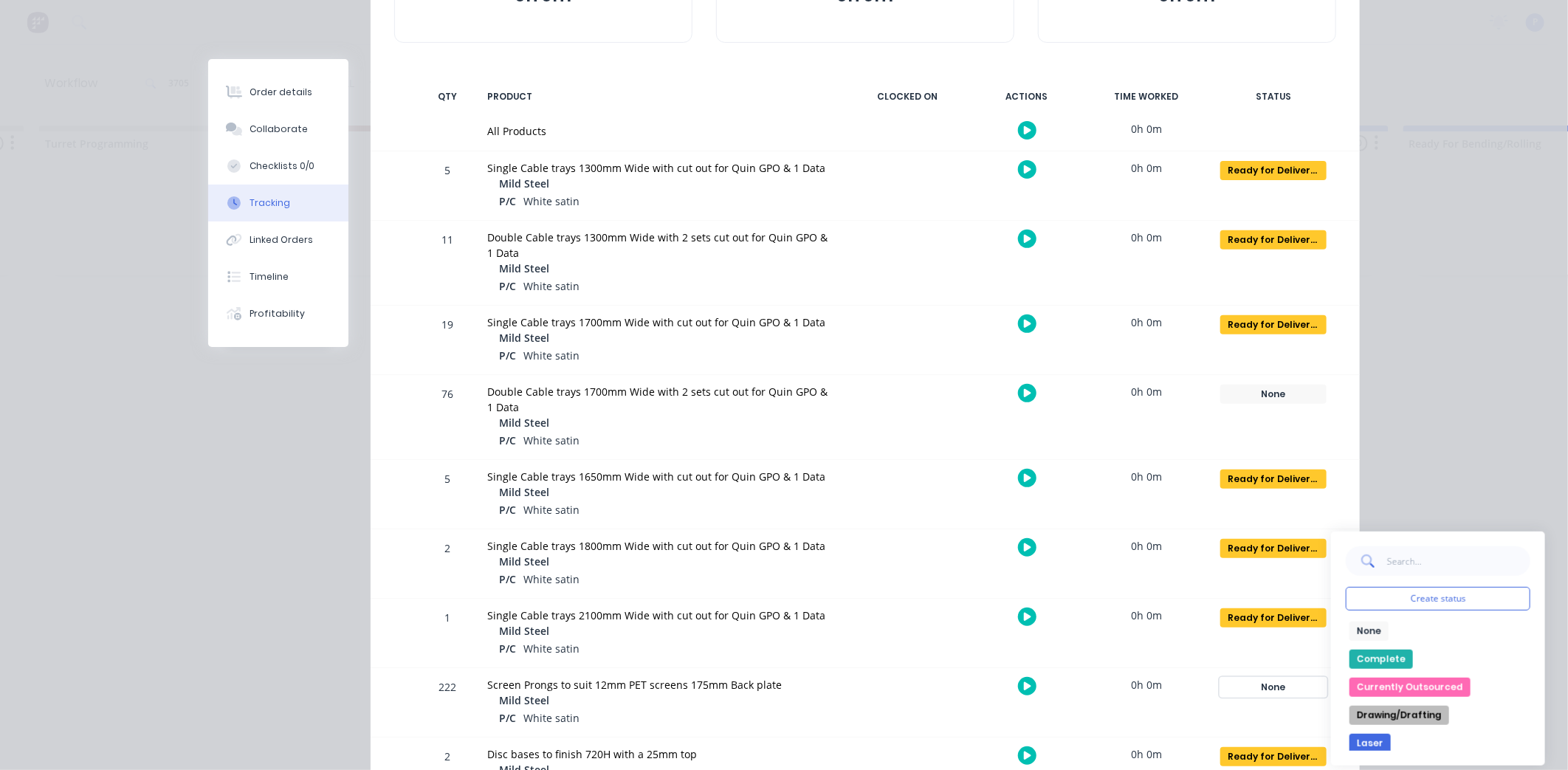
scroll to position [235, 0]
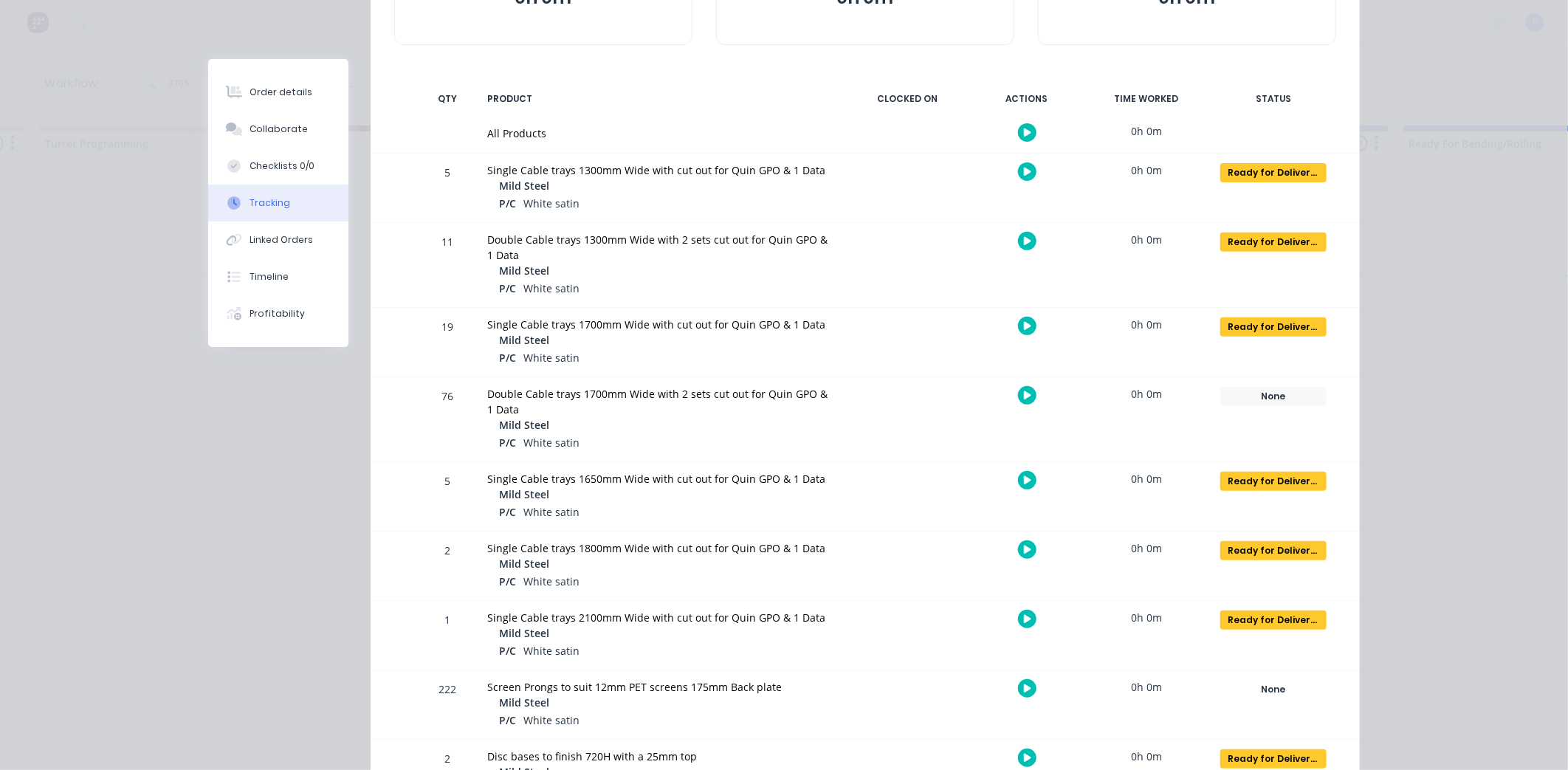
drag, startPoint x: 1461, startPoint y: 231, endPoint x: 1453, endPoint y: 114, distance: 117.3
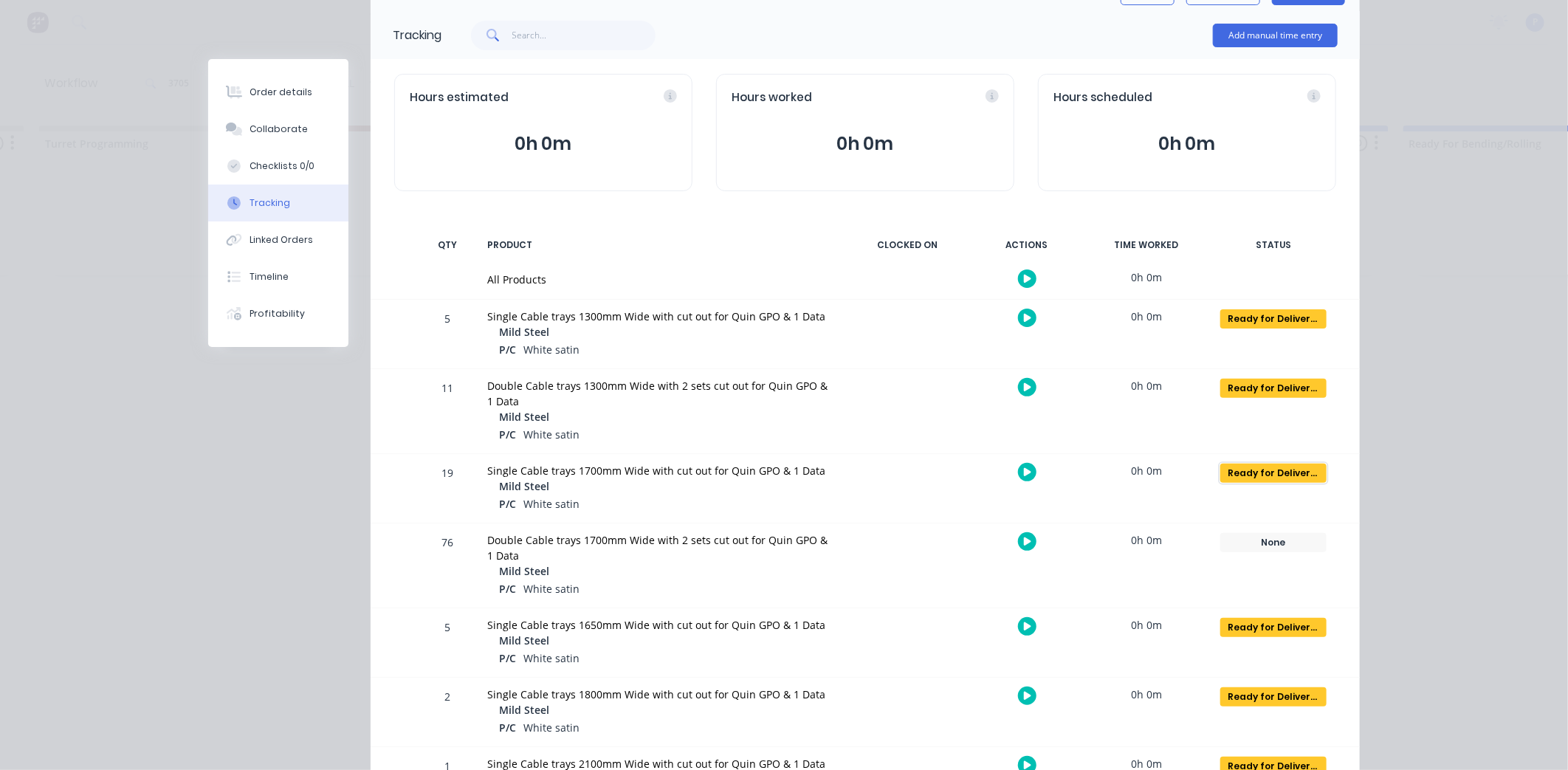
scroll to position [0, 0]
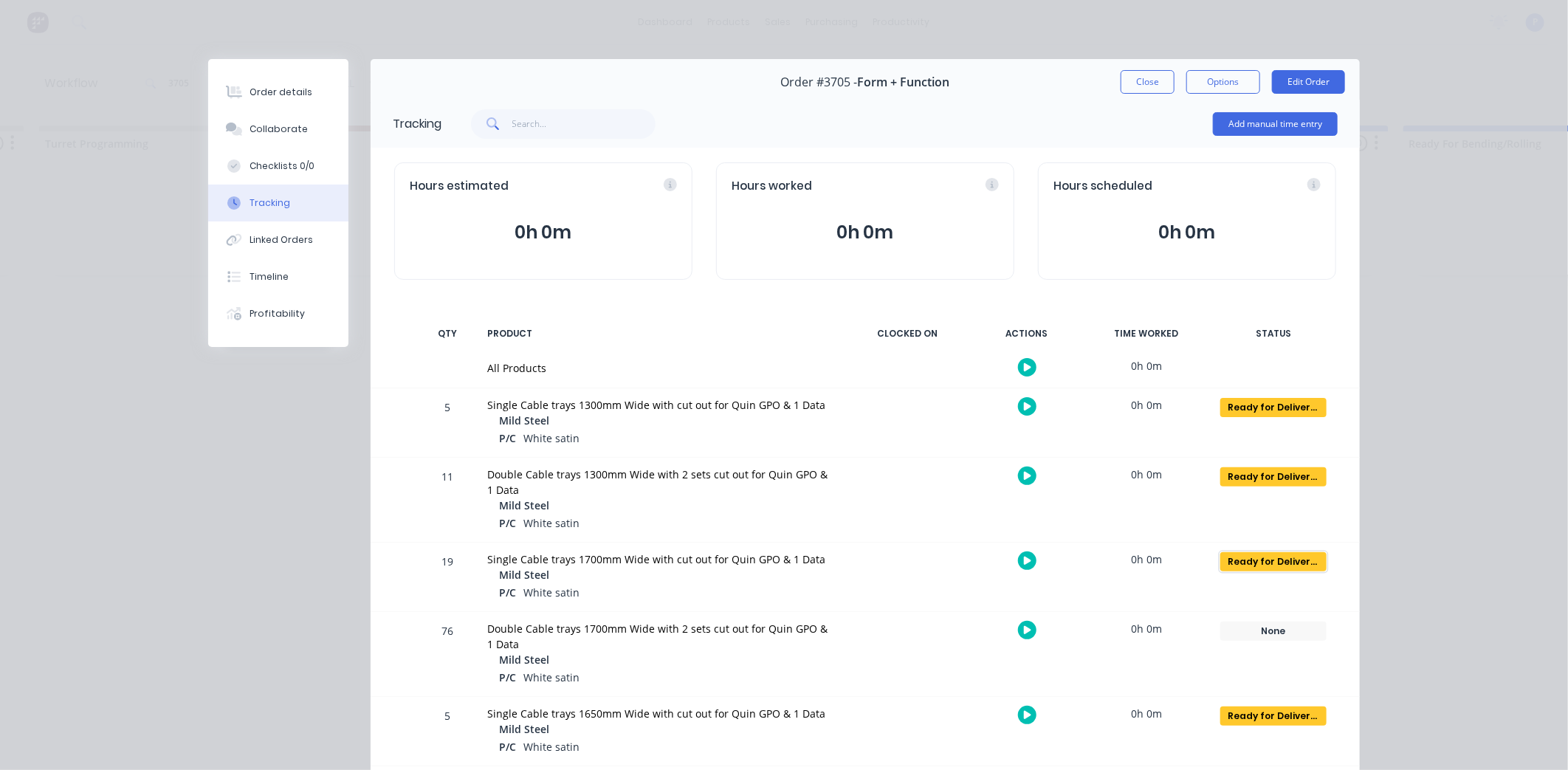
drag, startPoint x: 1294, startPoint y: 315, endPoint x: 1294, endPoint y: 220, distance: 95.0
click at [1153, 83] on button "Close" at bounding box center [1148, 82] width 54 height 24
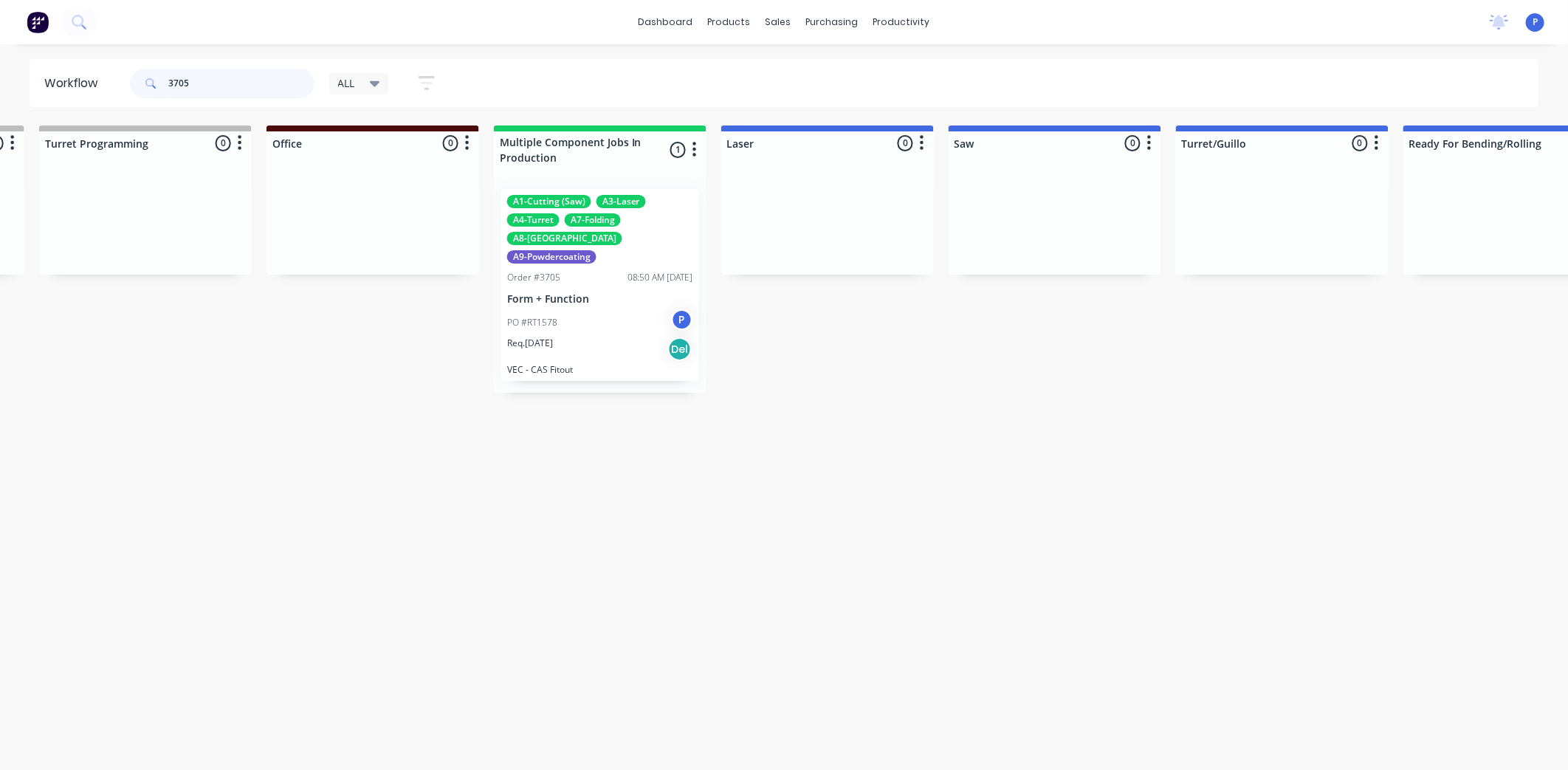
click at [220, 82] on input "3705" at bounding box center [241, 83] width 146 height 29
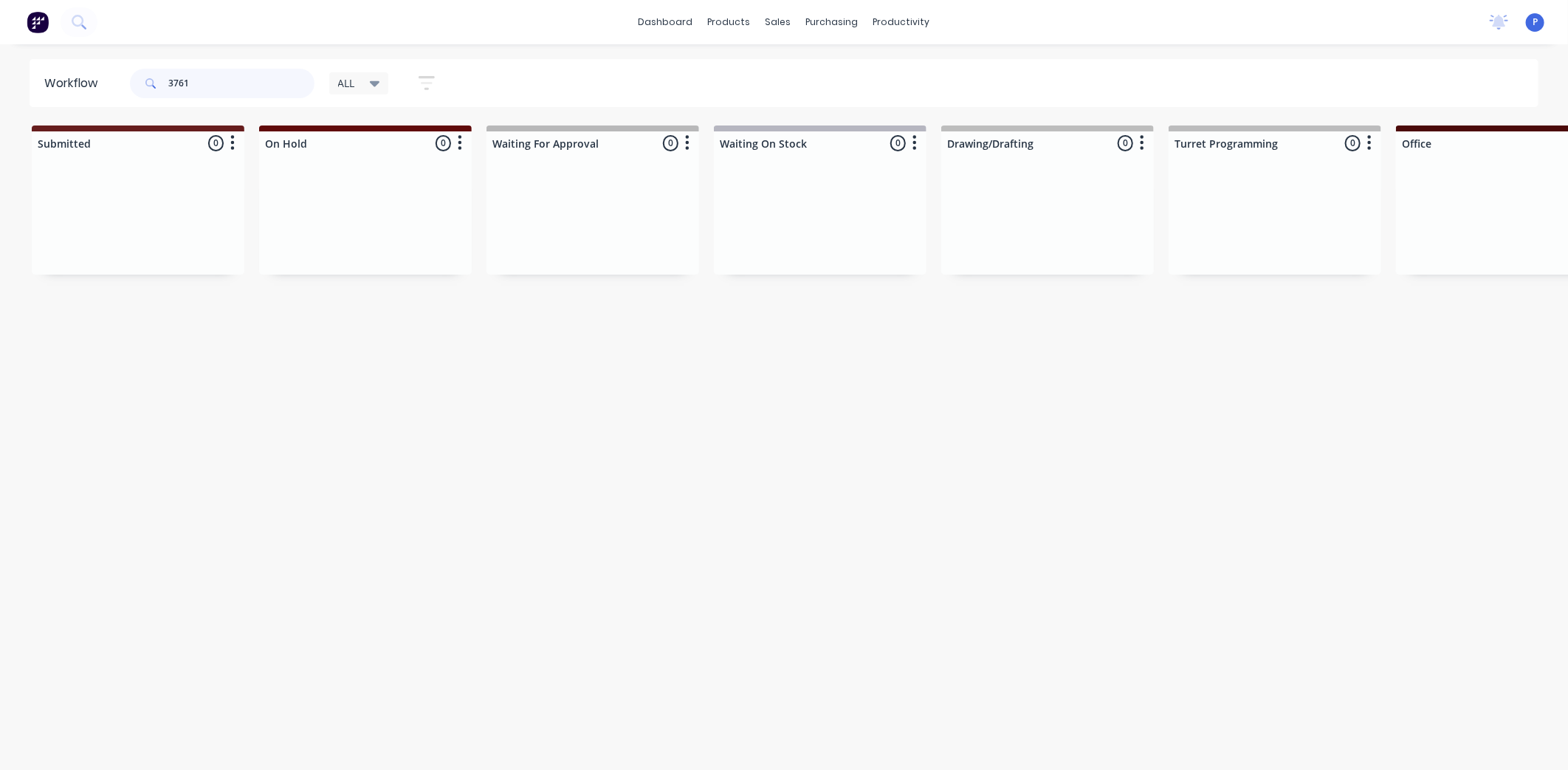
type input "3761"
drag, startPoint x: 706, startPoint y: 487, endPoint x: 566, endPoint y: 489, distance: 140.0
click at [775, 30] on div "sales" at bounding box center [779, 22] width 41 height 22
click at [818, 72] on div "Sales Orders" at bounding box center [833, 71] width 60 height 13
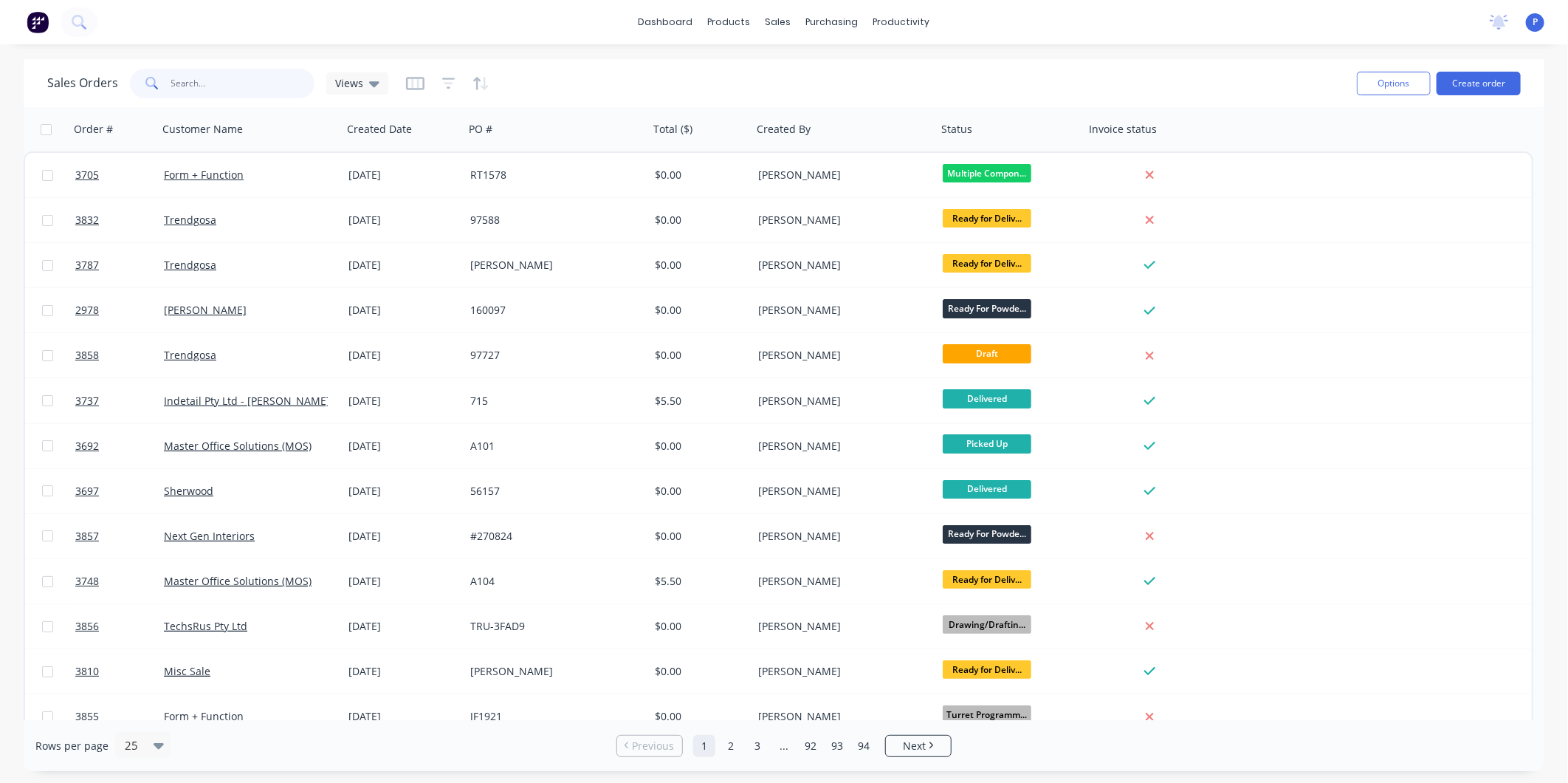
click at [263, 75] on input "text" at bounding box center [243, 83] width 144 height 29
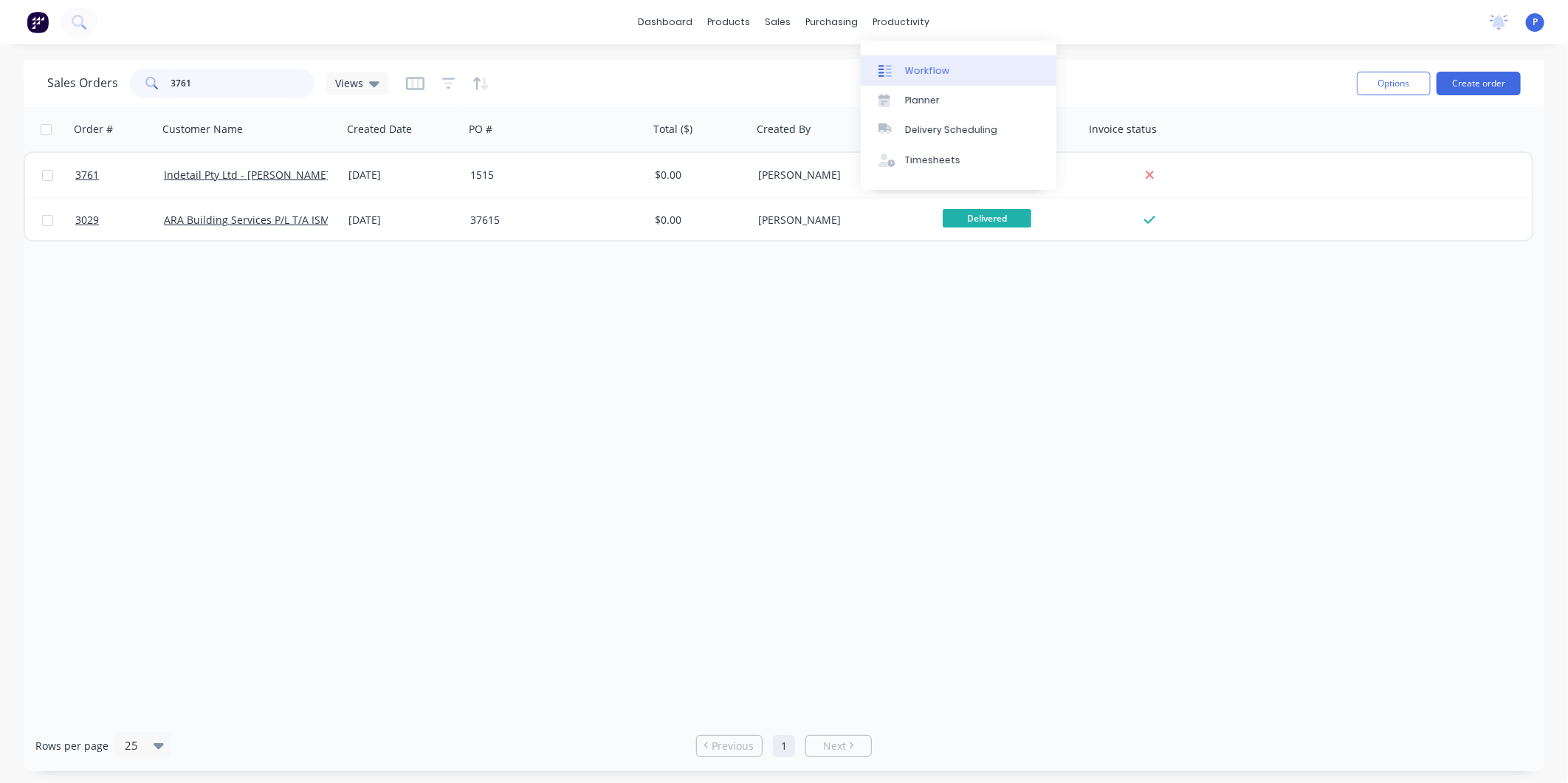
type input "3761"
click at [917, 69] on div "Workflow" at bounding box center [927, 71] width 44 height 13
